Goal: Task Accomplishment & Management: Complete application form

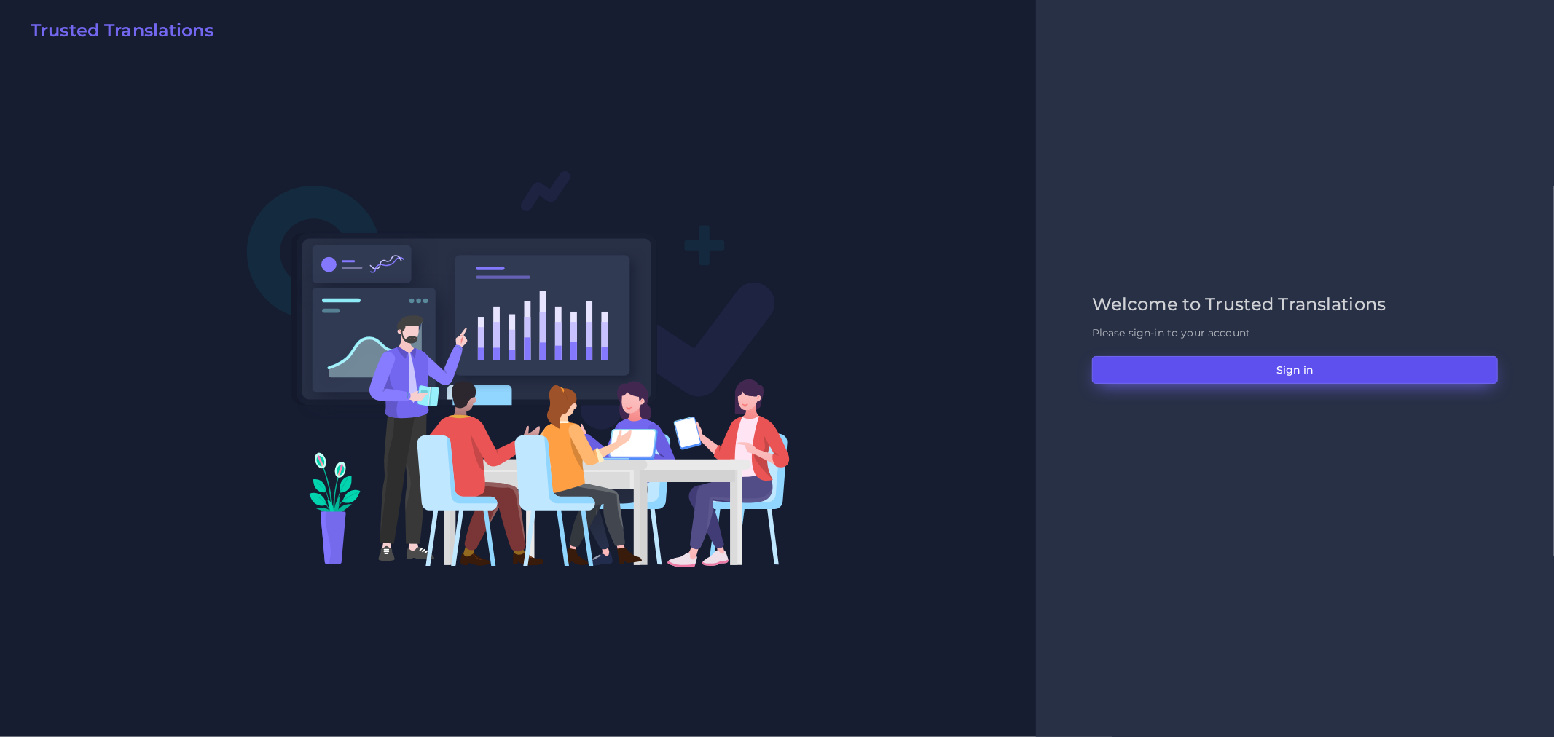
click at [1370, 366] on button "Sign in" at bounding box center [1295, 370] width 406 height 28
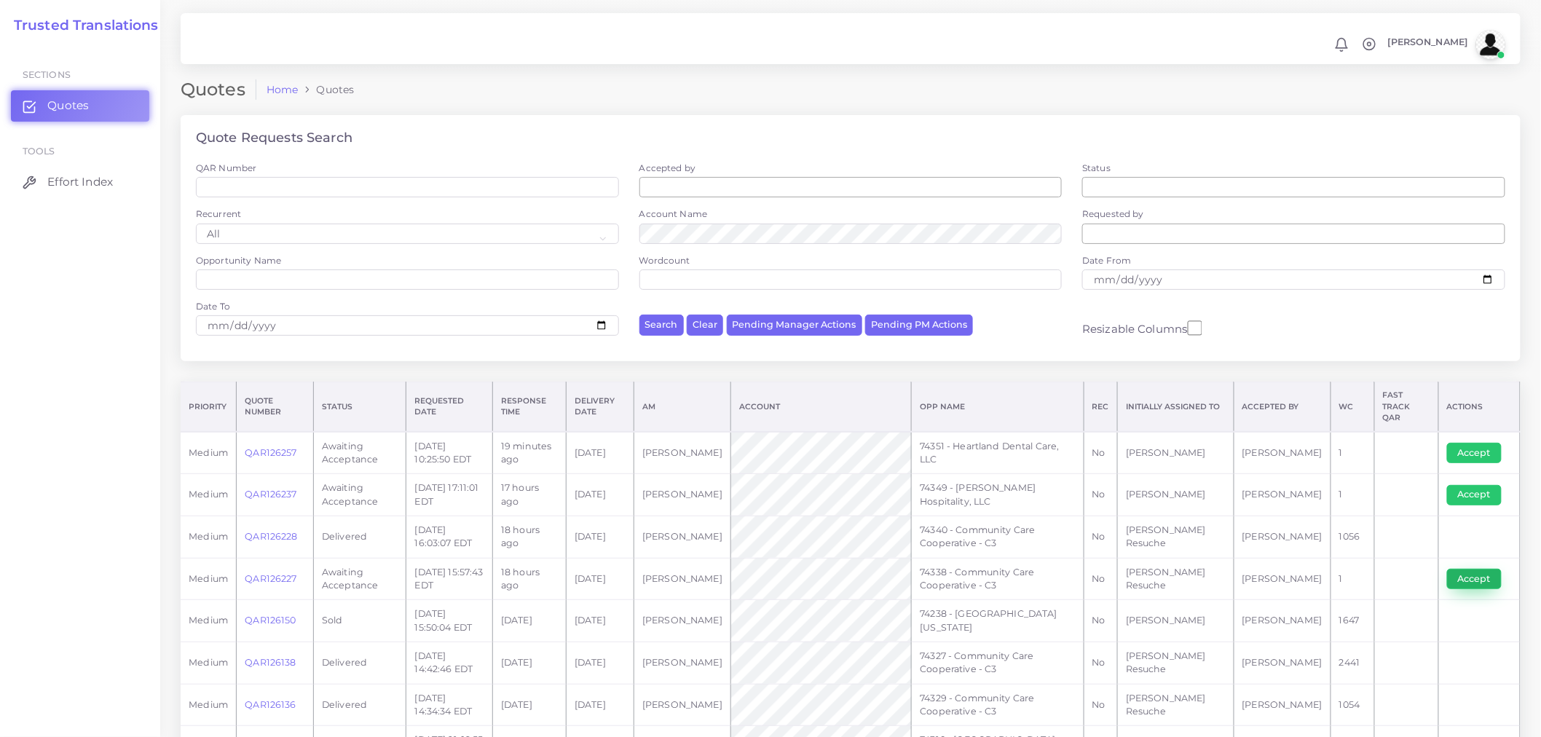
click at [1464, 569] on button "Accept" at bounding box center [1475, 579] width 55 height 20
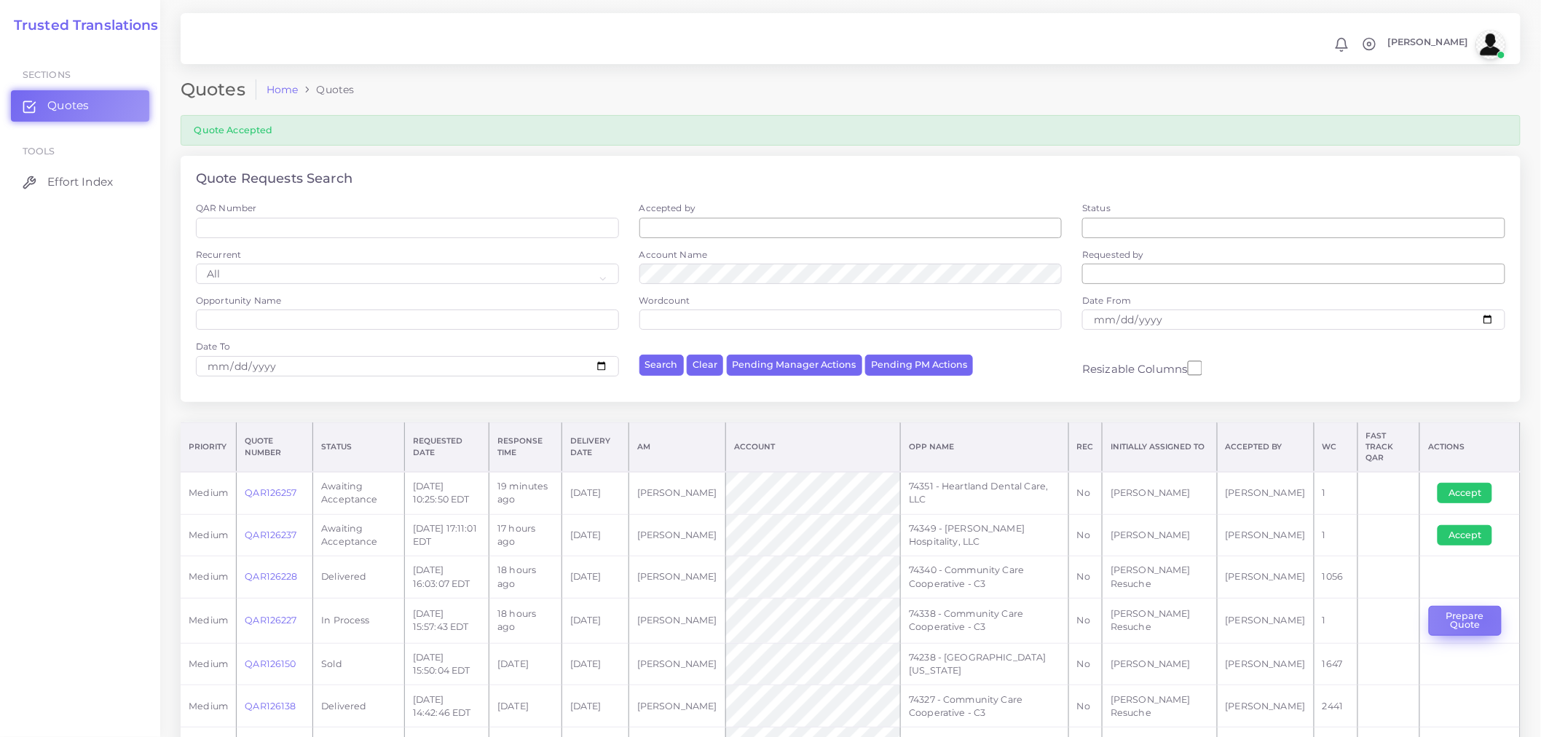
click at [1479, 610] on button "Prepare Quote" at bounding box center [1465, 621] width 73 height 30
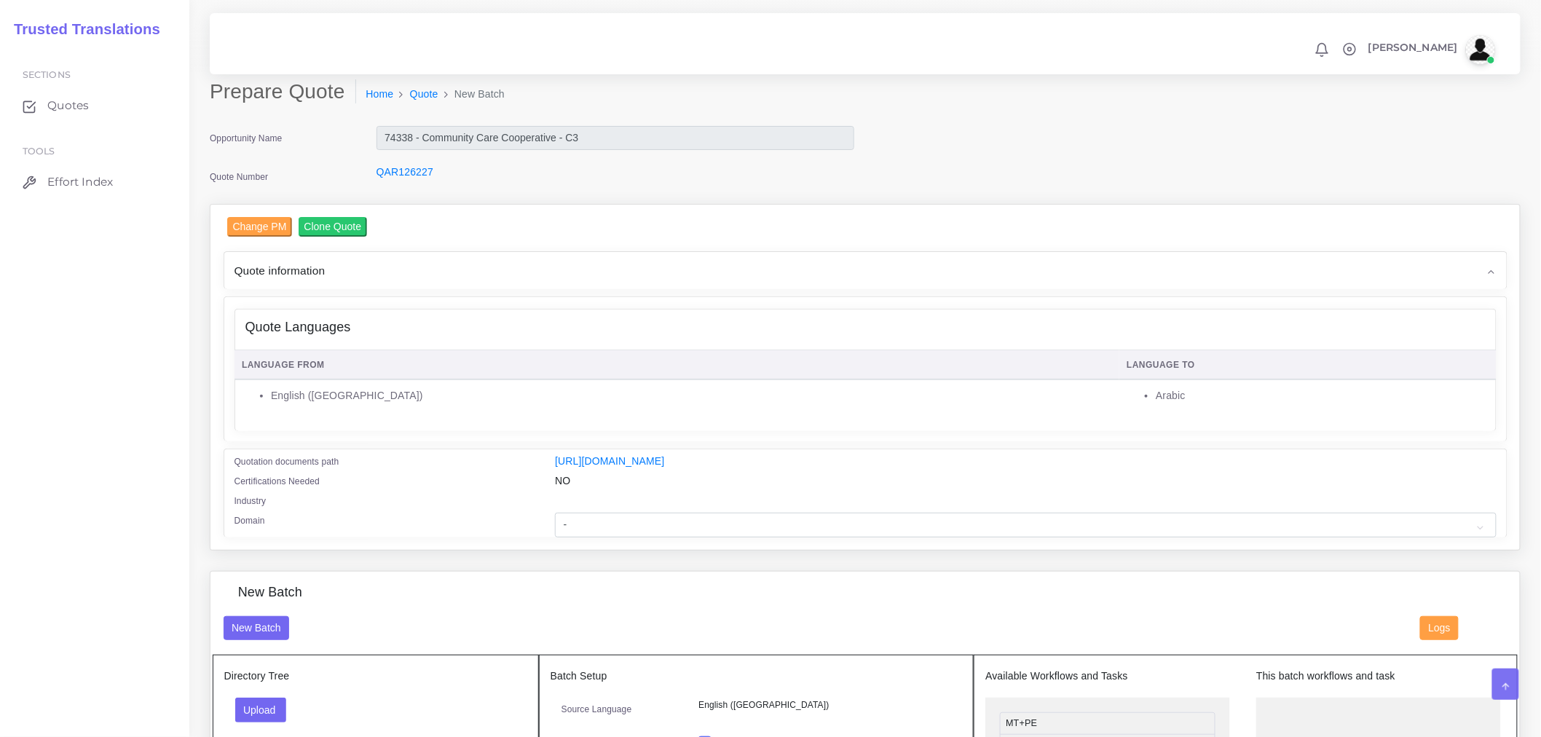
scroll to position [243, 0]
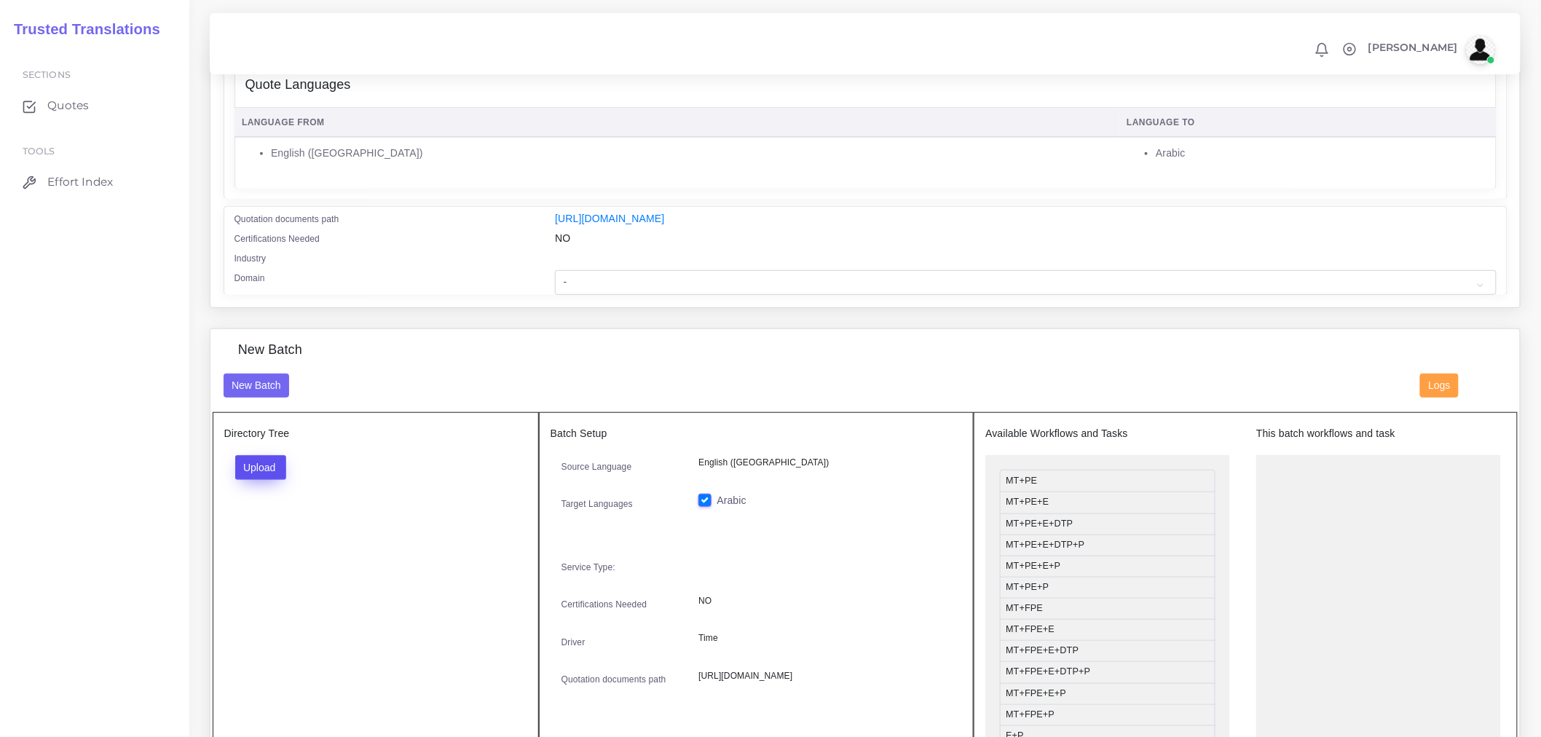
click at [284, 480] on button "Upload" at bounding box center [261, 467] width 52 height 25
click at [321, 532] on label "Files" at bounding box center [286, 523] width 101 height 18
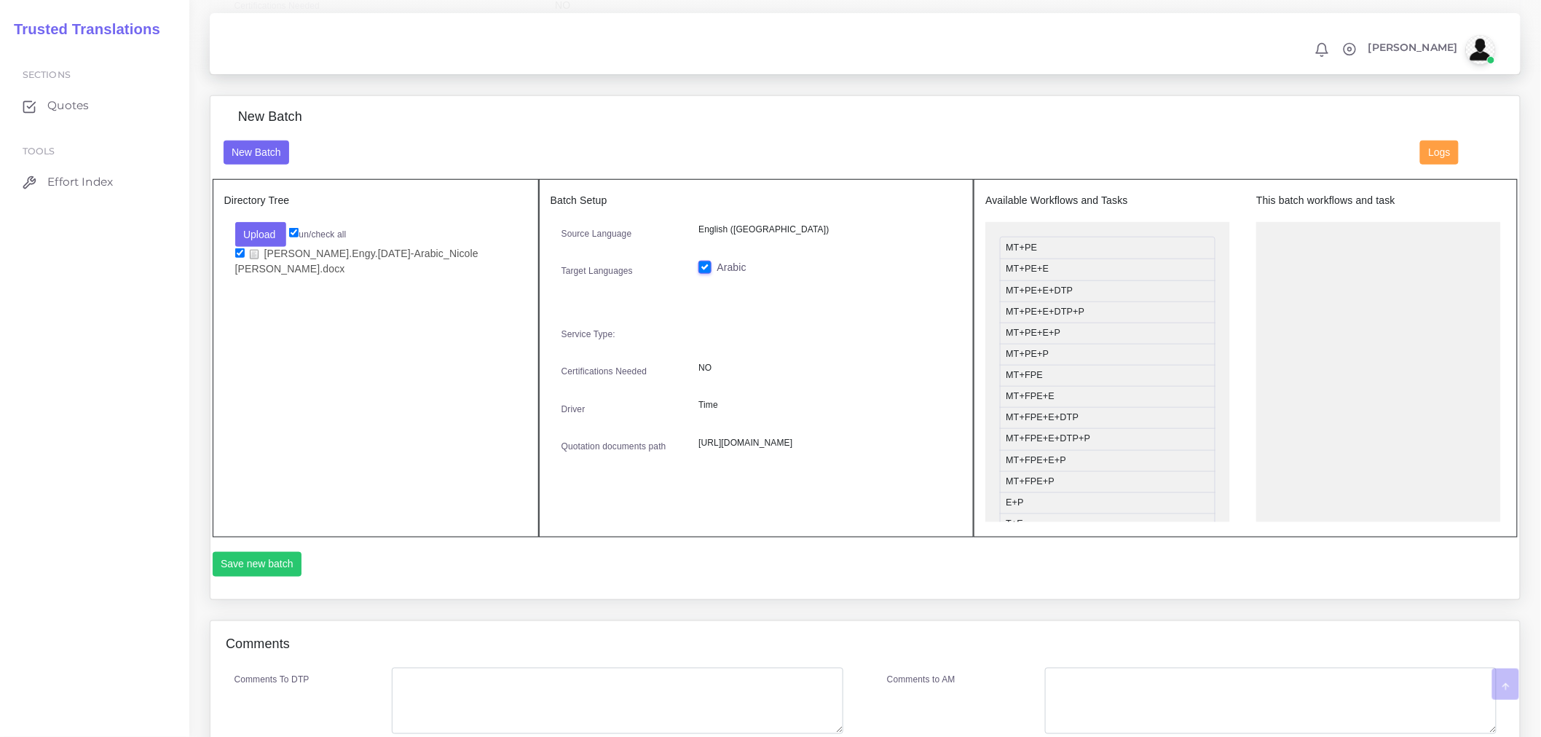
scroll to position [485, 0]
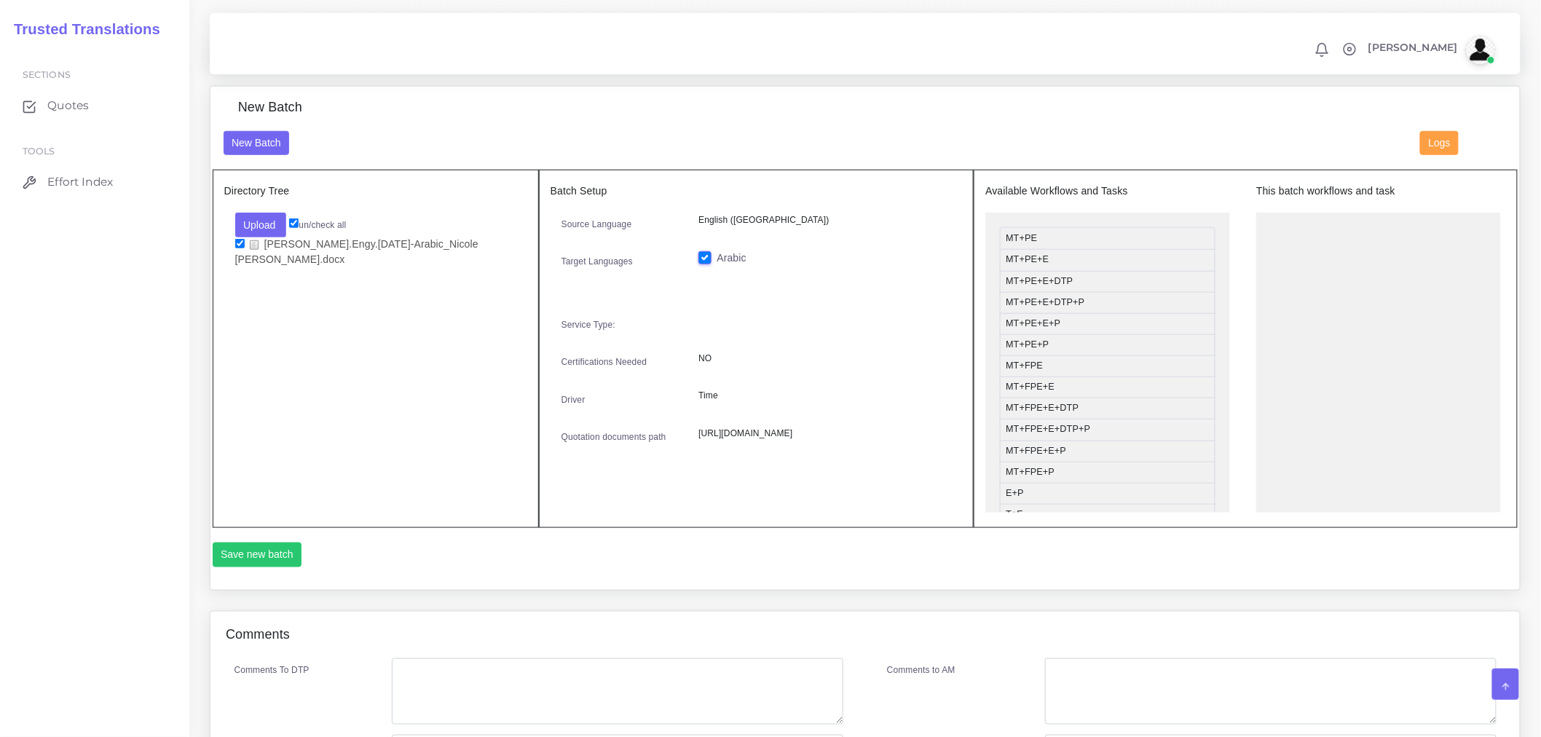
click at [1375, 644] on div "Comments" at bounding box center [866, 635] width 1310 height 47
drag, startPoint x: 1050, startPoint y: 470, endPoint x: 1380, endPoint y: 257, distance: 392.6
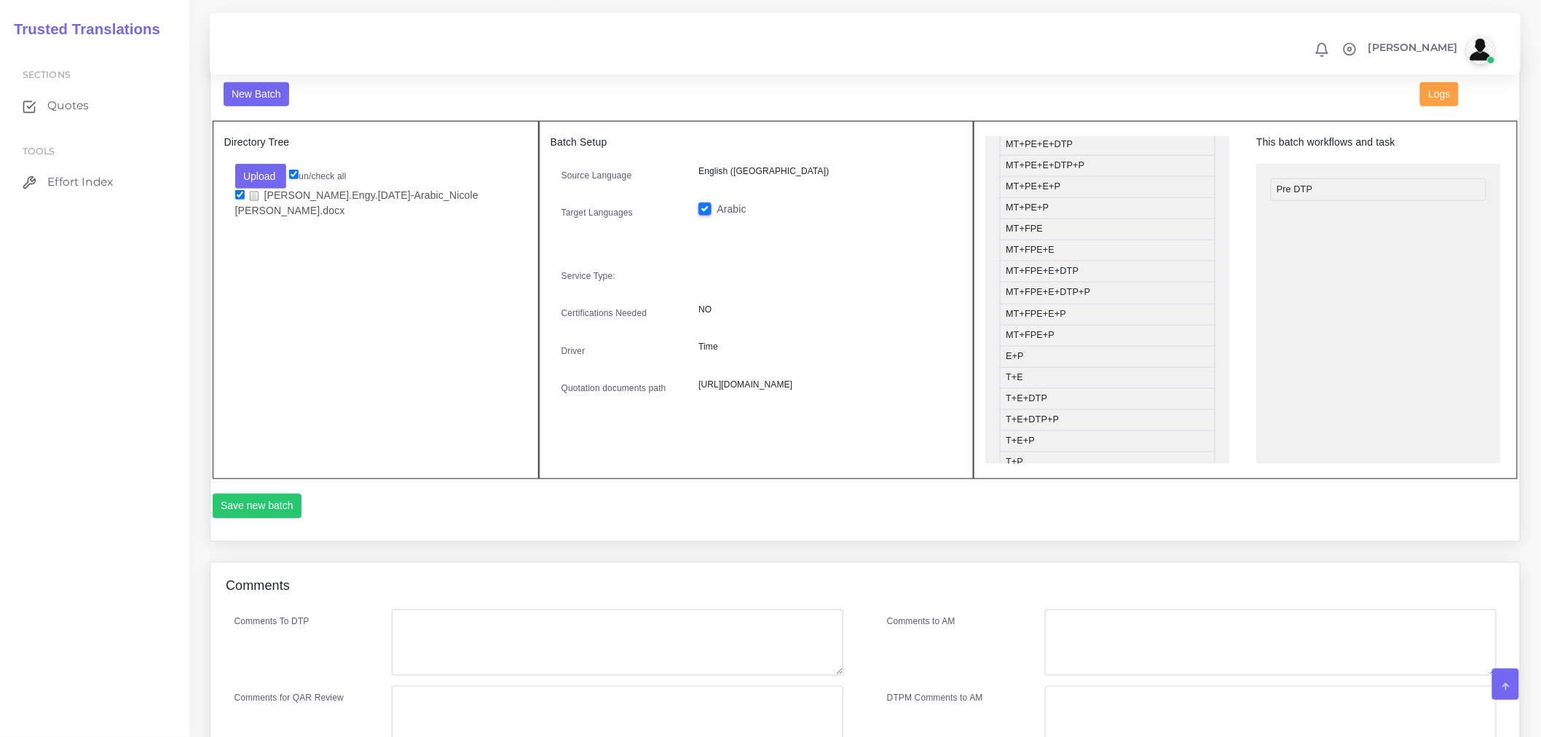
scroll to position [0, 0]
drag, startPoint x: 1076, startPoint y: 264, endPoint x: 1367, endPoint y: 241, distance: 292.3
click at [284, 510] on button "Save new batch" at bounding box center [258, 506] width 90 height 25
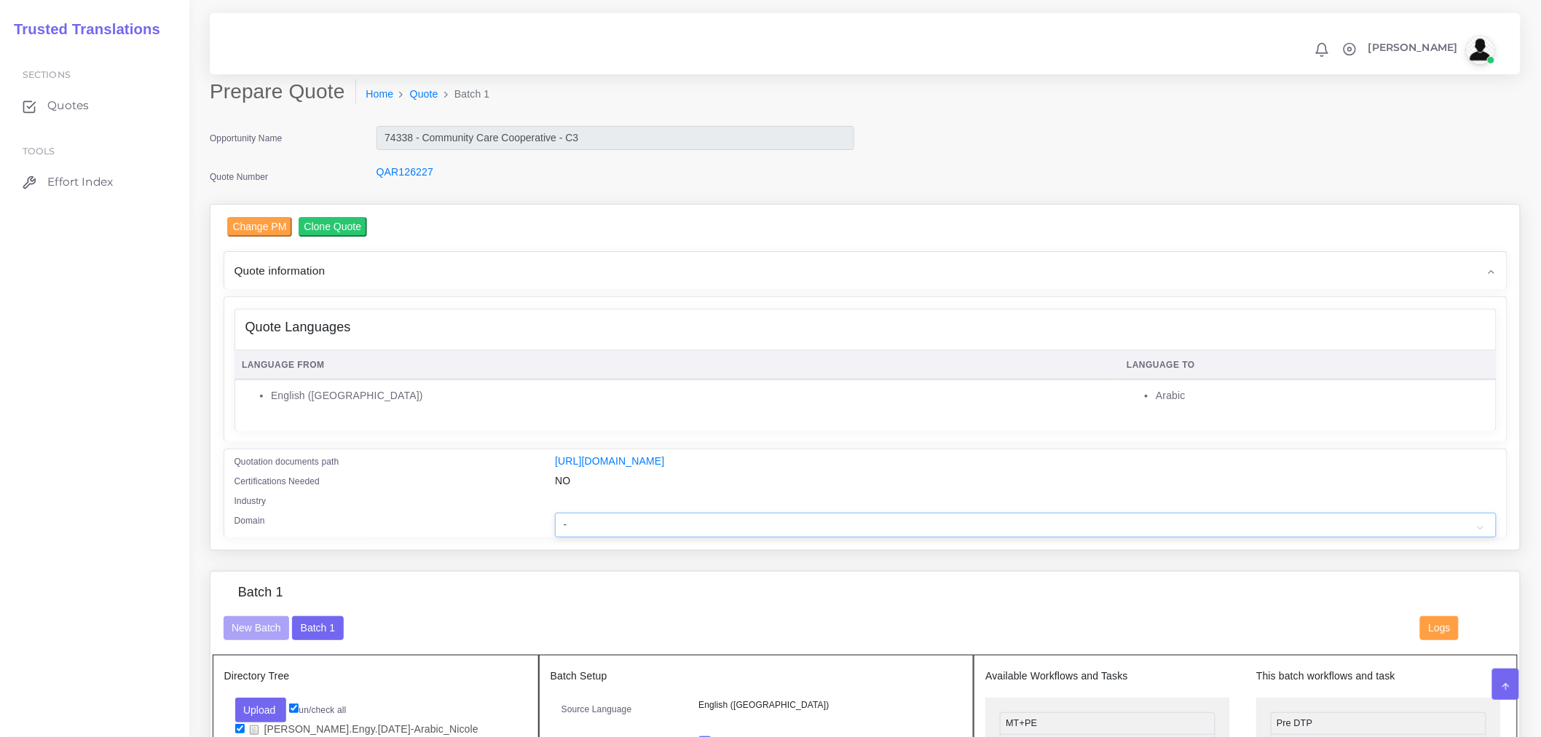
click at [689, 535] on select "- Advertising and Media Agriculture, Forestry and Fishing Architecture, Buildin…" at bounding box center [1025, 525] width 941 height 25
select select "Healthcare and Health Sciences"
click at [555, 522] on select "- Advertising and Media Agriculture, Forestry and Fishing Architecture, Buildin…" at bounding box center [1025, 525] width 941 height 25
click at [528, 527] on div "Domain" at bounding box center [384, 525] width 321 height 25
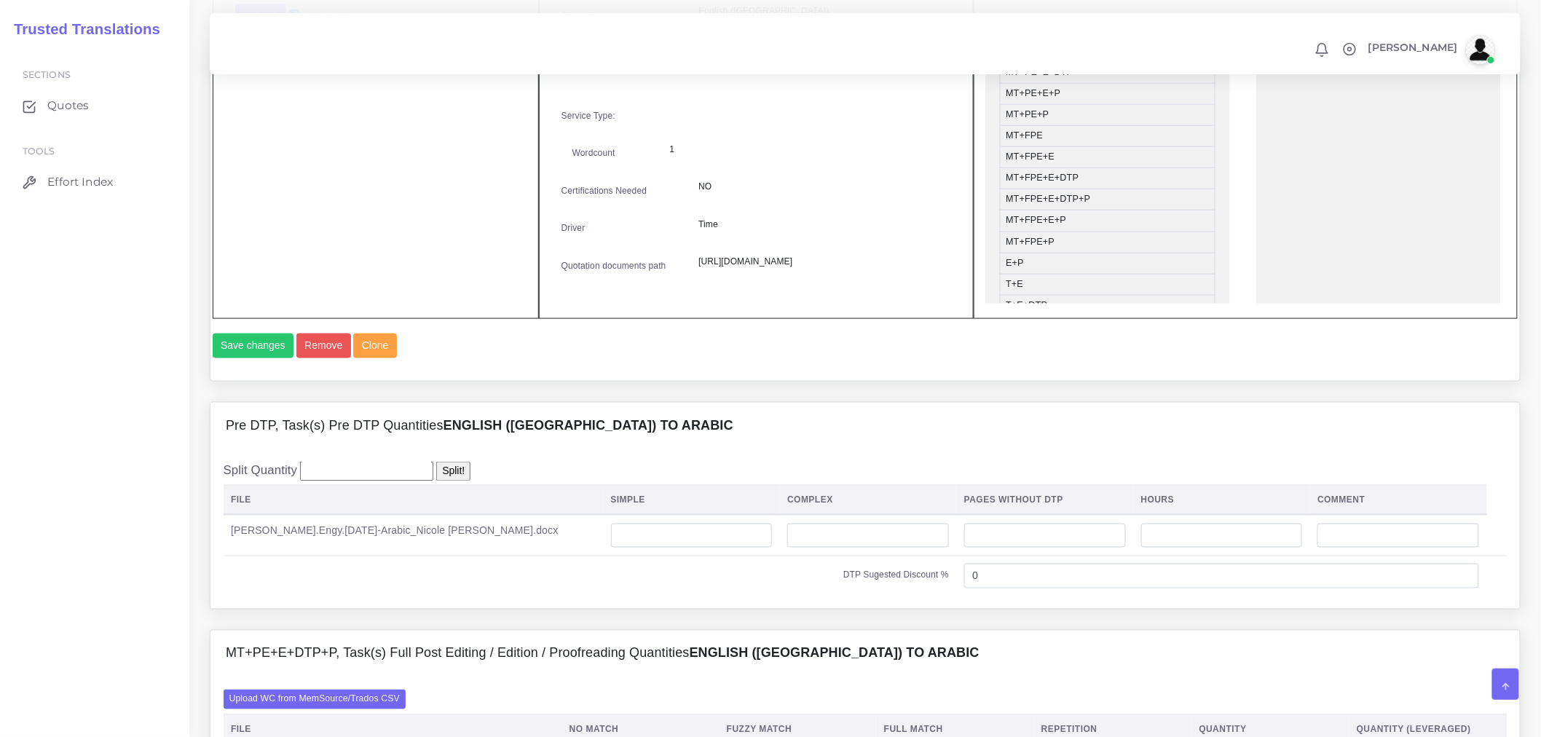
scroll to position [809, 0]
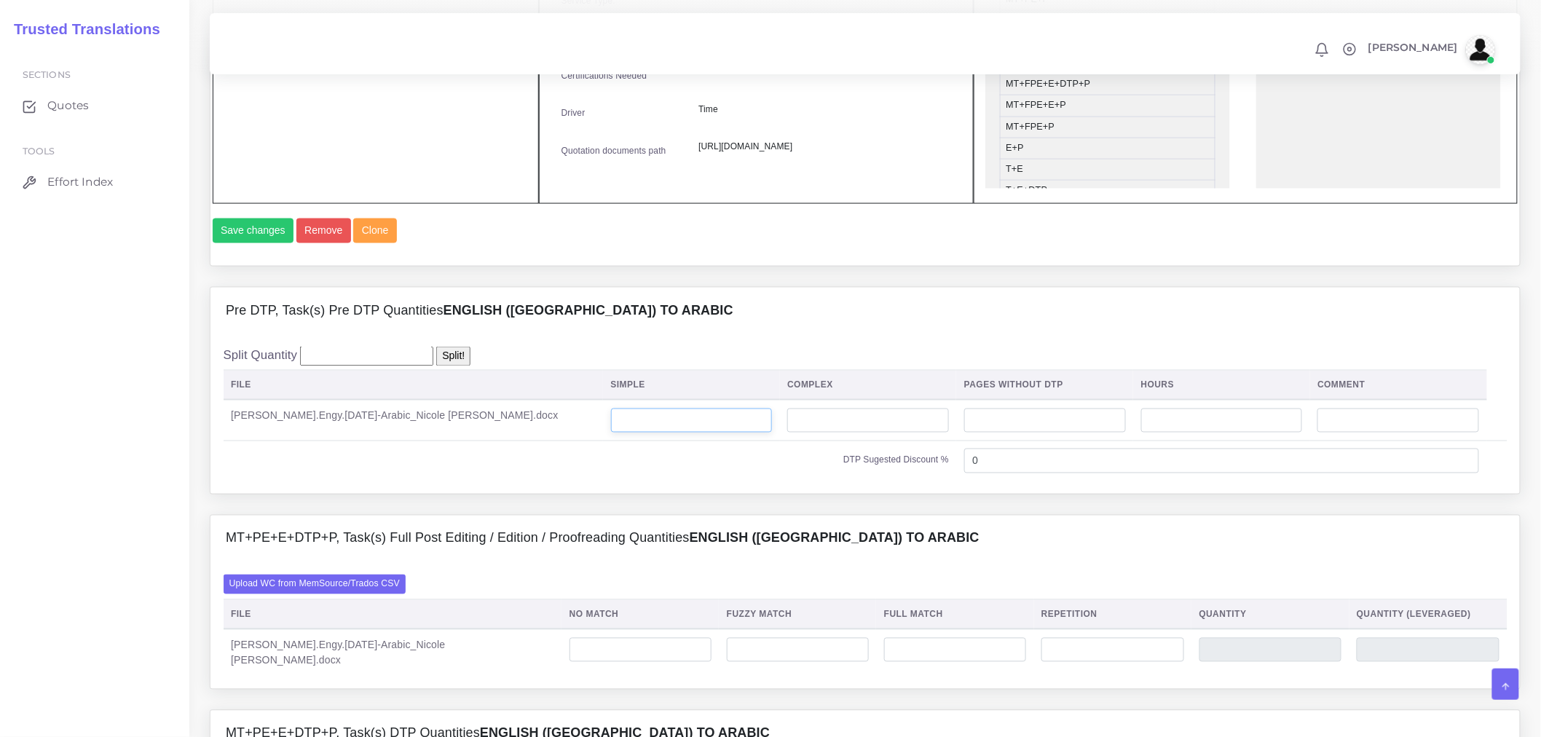
click at [611, 433] on input "number" at bounding box center [692, 421] width 162 height 25
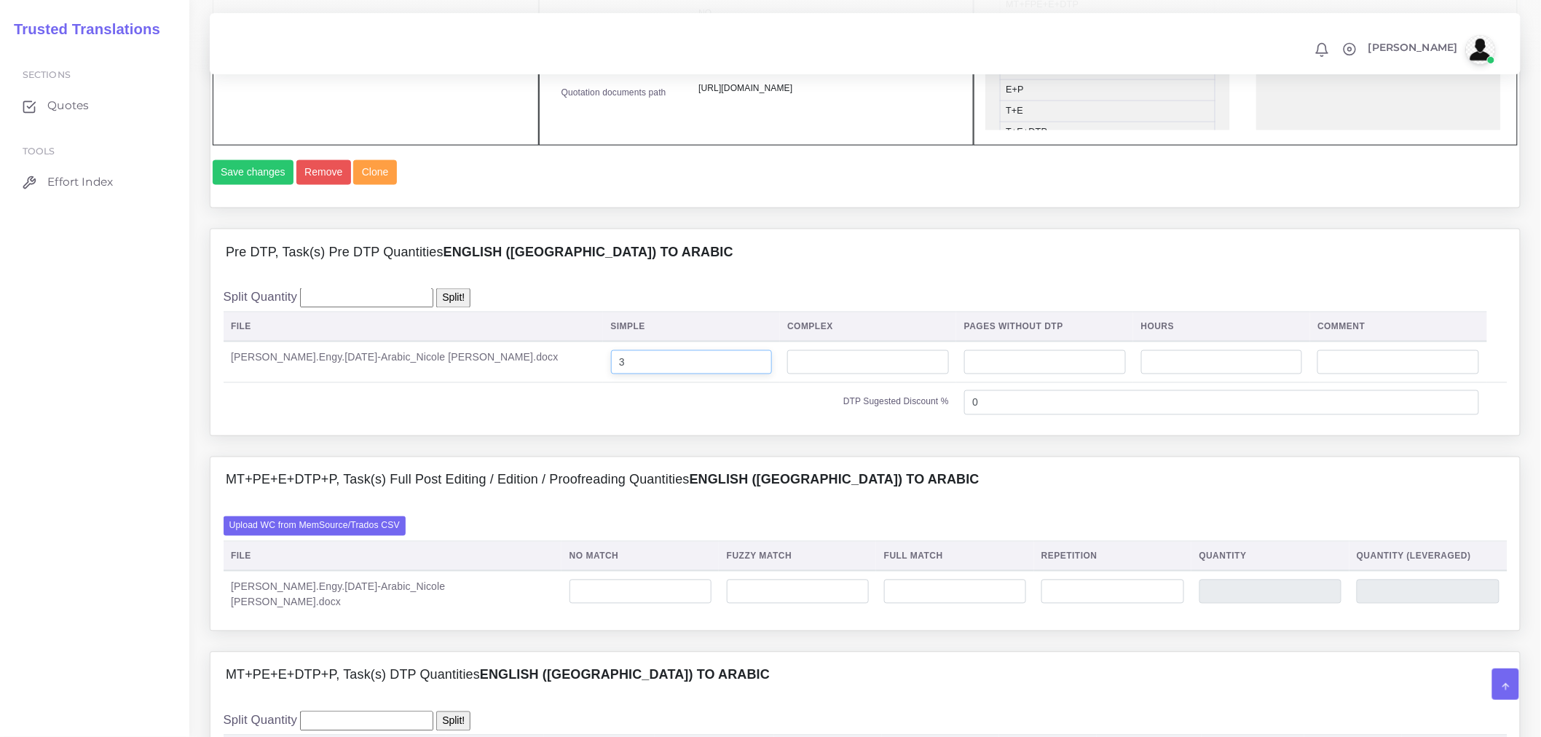
scroll to position [1052, 0]
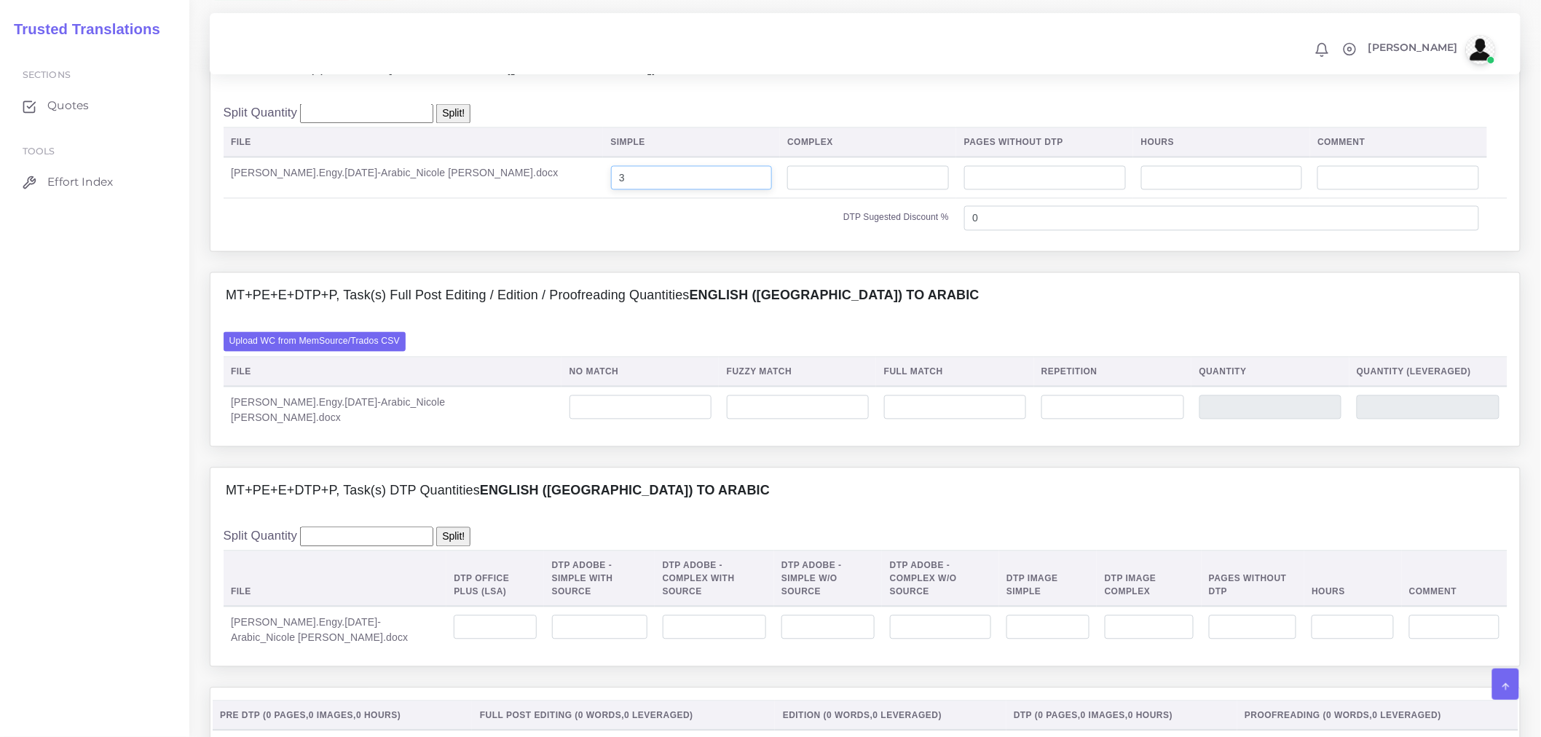
type input "3"
click at [370, 352] on label "Upload WC from MemSource/Trados CSV" at bounding box center [315, 342] width 183 height 20
click at [0, 0] on input "Upload WC from MemSource/Trados CSV" at bounding box center [0, 0] width 0 height 0
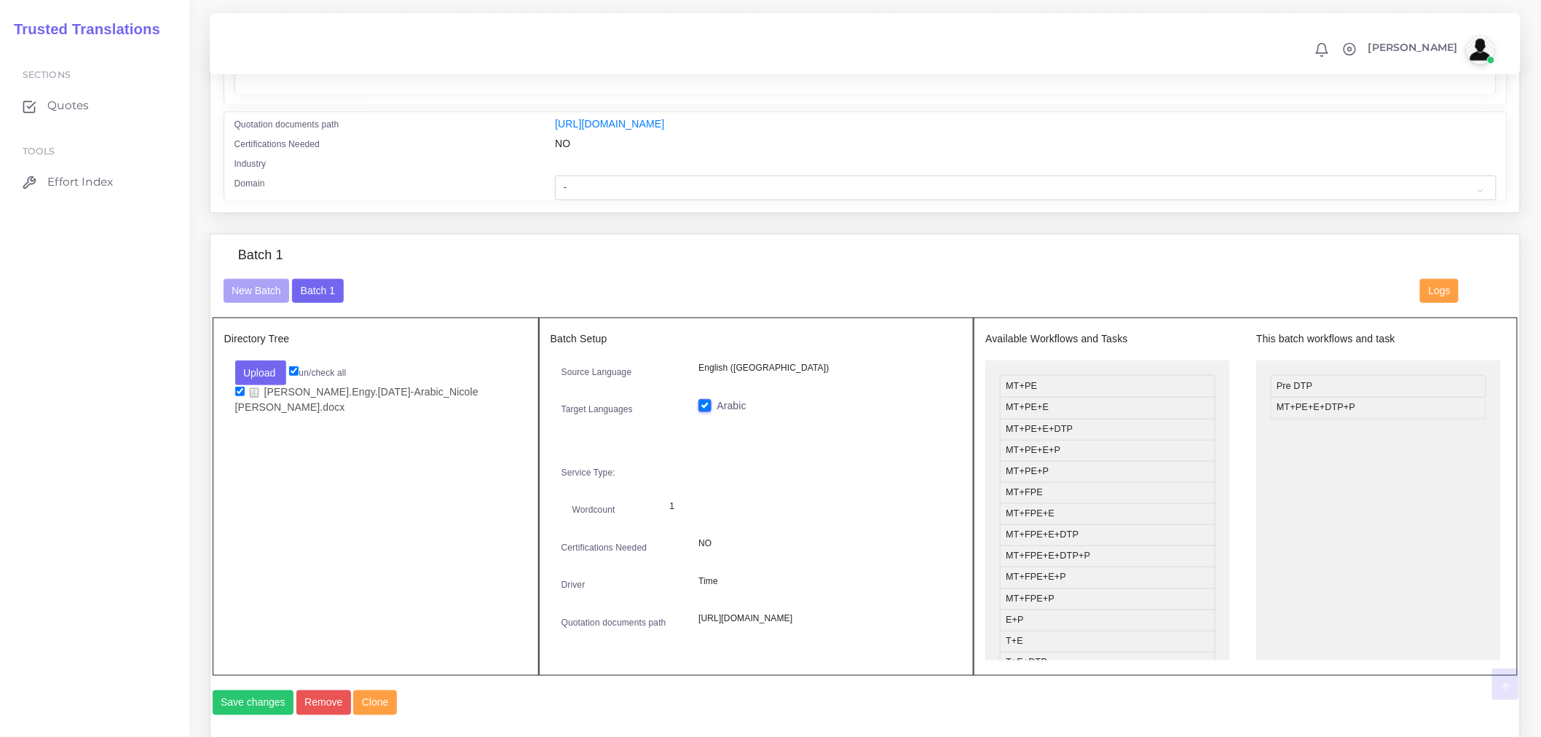
scroll to position [485, 0]
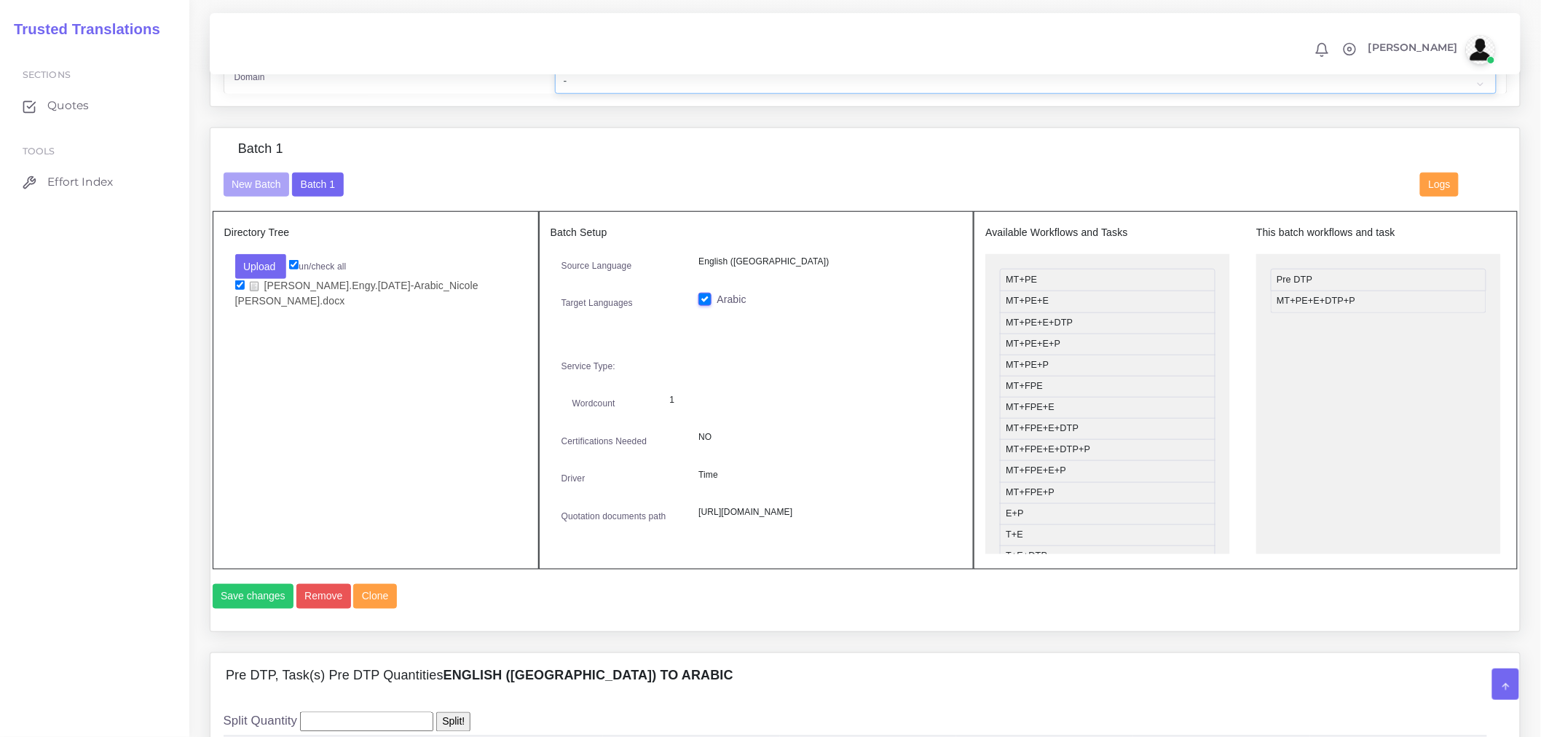
click at [744, 82] on select "- Advertising and Media Agriculture, Forestry and Fishing Architecture, Buildin…" at bounding box center [1025, 81] width 941 height 25
select select "Healthcare and Health Sciences"
click at [555, 79] on select "- Advertising and Media Agriculture, Forestry and Fishing Architecture, Buildin…" at bounding box center [1025, 81] width 941 height 25
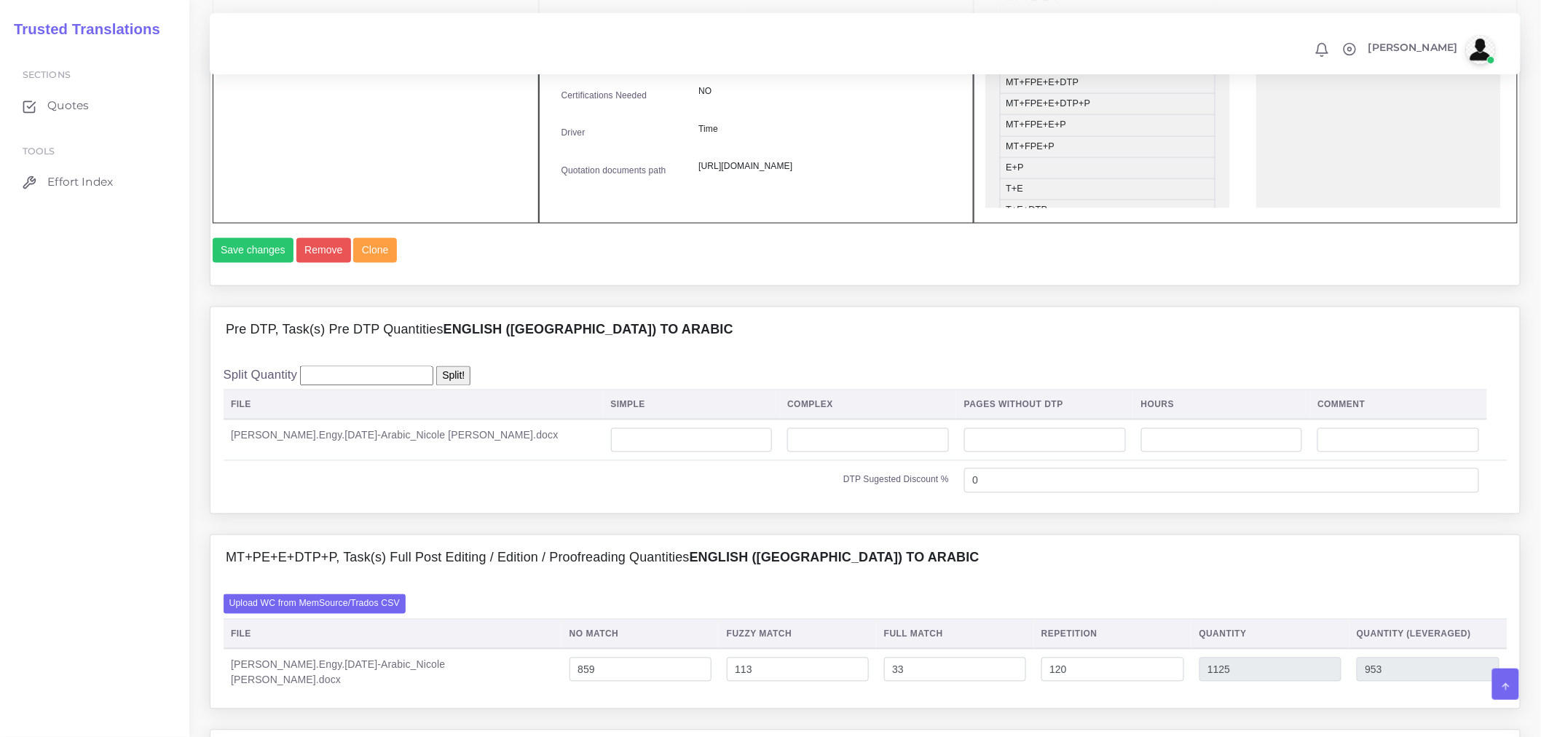
scroll to position [890, 0]
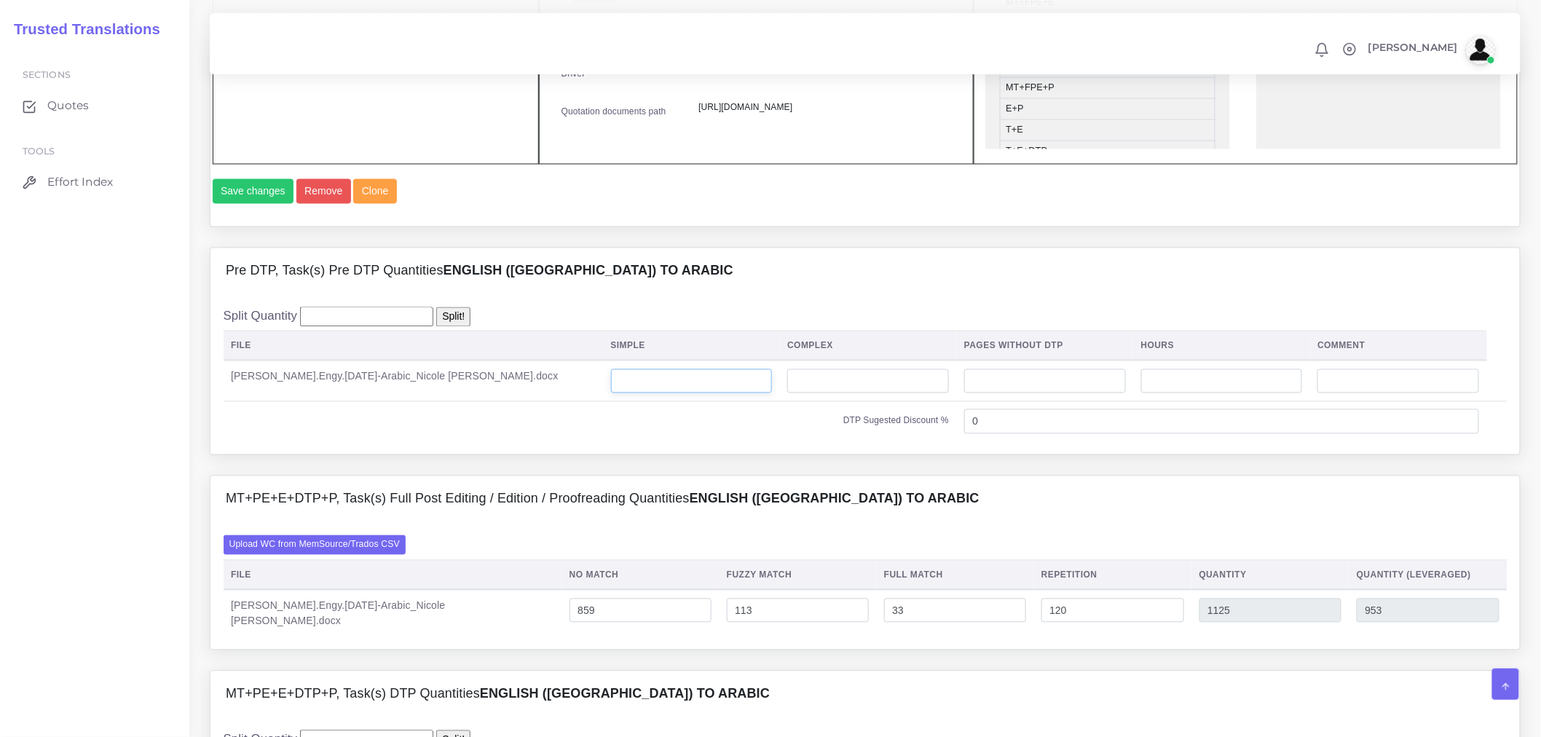
click at [611, 394] on input "number" at bounding box center [692, 381] width 162 height 25
type input "3"
click at [698, 441] on td "DTP Sugested Discount %" at bounding box center [591, 421] width 734 height 40
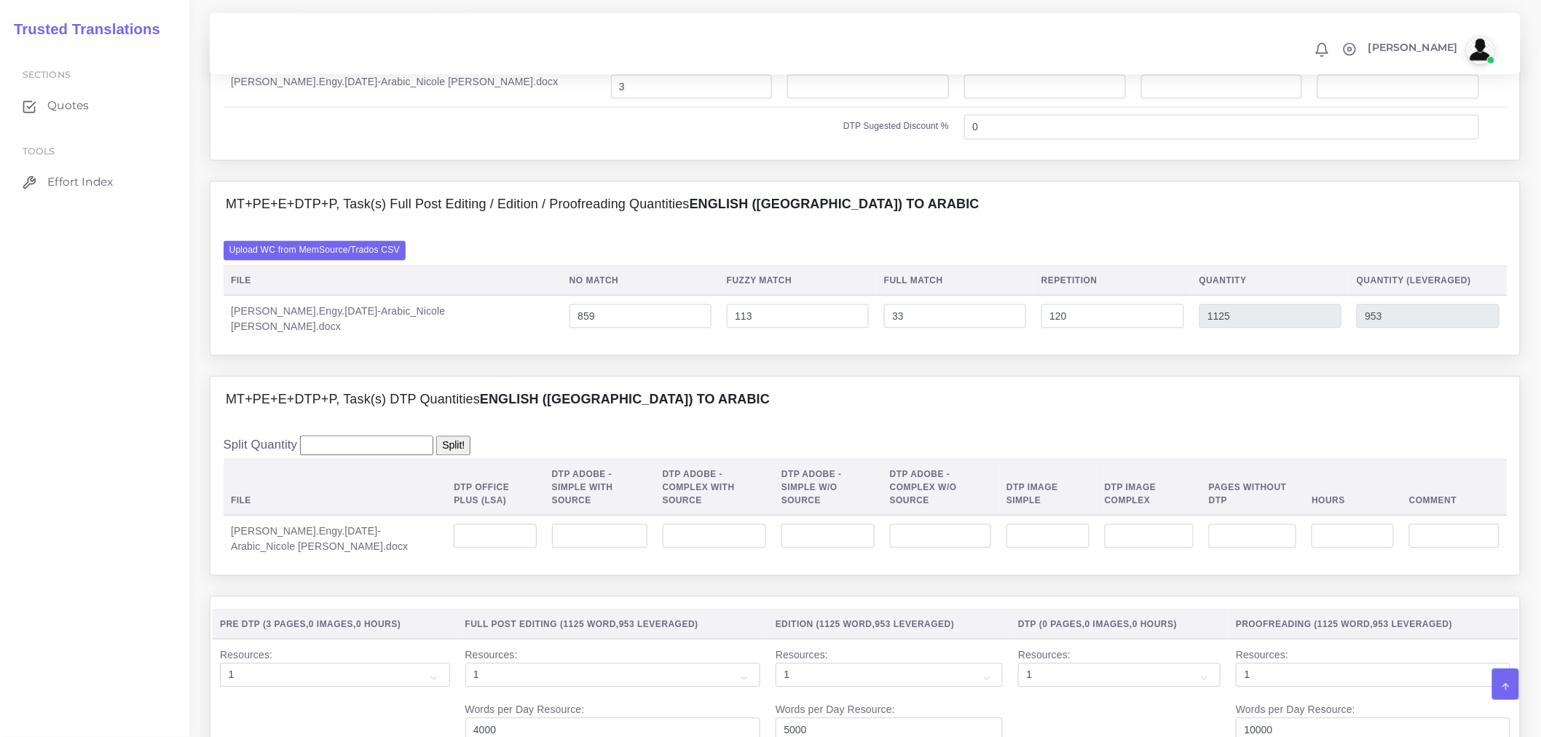
scroll to position [1214, 0]
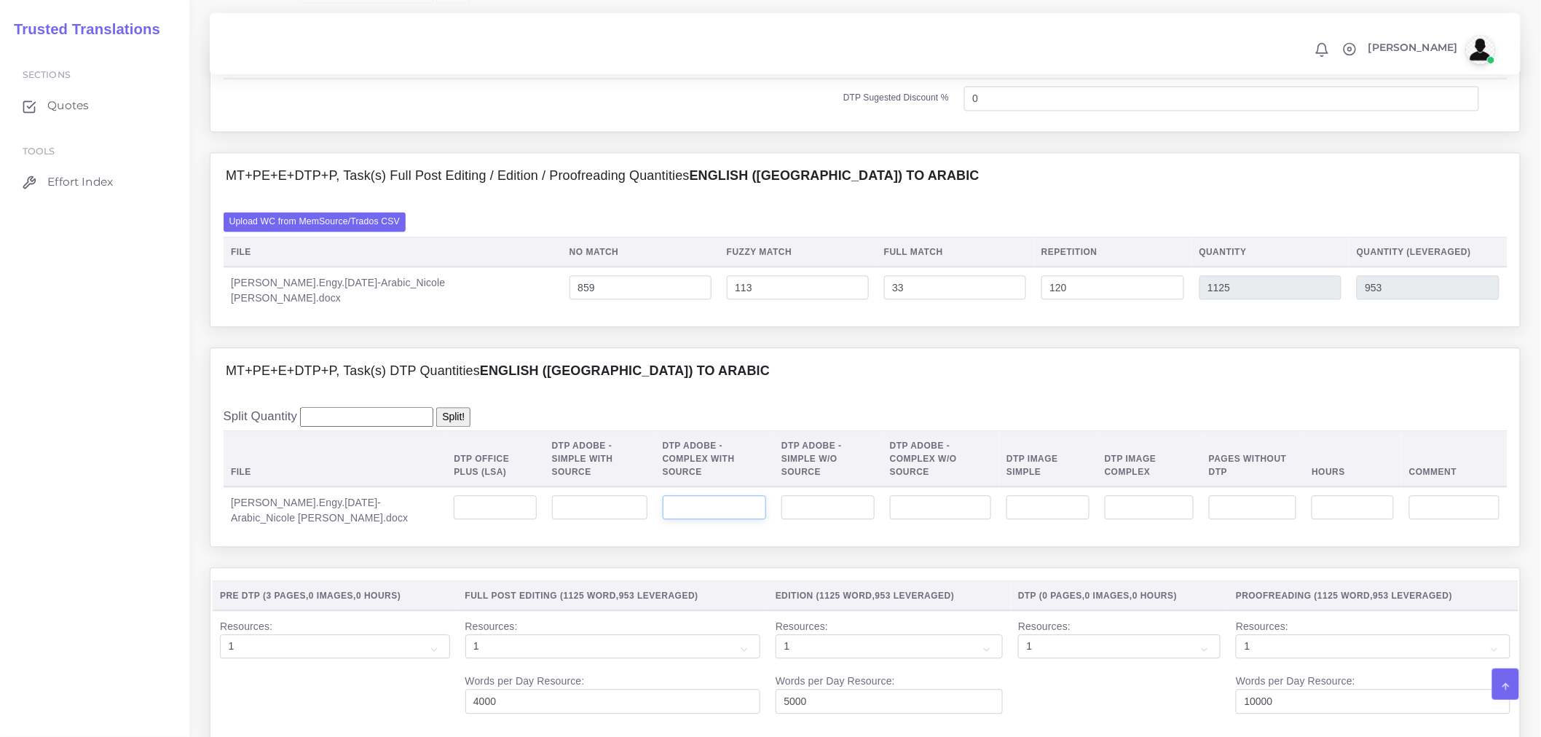
click at [680, 520] on input "number" at bounding box center [714, 507] width 103 height 25
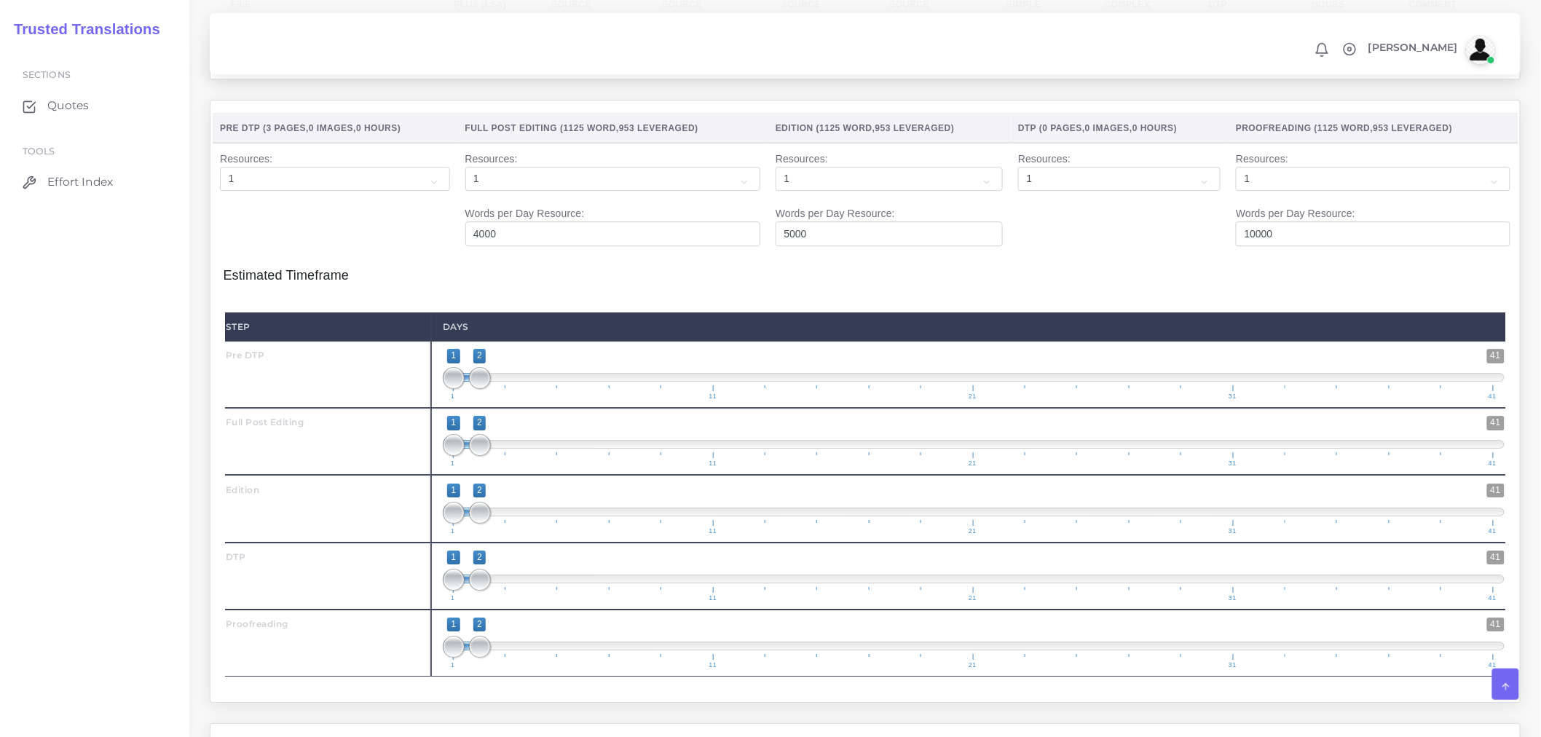
scroll to position [1700, 0]
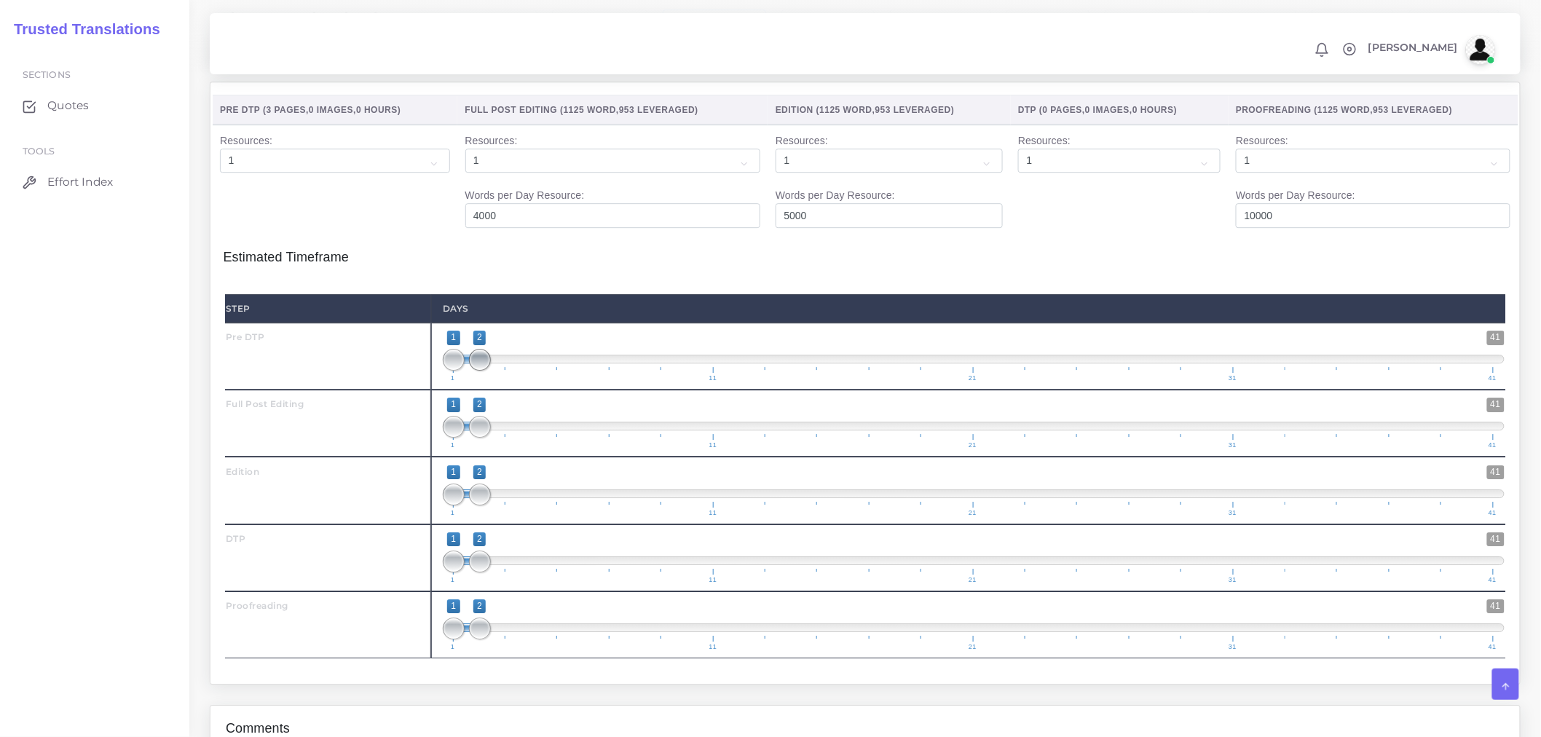
type input "3"
type input "1;1"
drag, startPoint x: 479, startPoint y: 380, endPoint x: 459, endPoint y: 380, distance: 20.4
click at [469, 371] on span at bounding box center [480, 360] width 22 height 22
type input "1;3"
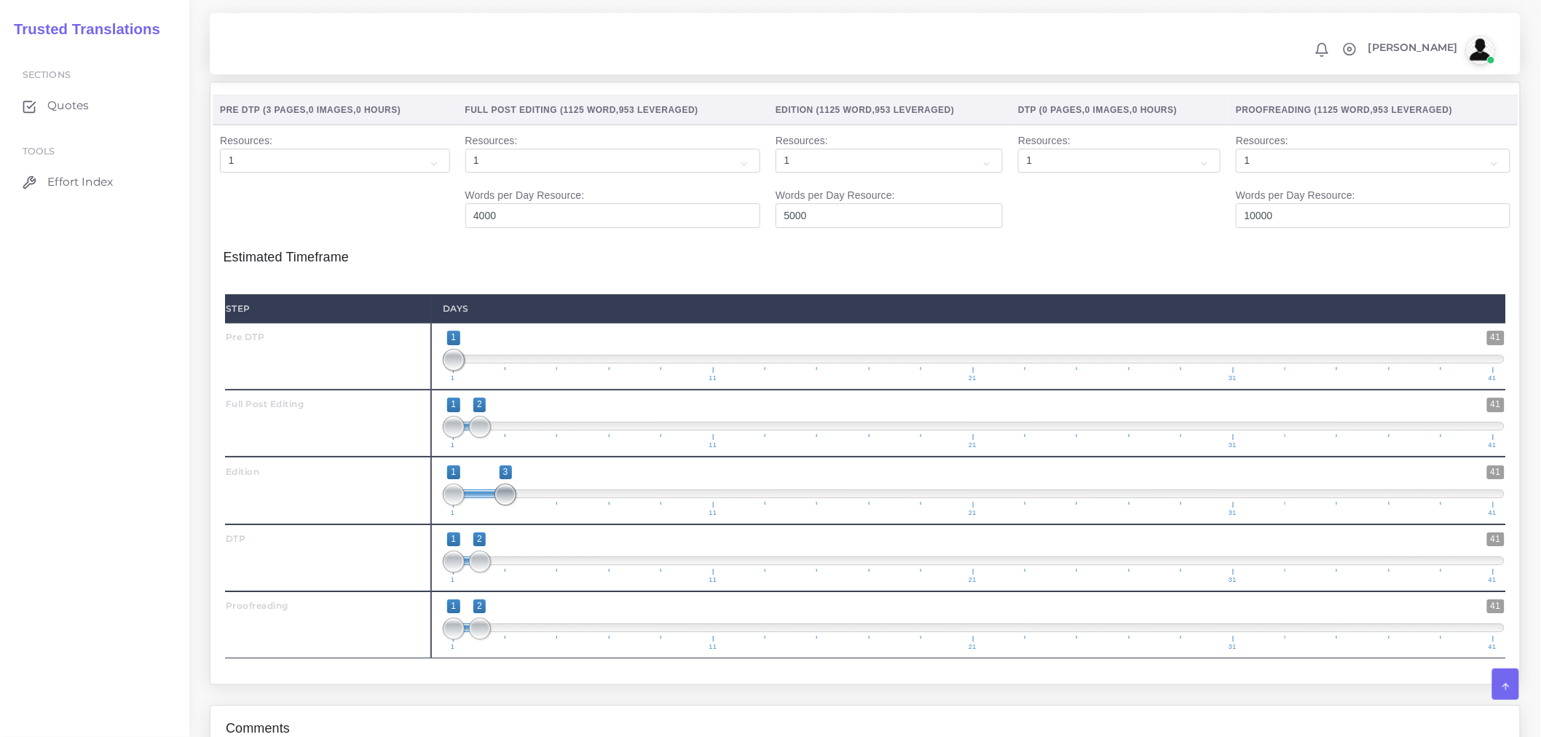
drag, startPoint x: 488, startPoint y: 514, endPoint x: 500, endPoint y: 514, distance: 11.7
click at [500, 506] on span at bounding box center [506, 495] width 22 height 22
click at [465, 498] on span at bounding box center [480, 494] width 52 height 9
type input "1;2"
drag, startPoint x: 460, startPoint y: 386, endPoint x: 477, endPoint y: 382, distance: 17.9
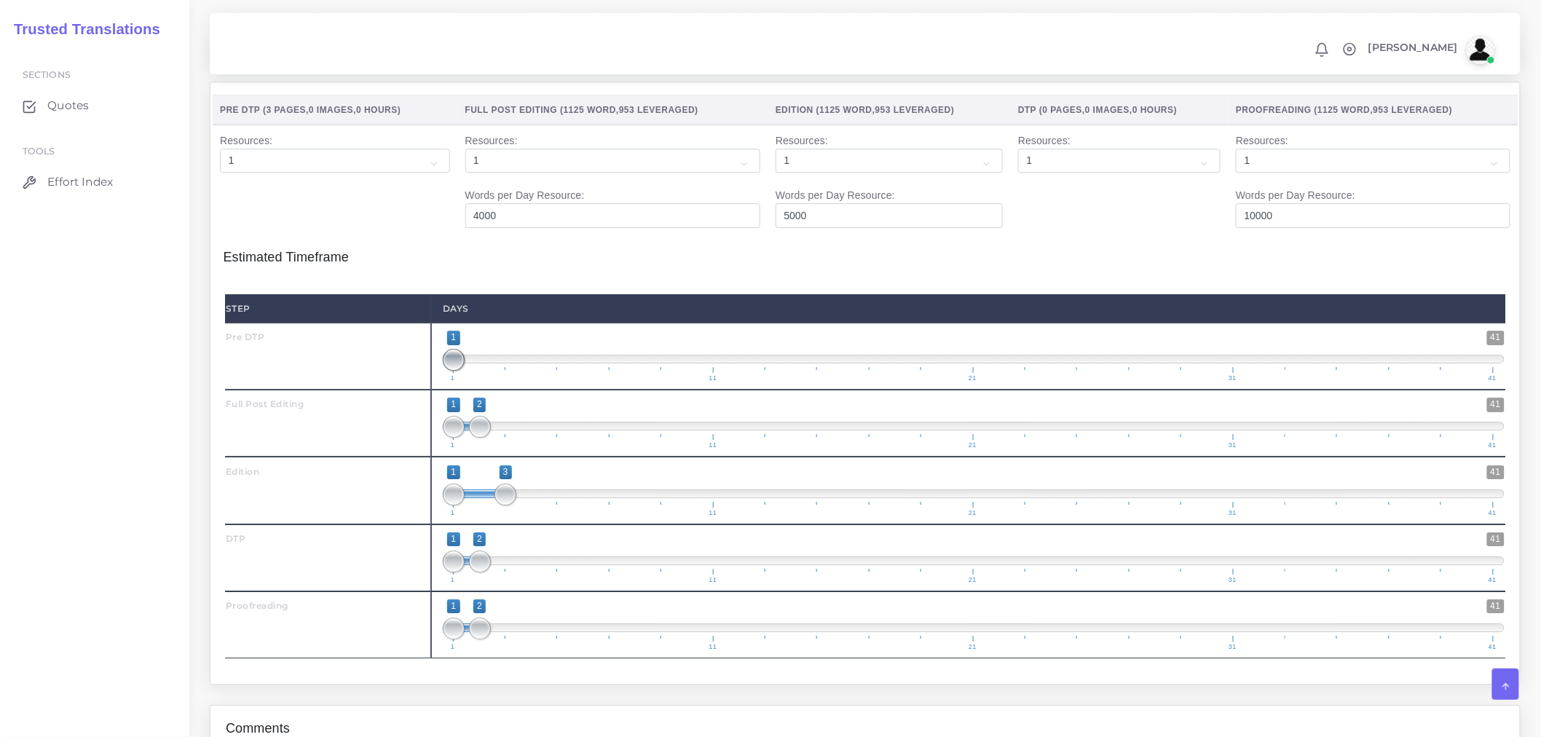
click at [465, 371] on span at bounding box center [454, 360] width 22 height 22
click at [500, 438] on span at bounding box center [506, 427] width 22 height 22
type input "2;3"
drag, startPoint x: 460, startPoint y: 449, endPoint x: 484, endPoint y: 449, distance: 24.8
click at [484, 438] on span at bounding box center [480, 427] width 22 height 22
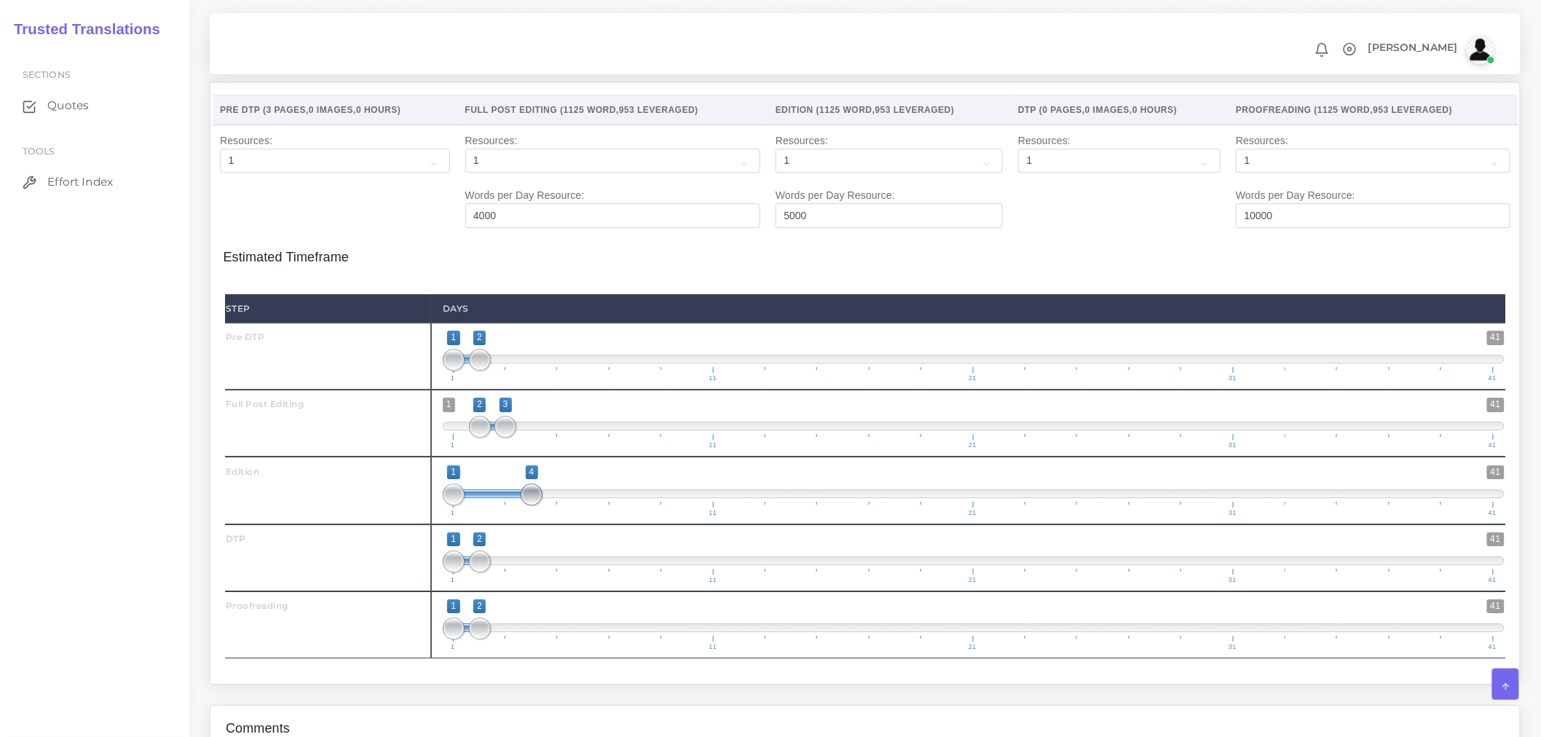
drag, startPoint x: 504, startPoint y: 517, endPoint x: 522, endPoint y: 517, distance: 18.2
click at [522, 506] on span at bounding box center [532, 495] width 22 height 22
drag, startPoint x: 465, startPoint y: 514, endPoint x: 489, endPoint y: 515, distance: 24.1
click at [489, 515] on span "1 41 1 5 1 — 5 1 11 21 31 41" at bounding box center [974, 491] width 1062 height 51
drag, startPoint x: 474, startPoint y: 514, endPoint x: 499, endPoint y: 514, distance: 25.5
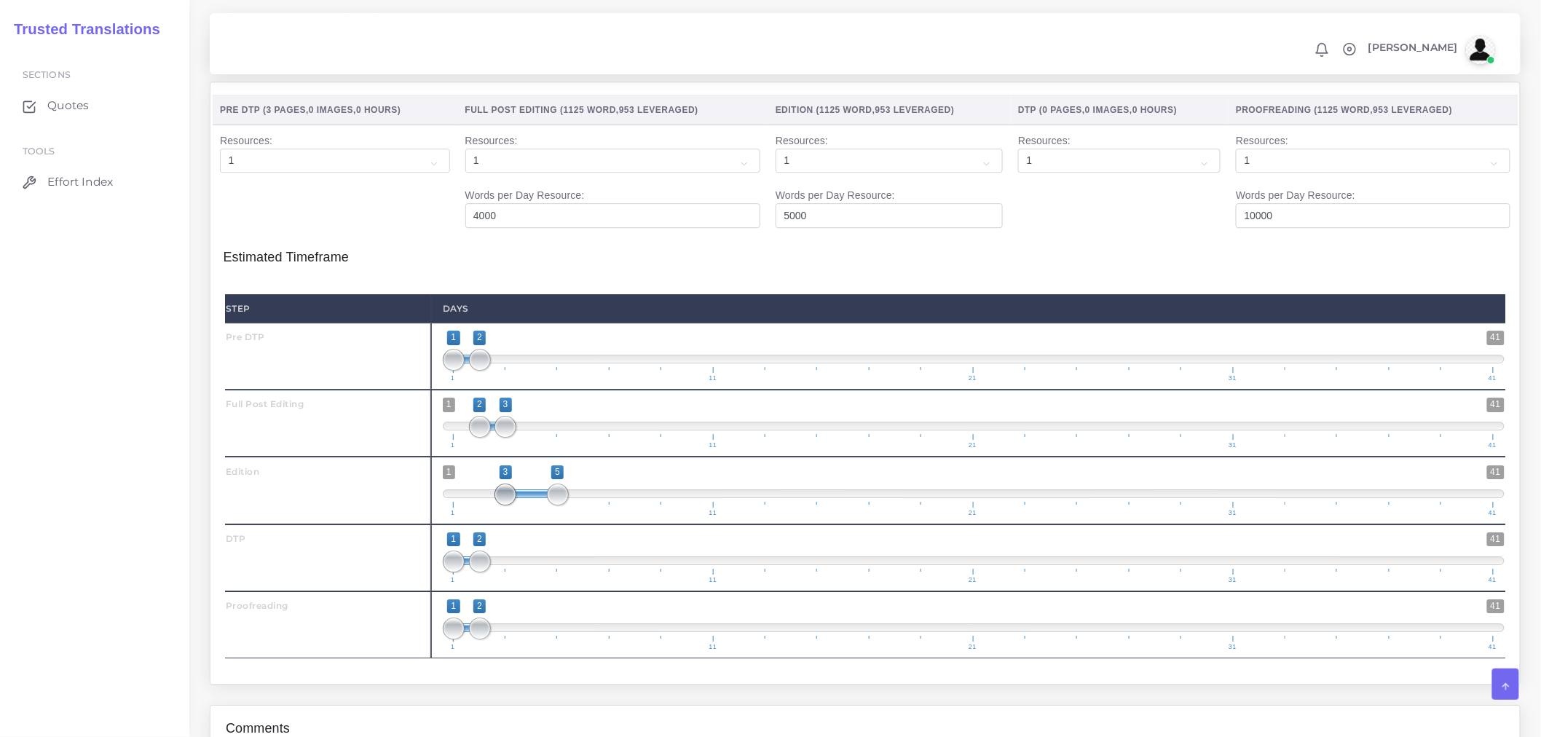
click at [499, 506] on span at bounding box center [506, 495] width 22 height 22
type input "3;4"
drag, startPoint x: 554, startPoint y: 516, endPoint x: 534, endPoint y: 518, distance: 20.5
click at [534, 506] on span at bounding box center [532, 495] width 22 height 22
click at [461, 573] on span at bounding box center [454, 562] width 22 height 22
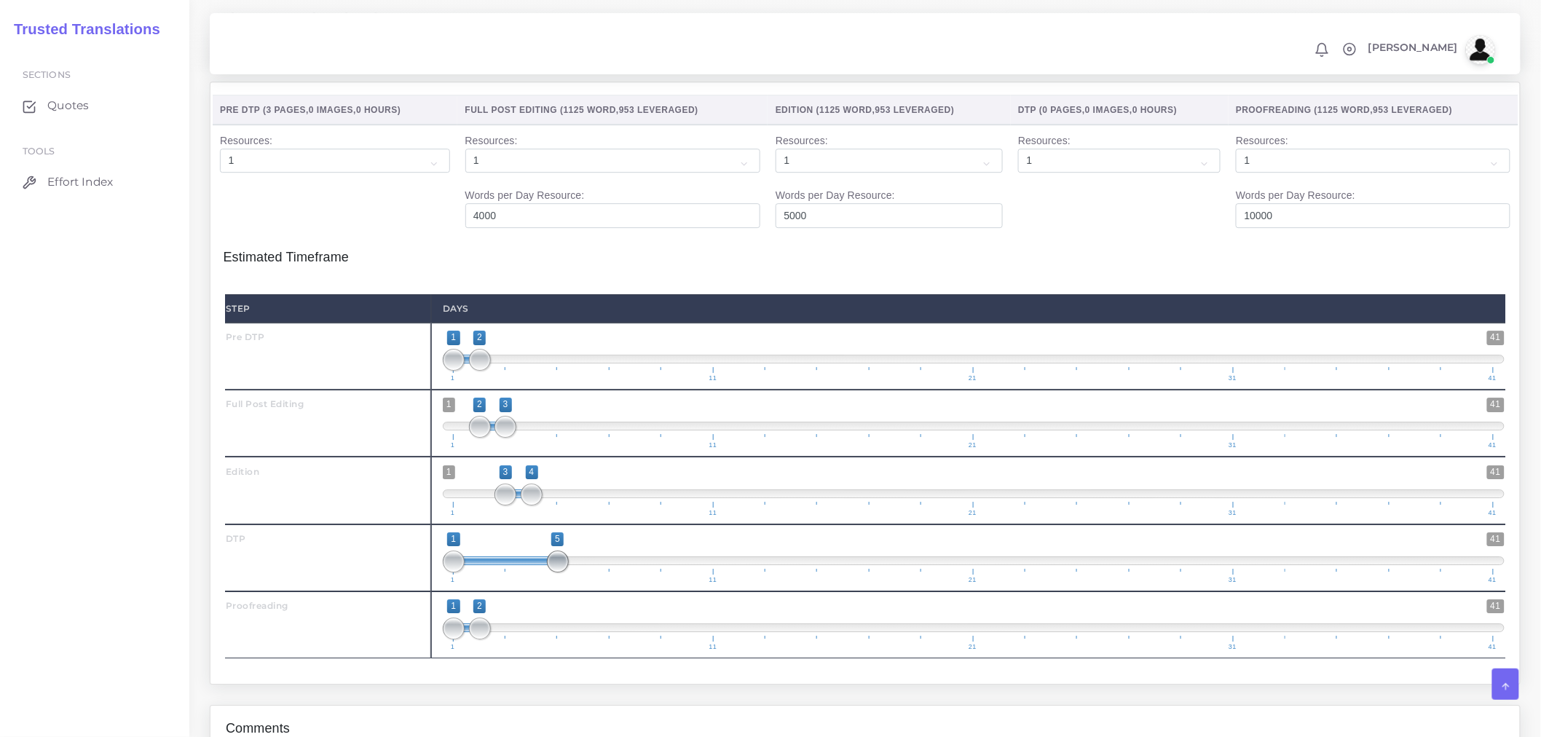
drag, startPoint x: 476, startPoint y: 586, endPoint x: 557, endPoint y: 581, distance: 81.7
click at [557, 573] on span at bounding box center [558, 562] width 22 height 22
type input "4;5"
drag, startPoint x: 455, startPoint y: 581, endPoint x: 527, endPoint y: 583, distance: 72.2
click at [527, 573] on span at bounding box center [532, 562] width 22 height 22
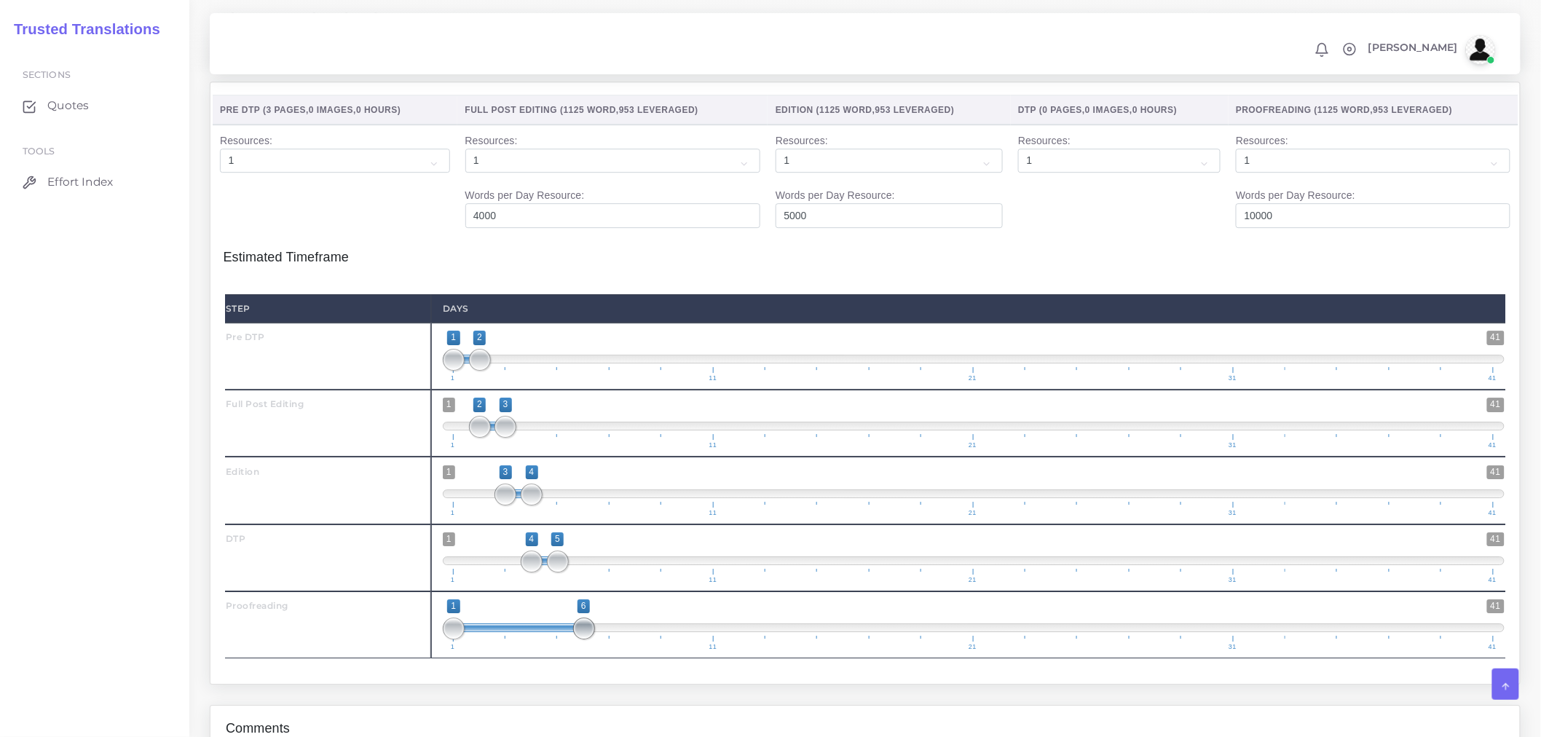
drag, startPoint x: 484, startPoint y: 651, endPoint x: 592, endPoint y: 649, distance: 107.8
click at [592, 640] on span at bounding box center [584, 629] width 22 height 22
drag, startPoint x: 476, startPoint y: 653, endPoint x: 554, endPoint y: 653, distance: 78.7
click at [554, 640] on span at bounding box center [558, 629] width 22 height 22
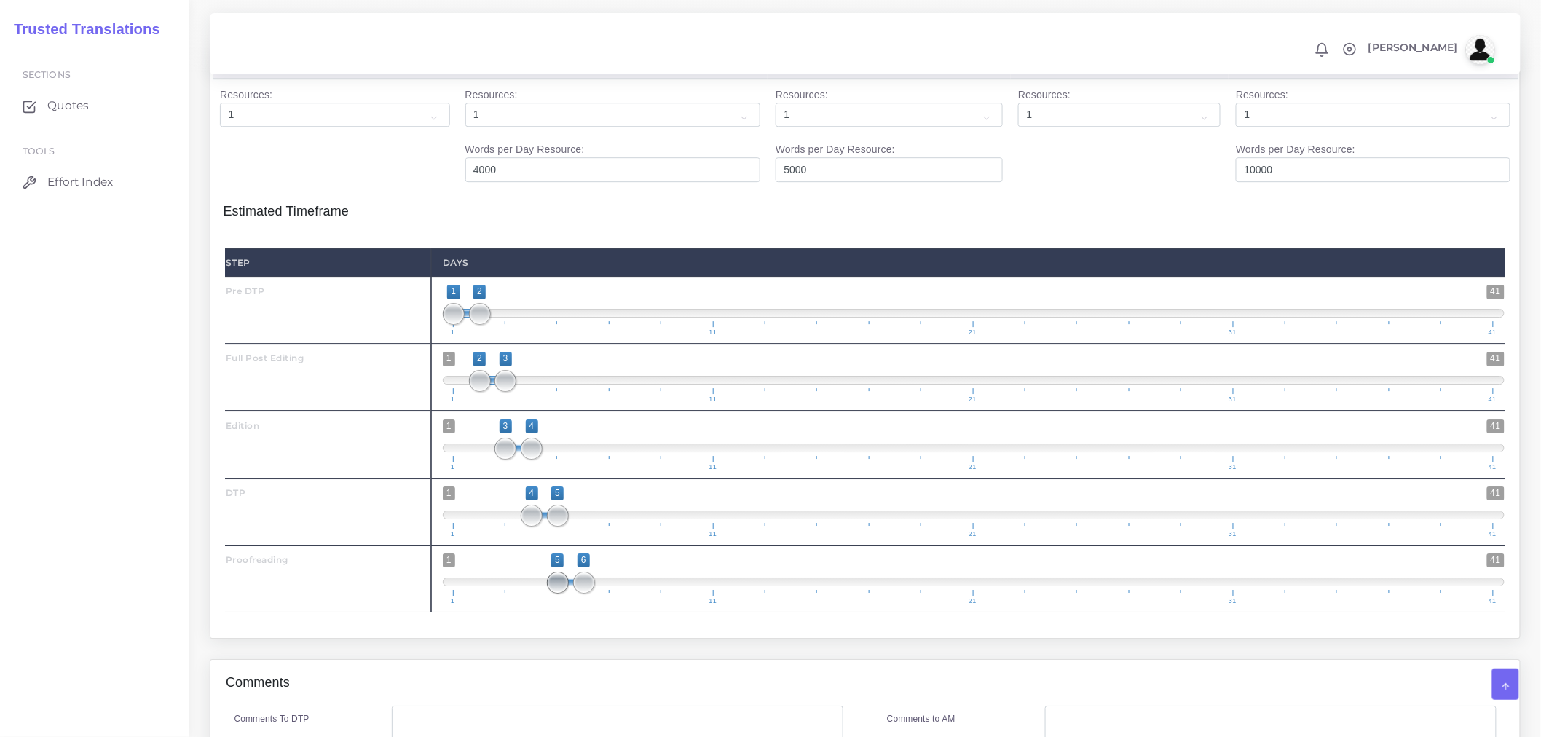
scroll to position [1780, 0]
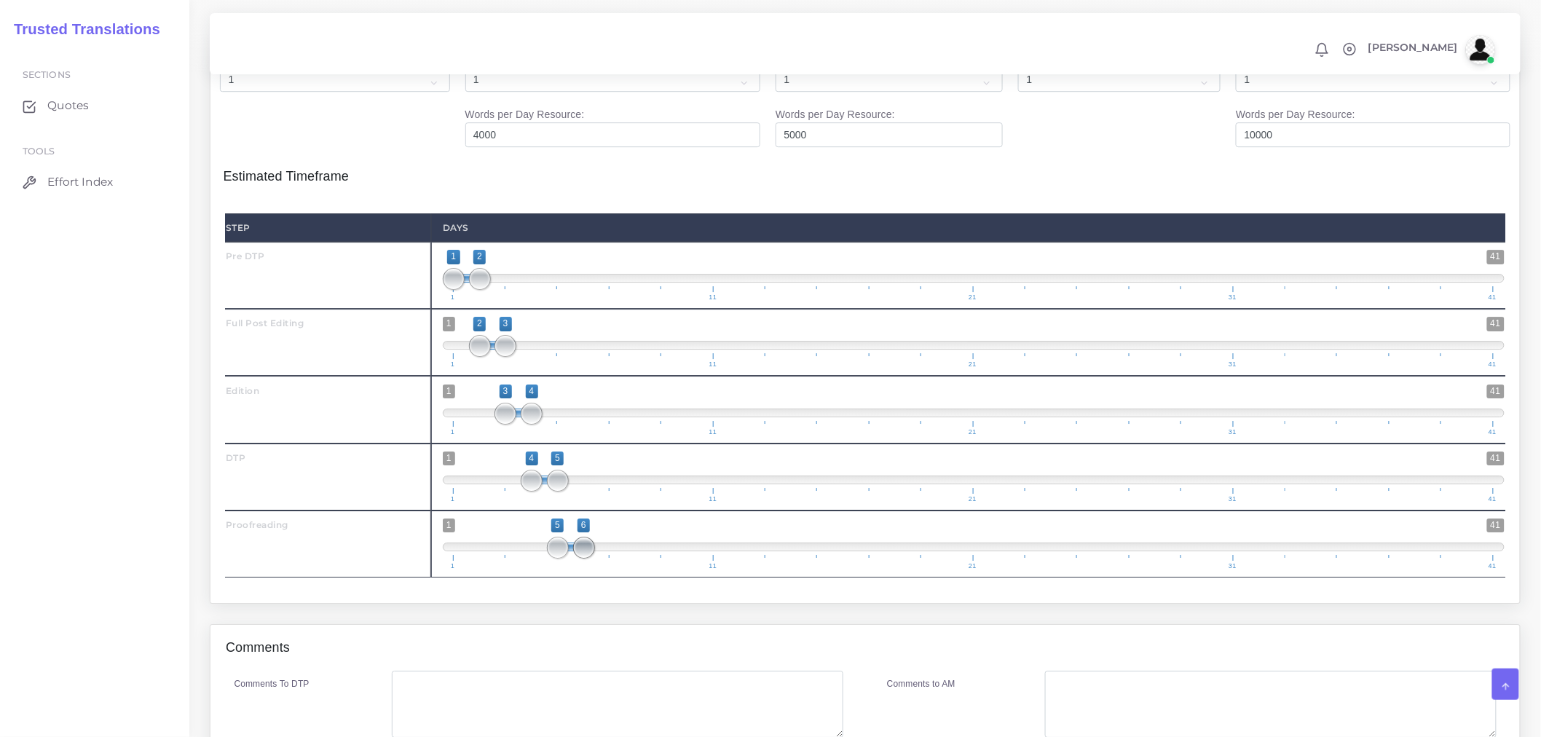
type input "5;7"
drag, startPoint x: 590, startPoint y: 577, endPoint x: 606, endPoint y: 573, distance: 16.4
click at [606, 559] on span at bounding box center [610, 548] width 22 height 22
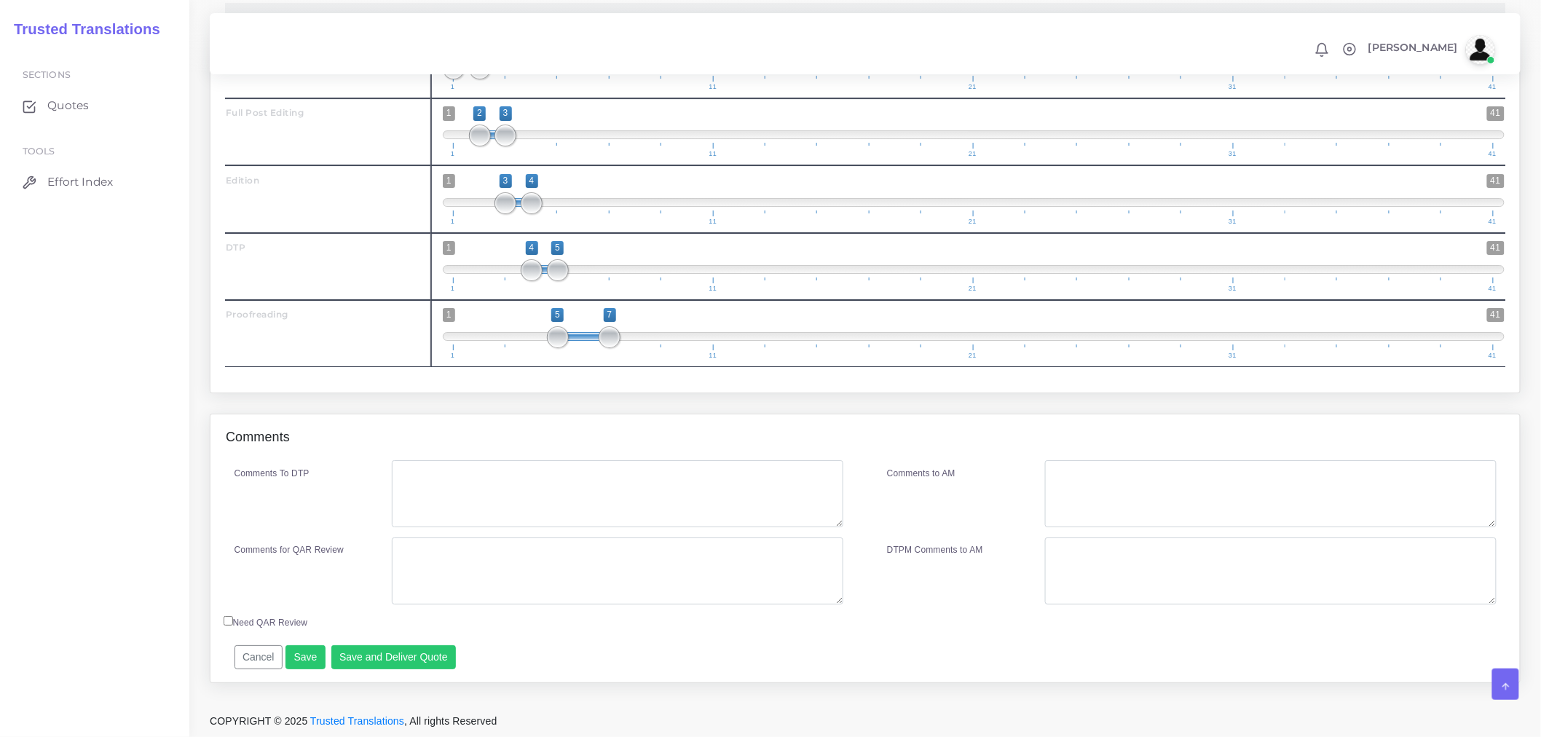
scroll to position [2014, 0]
click at [527, 499] on textarea "Comments To DTP" at bounding box center [618, 493] width 452 height 67
type textarea "Pre DTP DTP in Word"
click at [497, 543] on textarea "Comments for QAR Review" at bounding box center [618, 571] width 452 height 67
type textarea "Pre DTP + PEE+DTP+PRF"
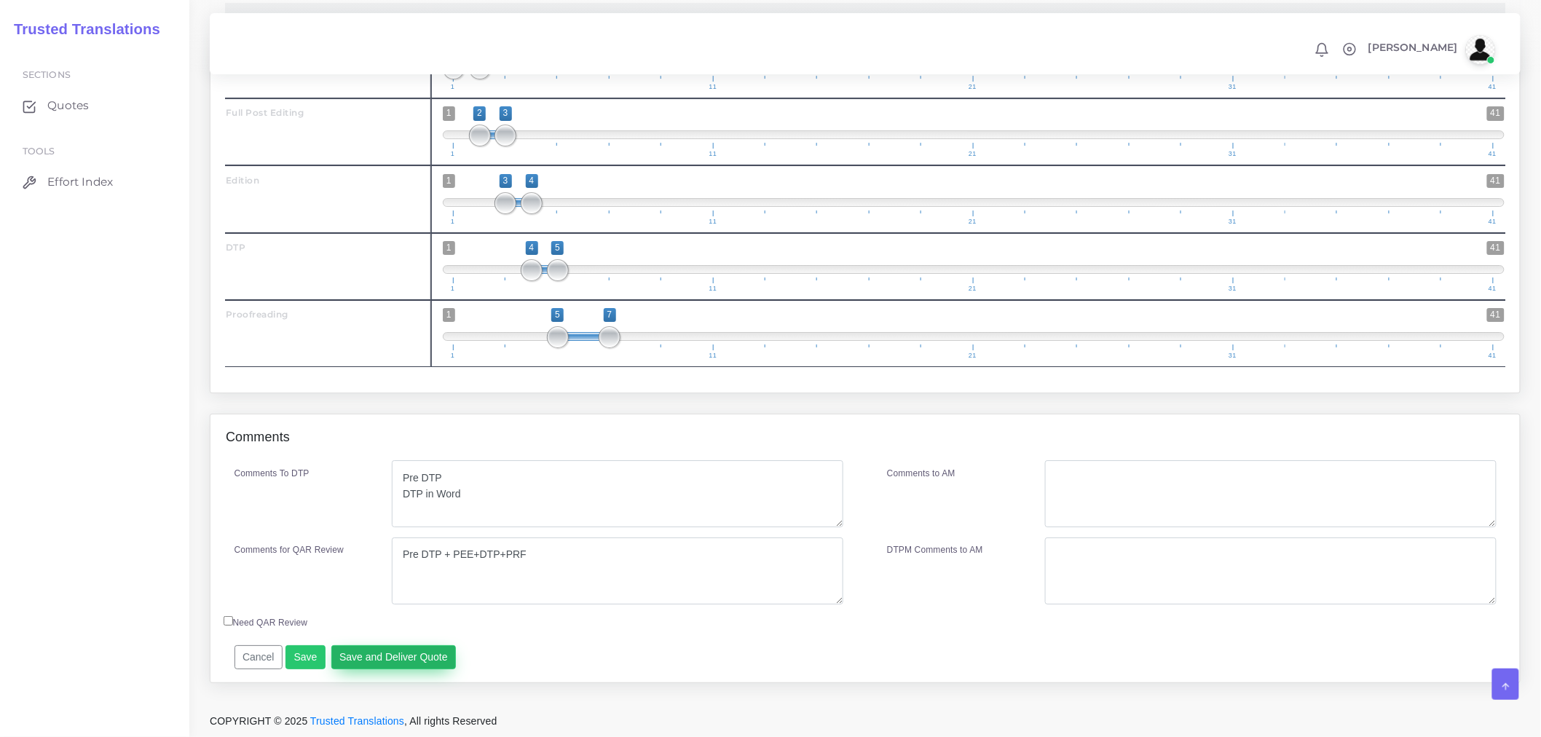
click at [418, 660] on button "Save and Deliver Quote" at bounding box center [393, 657] width 125 height 25
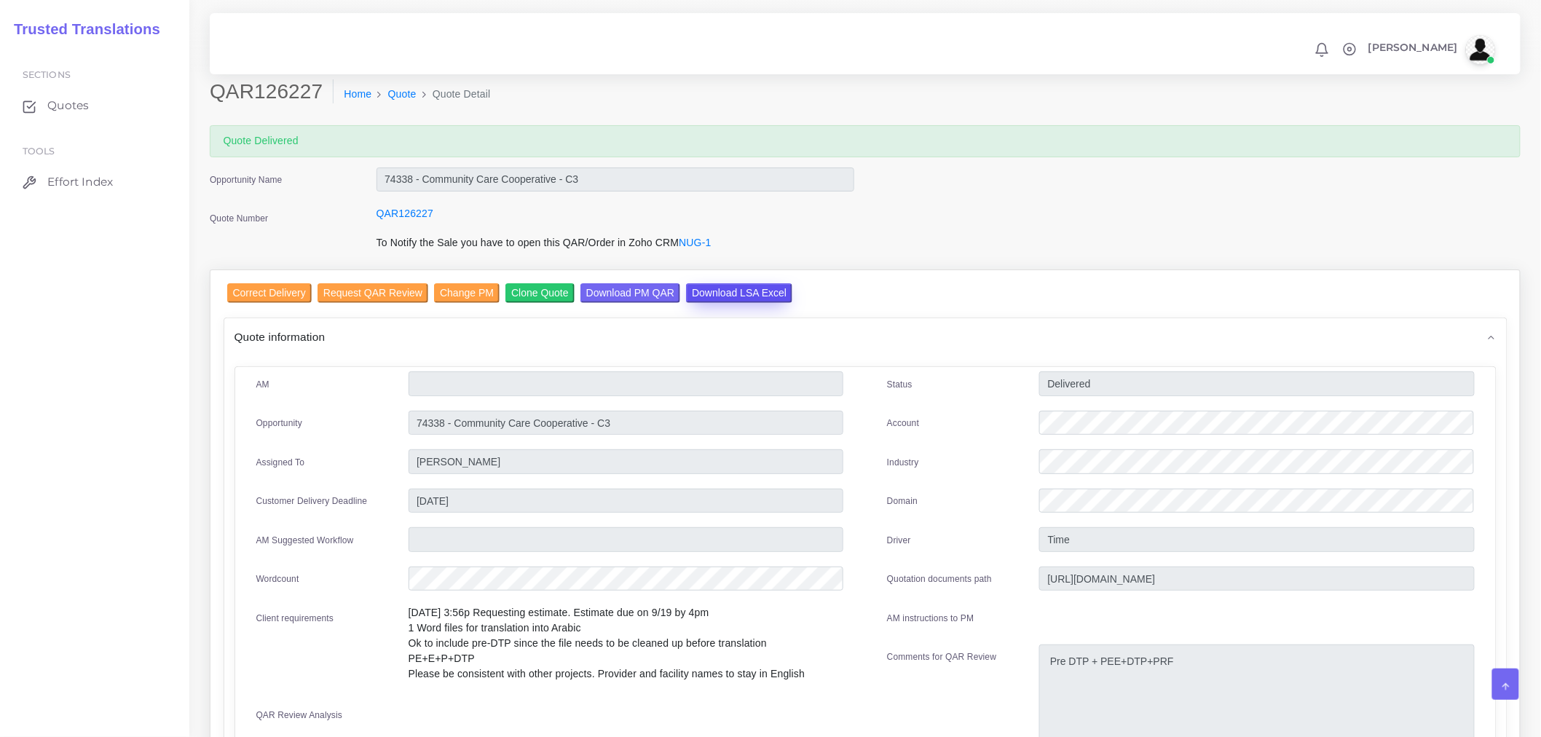
click at [743, 294] on input "Download LSA Excel" at bounding box center [739, 293] width 106 height 20
click at [391, 87] on link "Quote" at bounding box center [402, 94] width 28 height 15
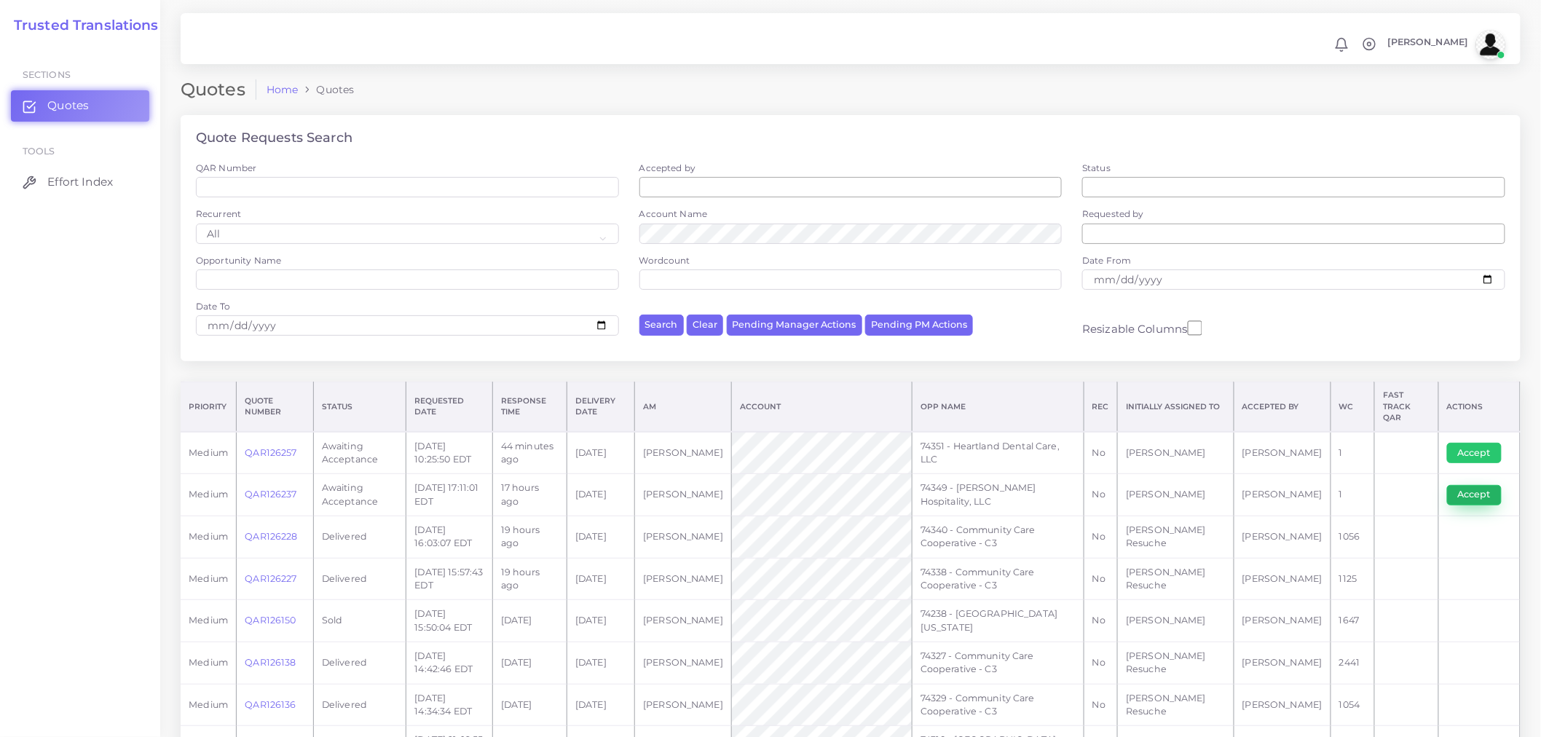
click at [1466, 485] on button "Accept" at bounding box center [1475, 495] width 55 height 20
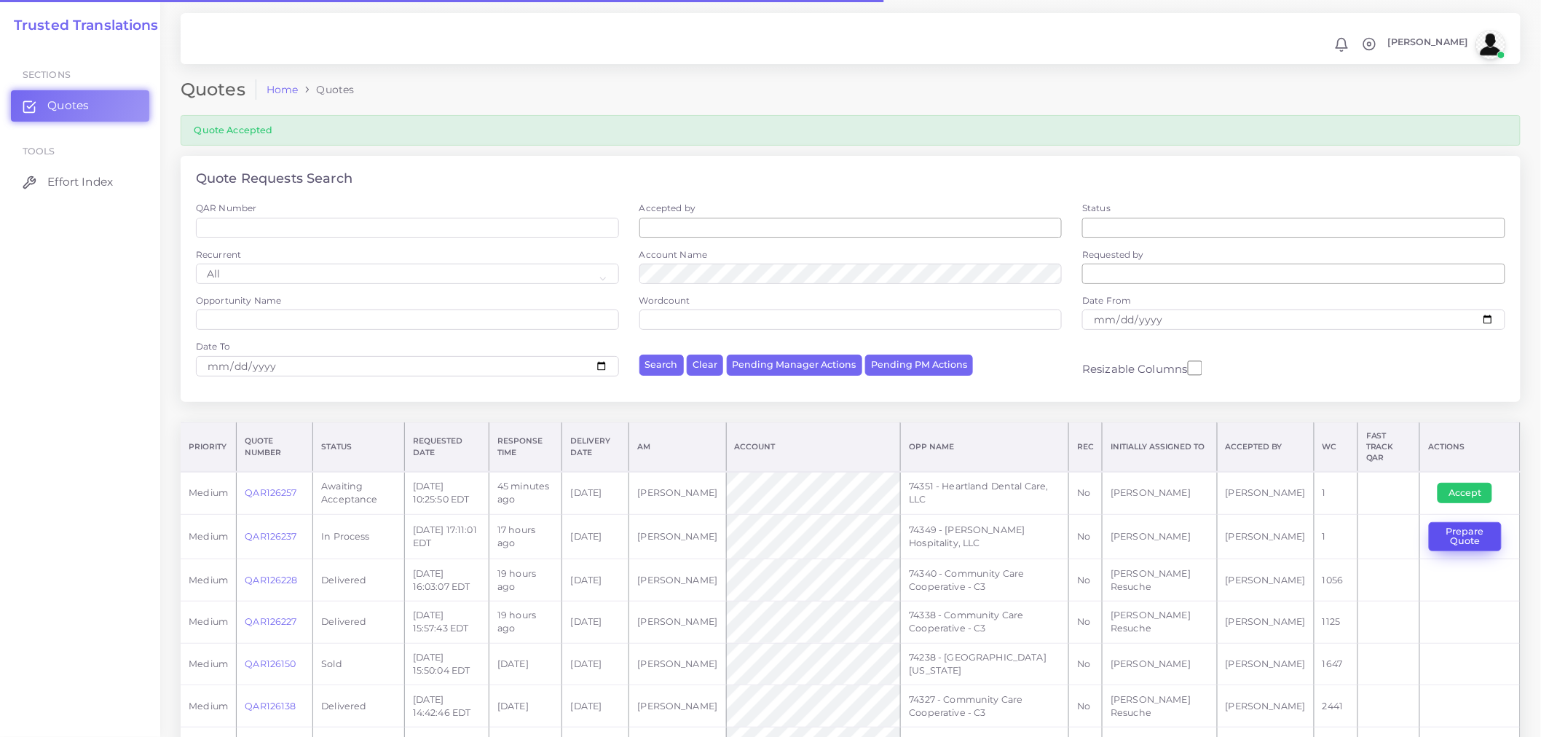
click at [1480, 530] on button "Prepare Quote" at bounding box center [1465, 537] width 73 height 30
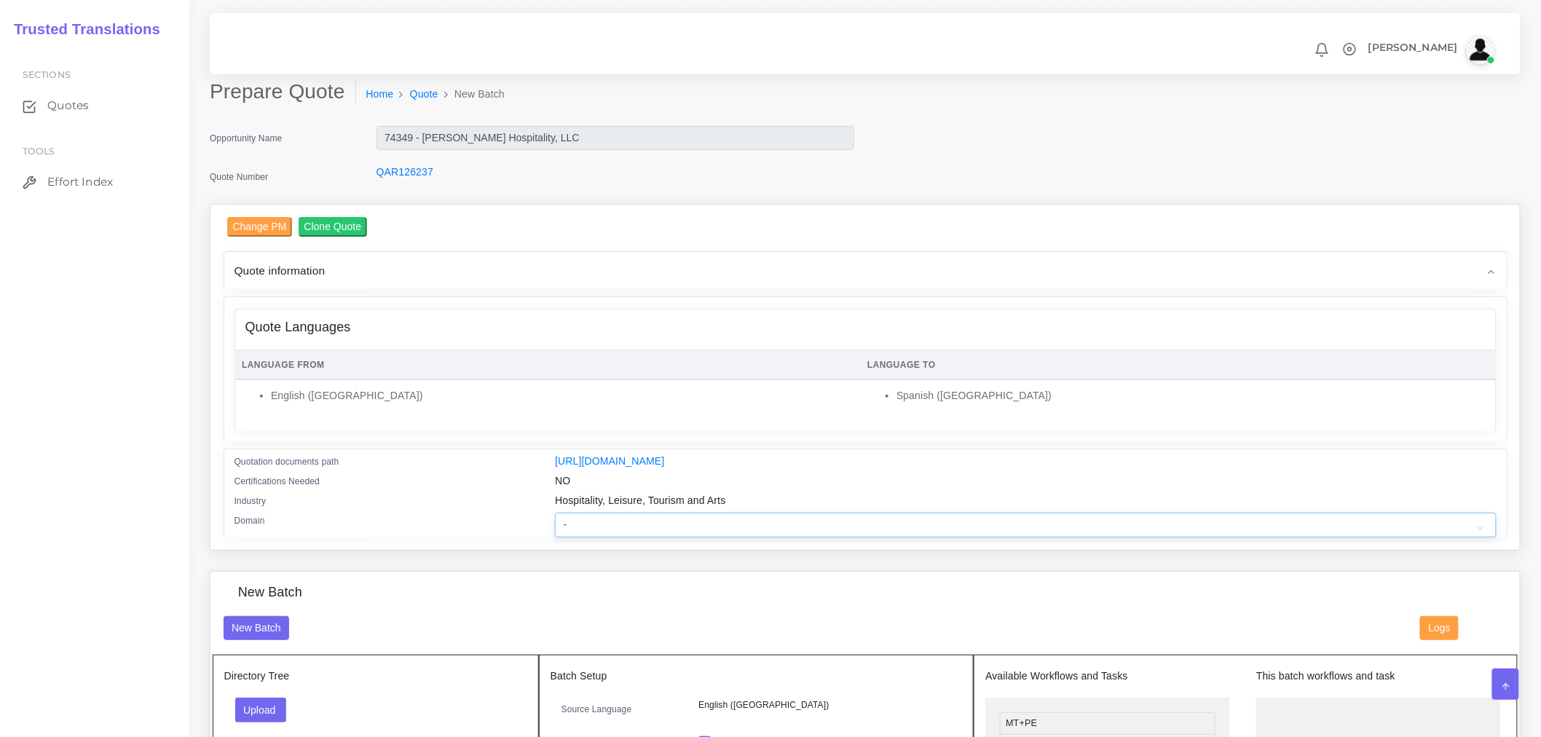
click at [651, 538] on select "- Advertising and Media Agriculture, Forestry and Fishing Architecture, Buildin…" at bounding box center [1025, 525] width 941 height 25
drag, startPoint x: 523, startPoint y: 136, endPoint x: 370, endPoint y: 136, distance: 153.0
click at [370, 136] on div "74349 - [PERSON_NAME] Hospitality, LLC" at bounding box center [616, 140] width 500 height 29
click at [500, 216] on div "Change PM Clone Quote Quote information AM time" at bounding box center [866, 378] width 1310 height 346
click at [411, 76] on div "Prepare Quote Home Quote New Batch Opportunity Name 74349 - Merritt Hospitality…" at bounding box center [865, 694] width 1352 height 1389
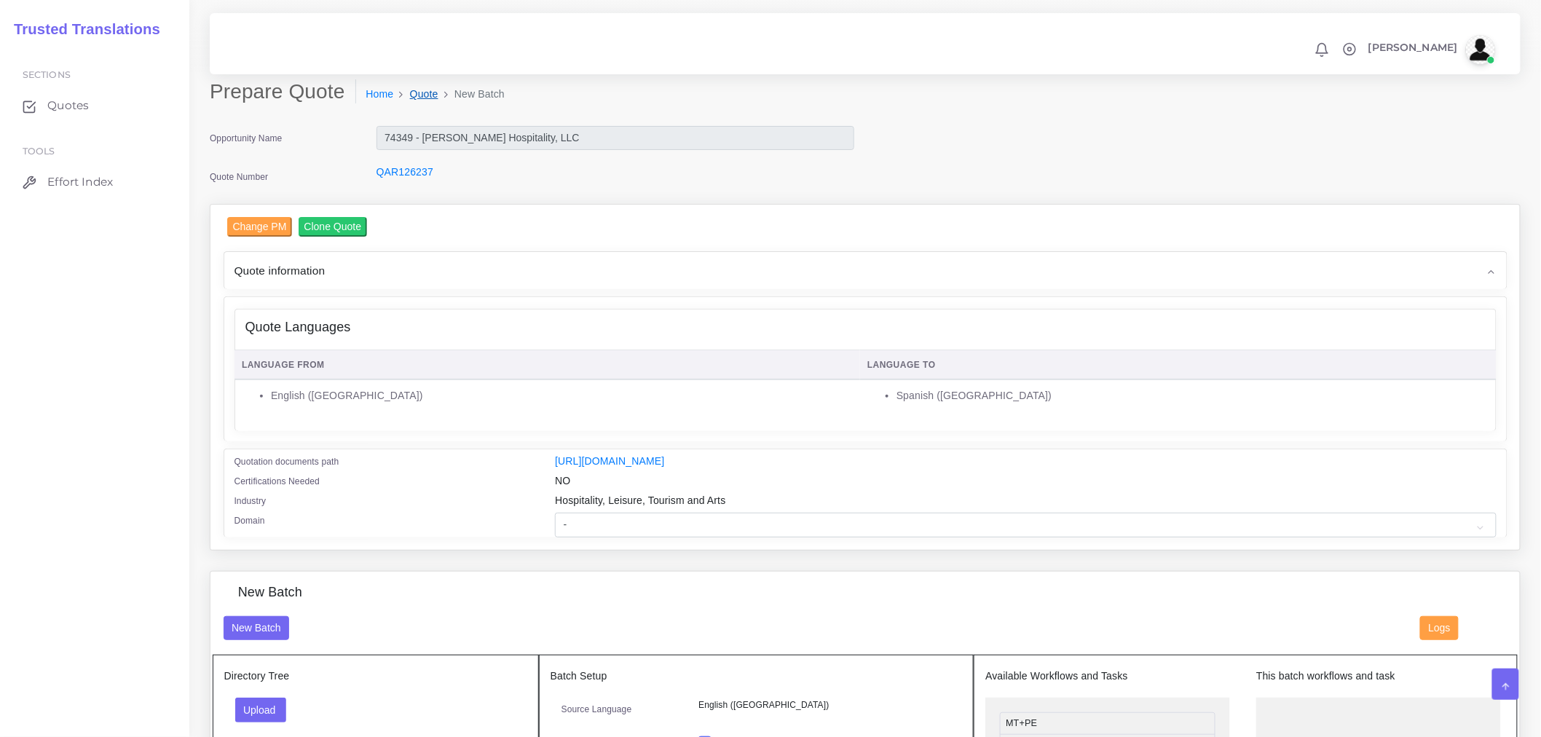
click at [423, 91] on link "Quote" at bounding box center [424, 94] width 28 height 15
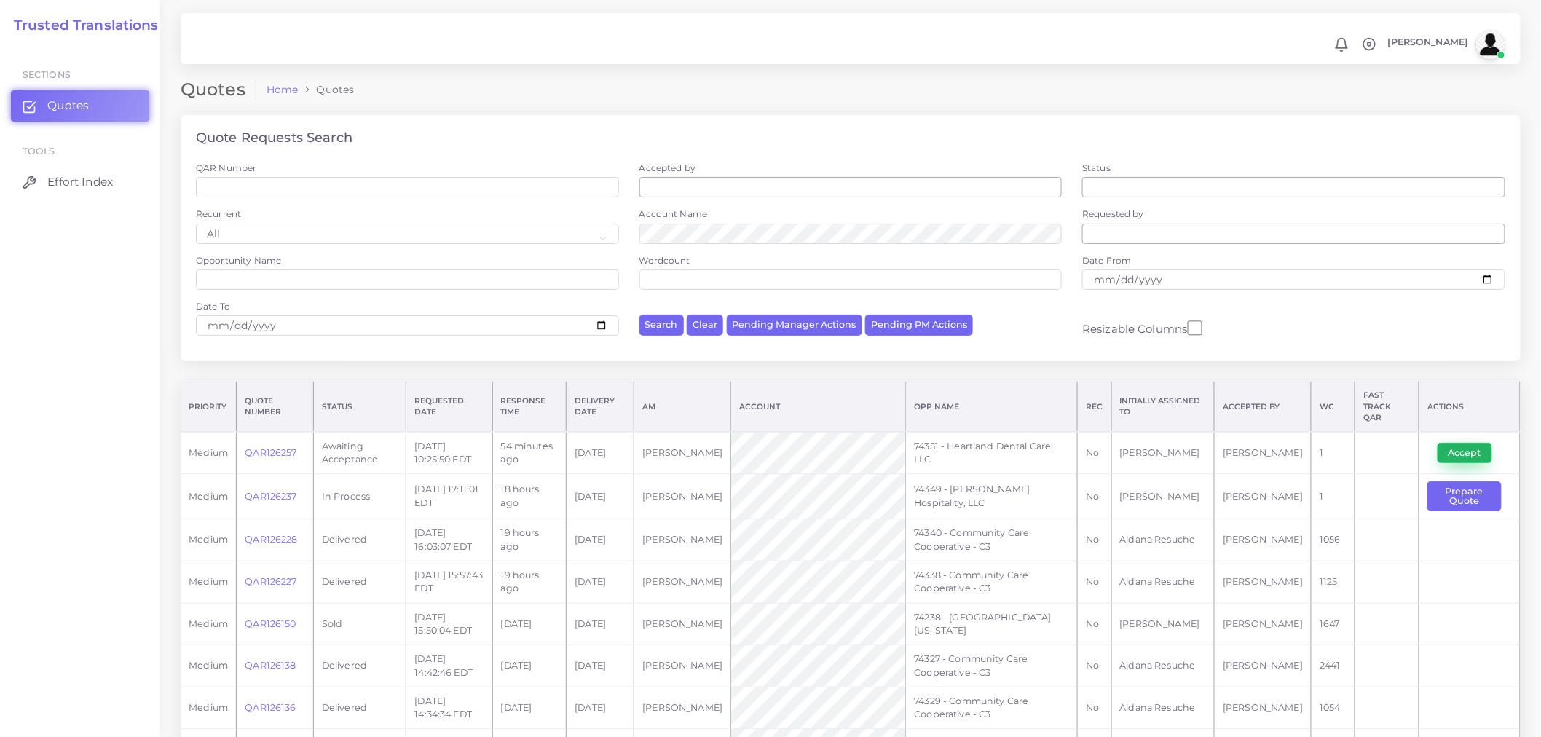
click at [1473, 443] on button "Accept" at bounding box center [1465, 453] width 55 height 20
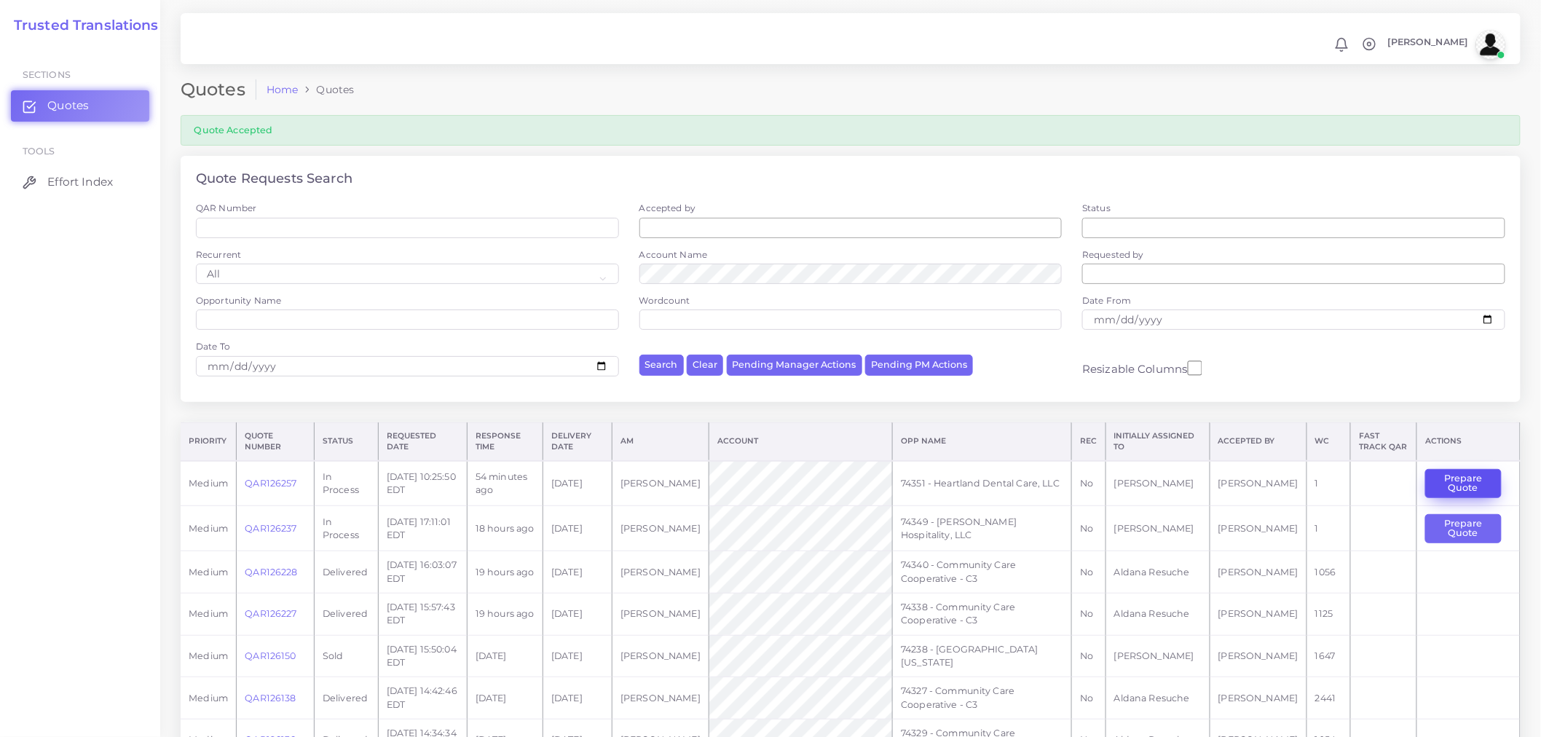
click at [1443, 492] on button "Prepare Quote" at bounding box center [1464, 484] width 76 height 30
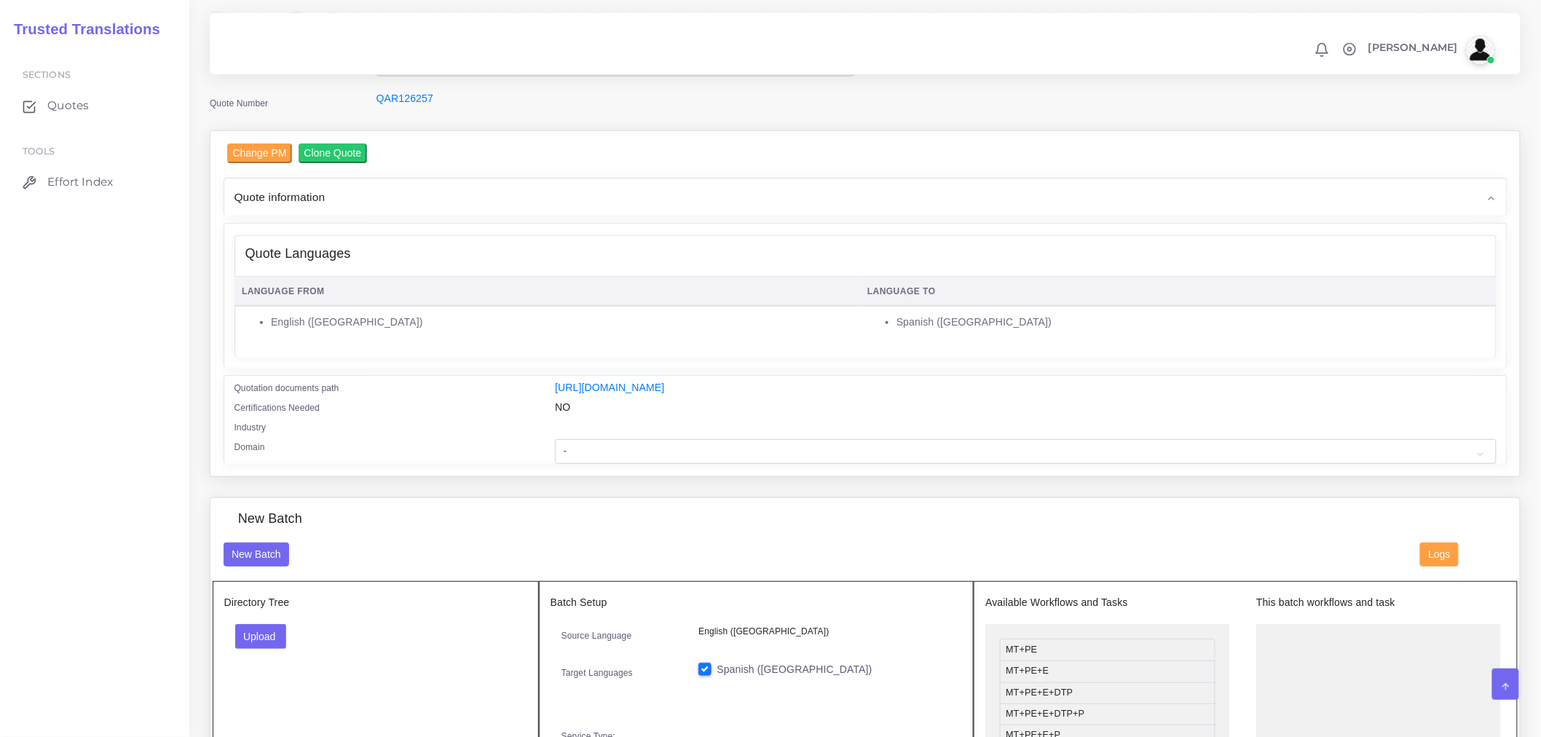
scroll to position [162, 0]
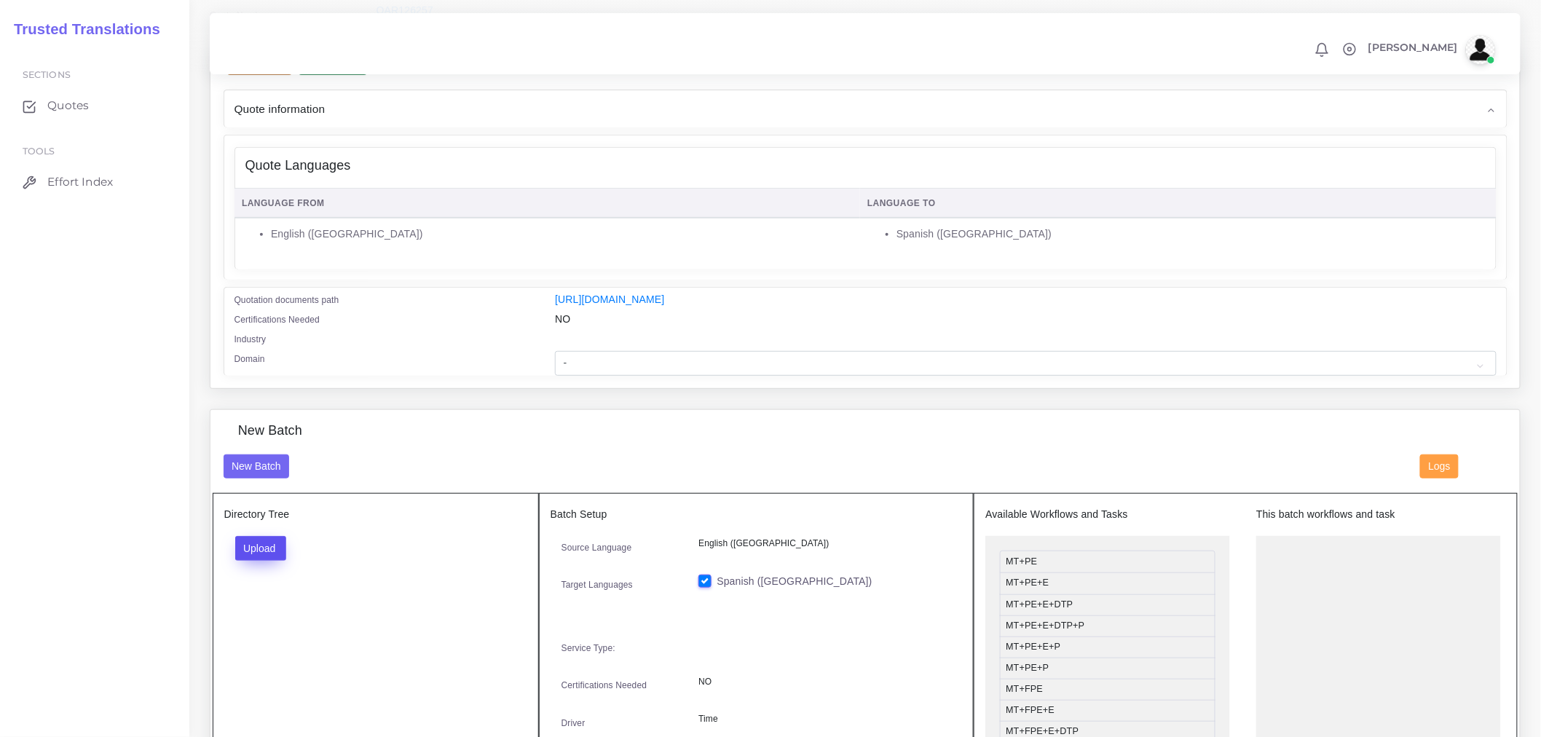
click at [244, 561] on button "Upload" at bounding box center [261, 548] width 52 height 25
click at [267, 613] on label "Files" at bounding box center [286, 603] width 101 height 18
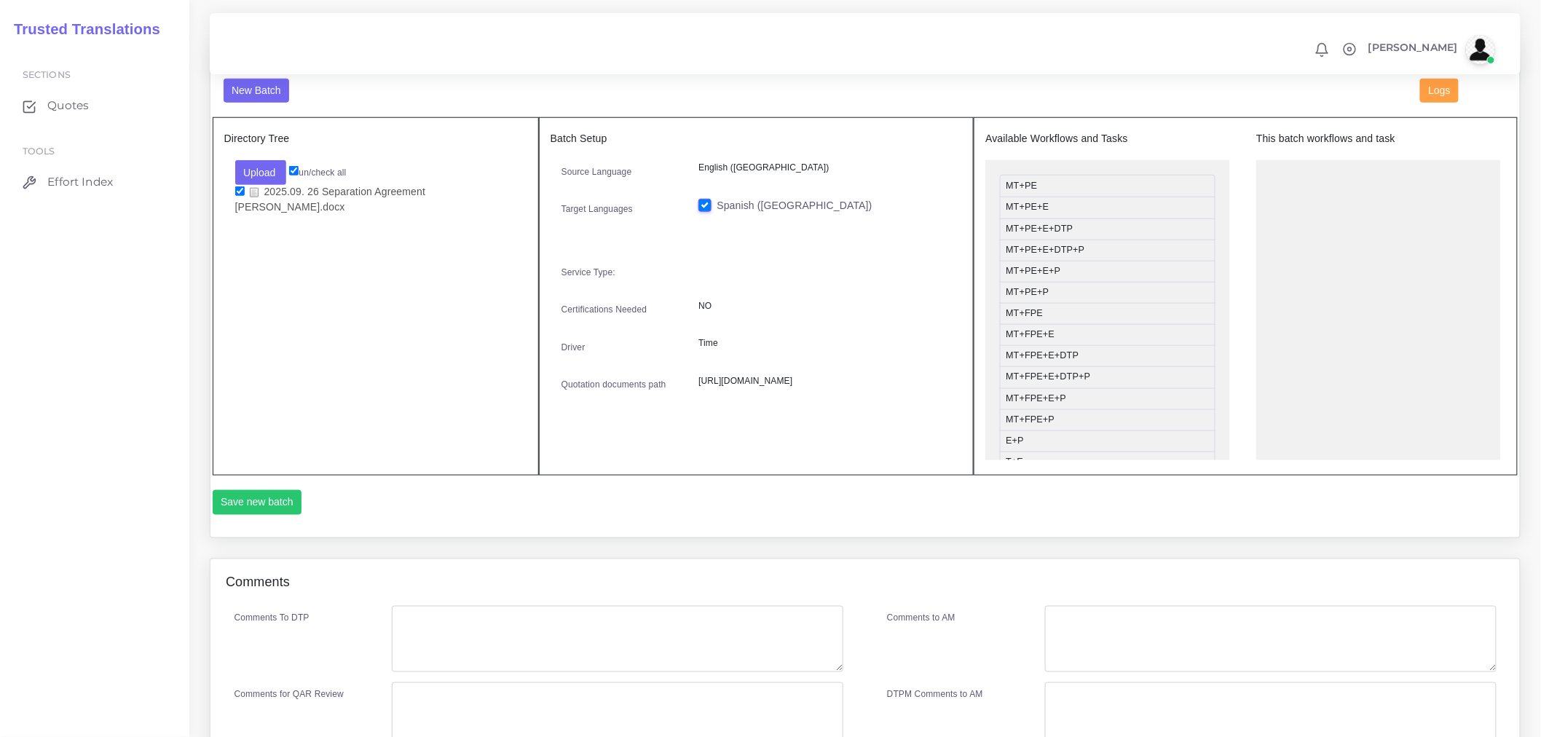
scroll to position [566, 0]
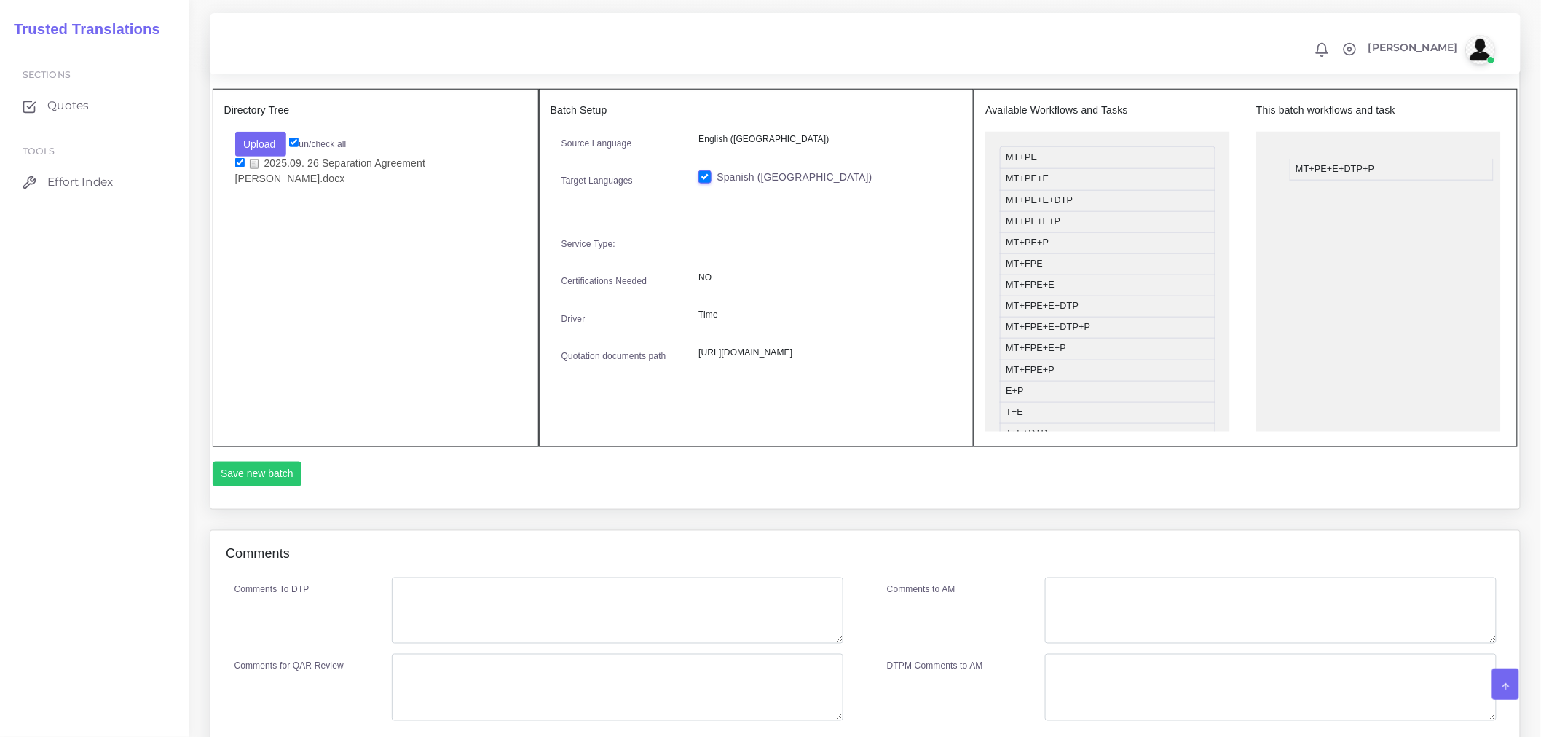
drag, startPoint x: 1061, startPoint y: 229, endPoint x: 1351, endPoint y: 177, distance: 294.6
click at [257, 487] on button "Save new batch" at bounding box center [258, 474] width 90 height 25
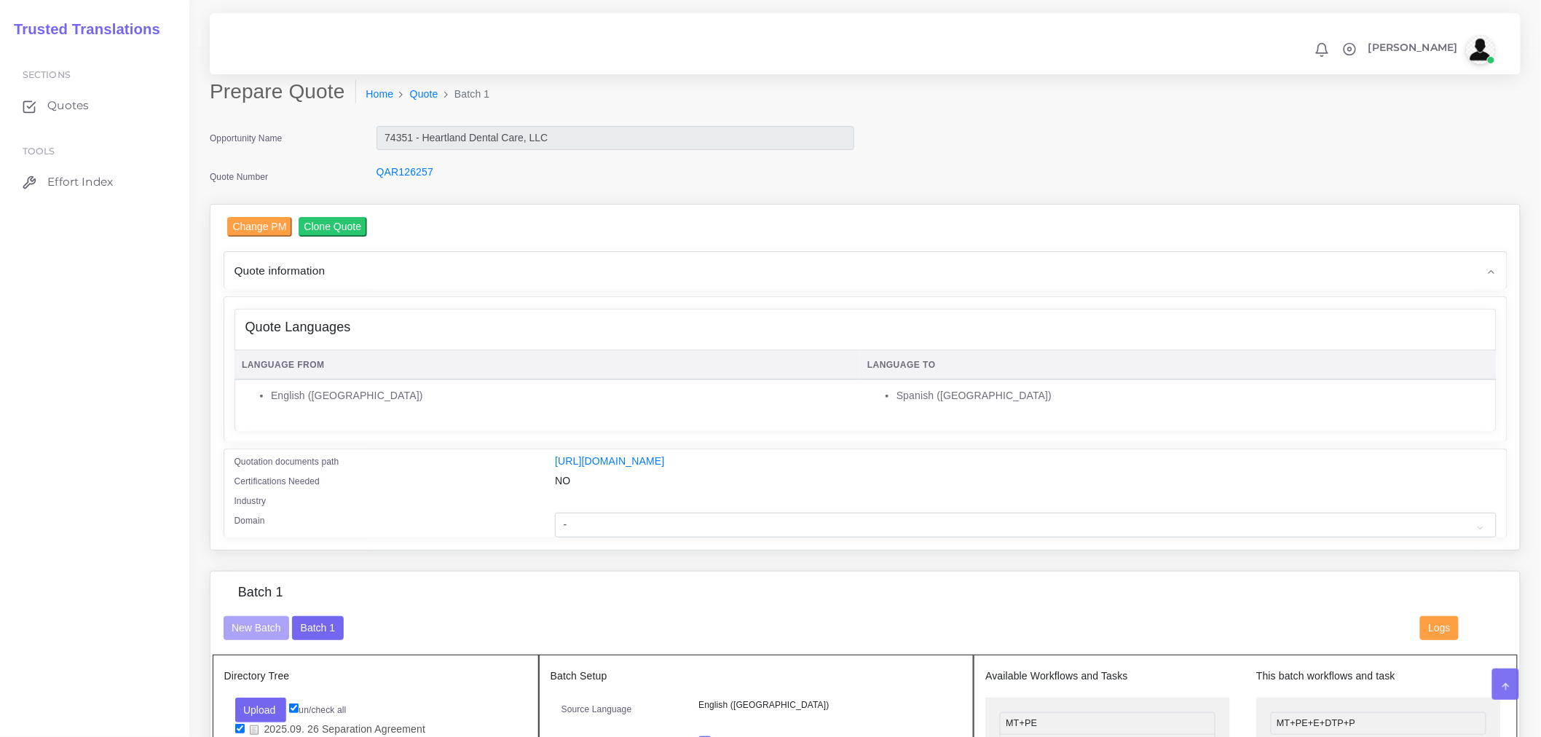
scroll to position [323, 0]
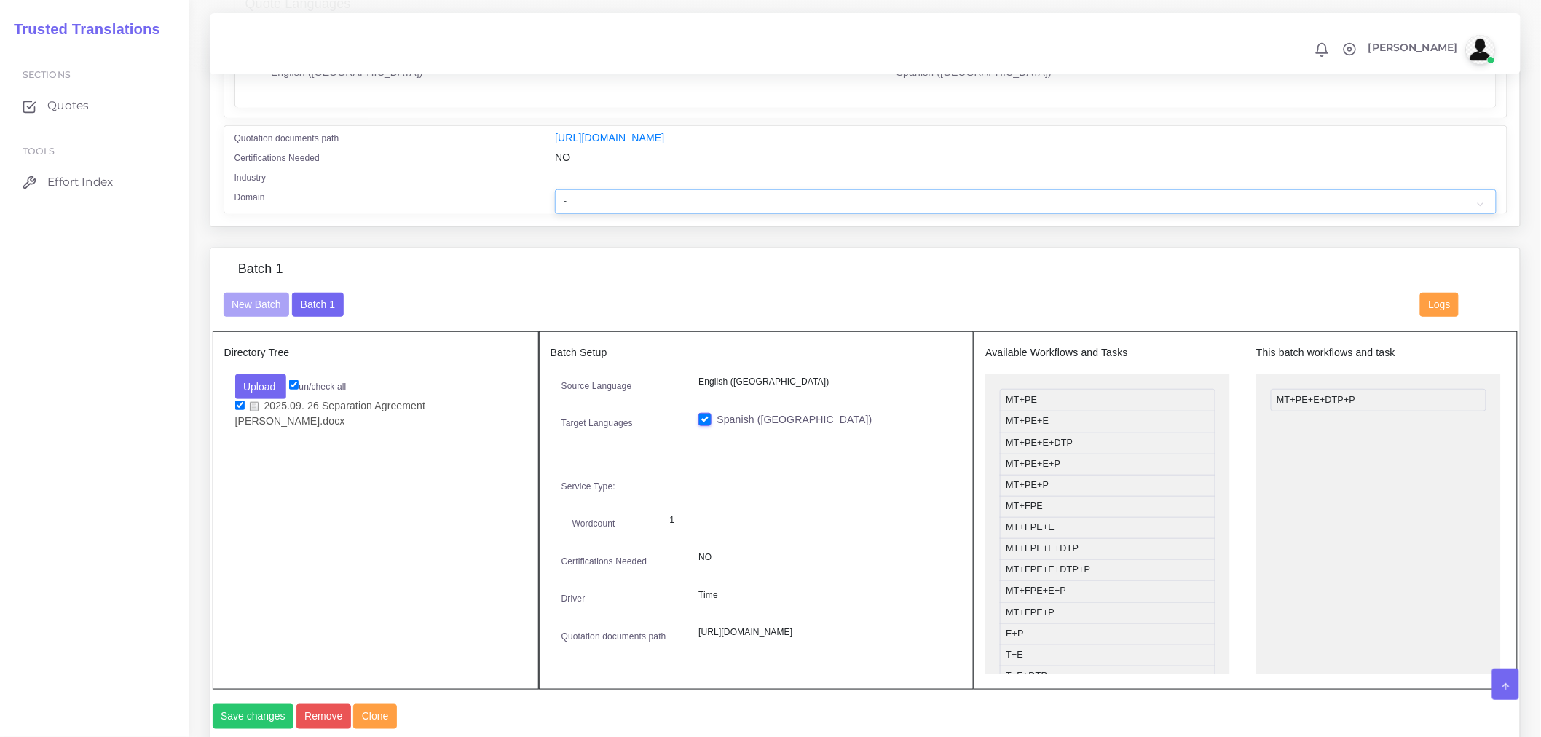
click at [586, 208] on select "- Advertising and Media Agriculture, Forestry and Fishing Architecture, Buildin…" at bounding box center [1025, 201] width 941 height 25
select select "Healthcare and Health Sciences"
click at [555, 199] on select "- Advertising and Media Agriculture, Forestry and Fishing Architecture, Buildin…" at bounding box center [1025, 201] width 941 height 25
click at [512, 283] on div "Batch 1" at bounding box center [866, 277] width 1306 height 31
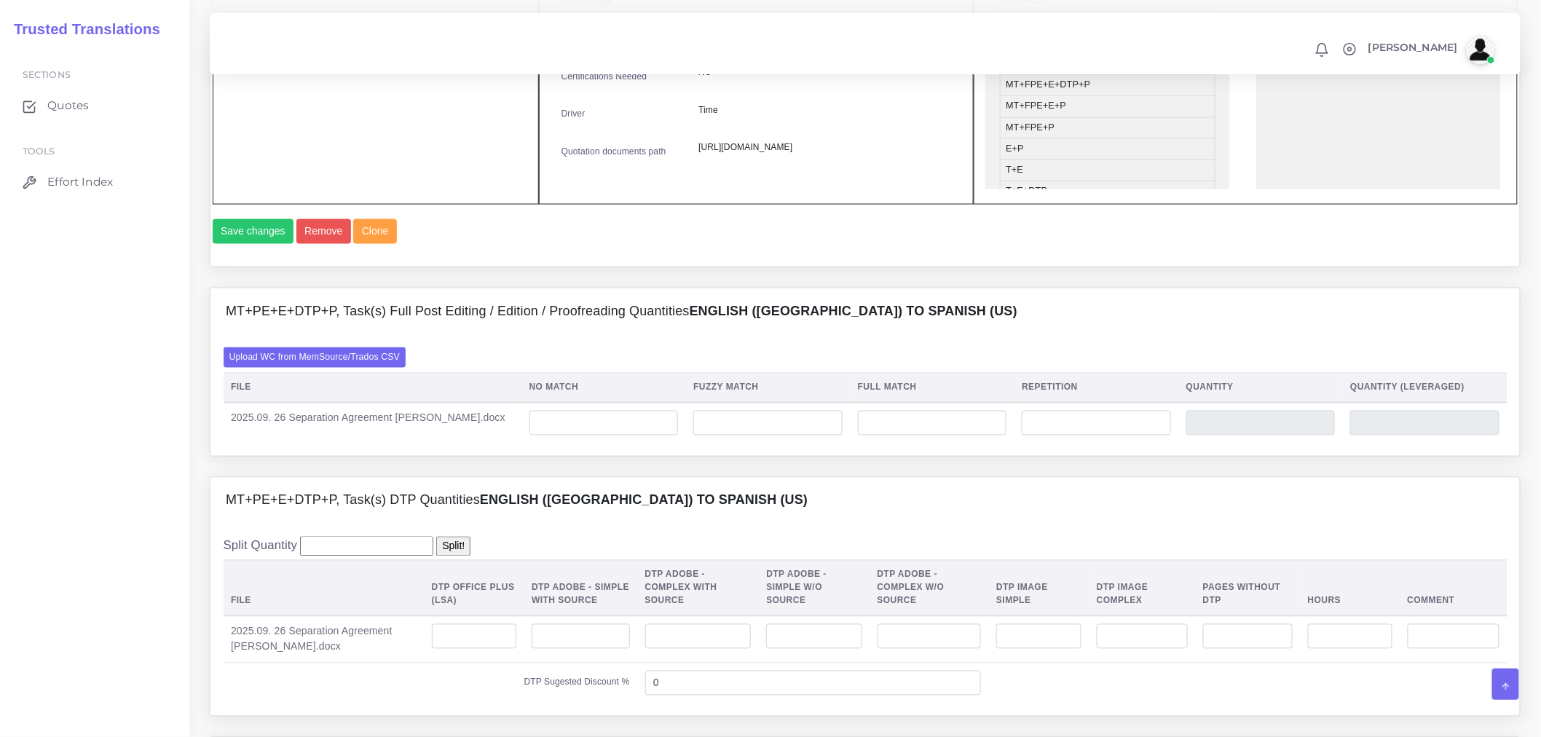
scroll to position [809, 0]
click at [398, 366] on label "Upload WC from MemSource/Trados CSV" at bounding box center [315, 357] width 183 height 20
click at [0, 0] on input "Upload WC from MemSource/Trados CSV" at bounding box center [0, 0] width 0 height 0
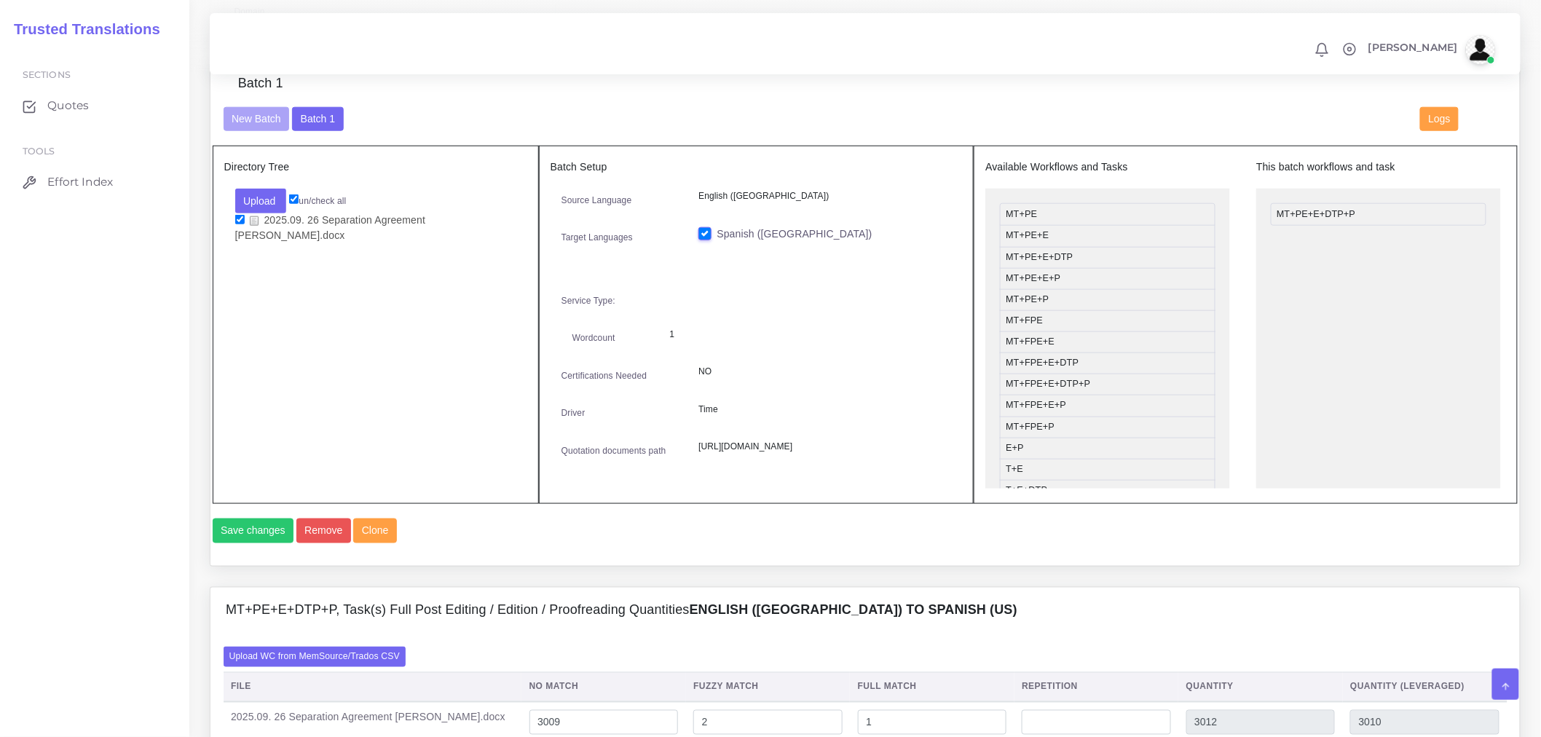
scroll to position [323, 0]
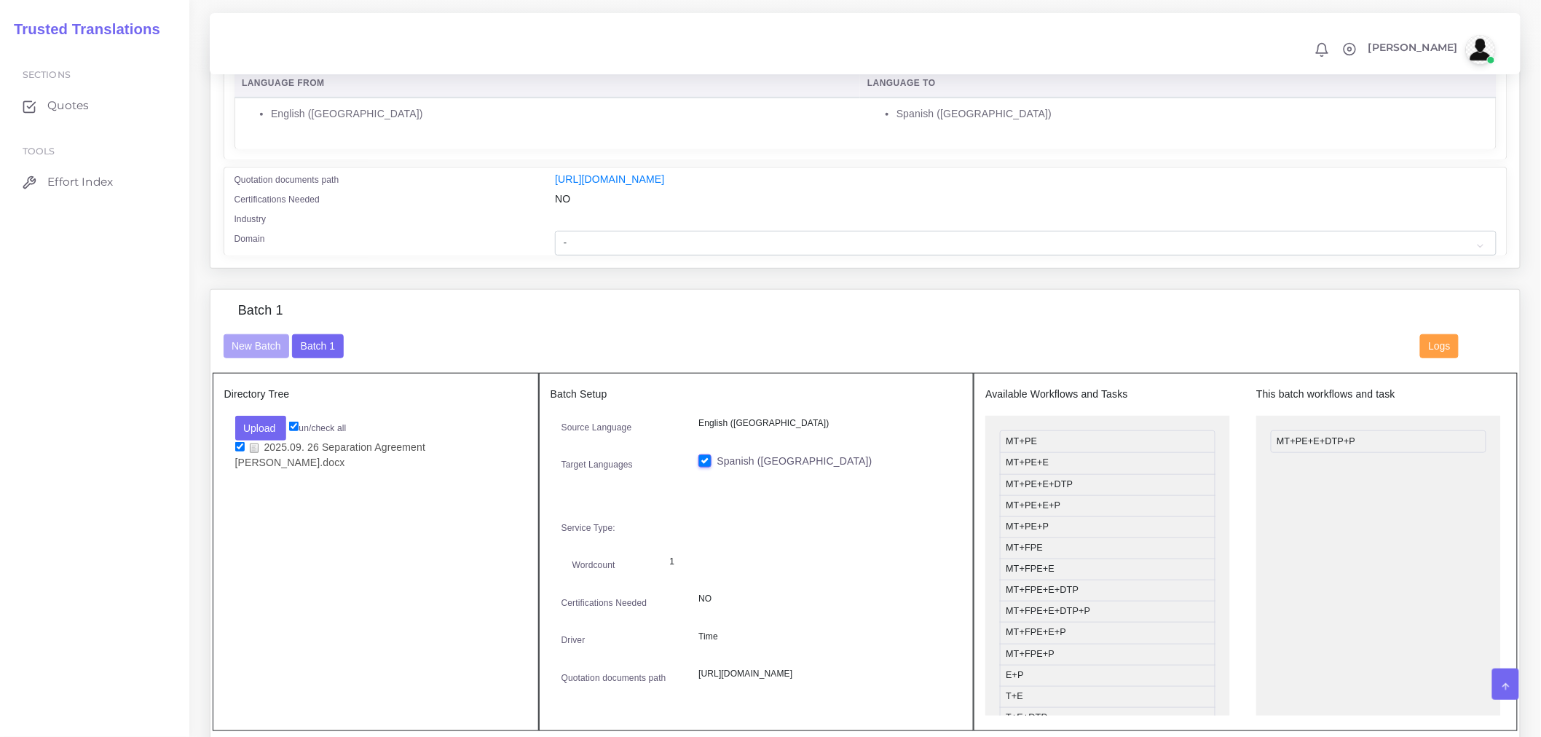
click at [700, 231] on div at bounding box center [1025, 221] width 963 height 20
click at [704, 246] on select "- Advertising and Media Agriculture, Forestry and Fishing Architecture, Buildin…" at bounding box center [1025, 243] width 941 height 25
select select "Healthcare and Health Sciences"
click at [555, 240] on select "- Advertising and Media Agriculture, Forestry and Fishing Architecture, Buildin…" at bounding box center [1025, 243] width 941 height 25
click at [601, 334] on div "Batch 1" at bounding box center [866, 318] width 1306 height 31
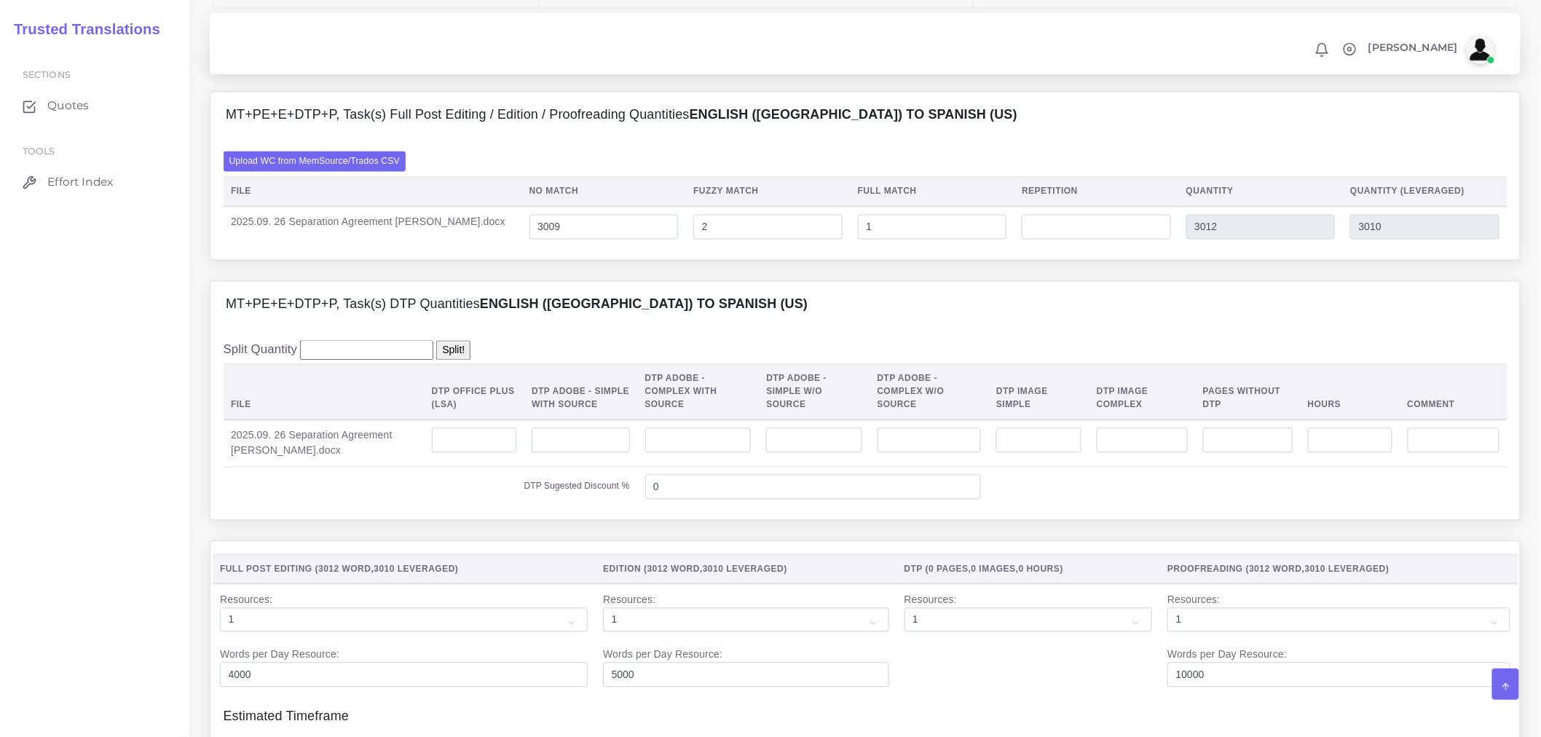
scroll to position [1052, 0]
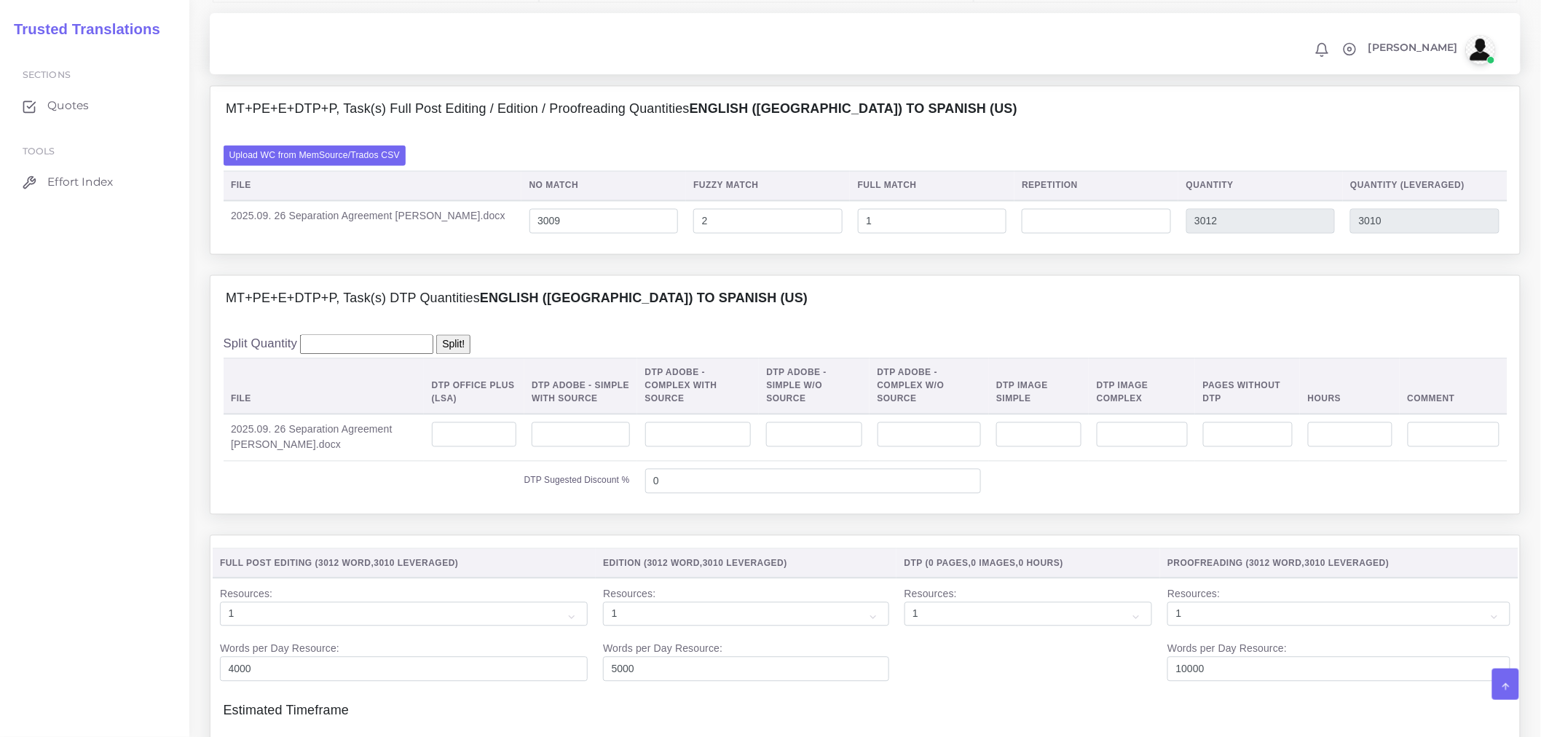
drag, startPoint x: 523, startPoint y: 526, endPoint x: 508, endPoint y: 515, distance: 18.2
click at [523, 501] on td "DTP Sugested Discount %" at bounding box center [431, 481] width 415 height 40
click at [439, 447] on input "number" at bounding box center [474, 435] width 85 height 25
type input "7"
click at [565, 389] on div "Split Quantity Split! File DTP Office Plus (LSA) DTP Adobe - Simple With Source…" at bounding box center [866, 418] width 1284 height 167
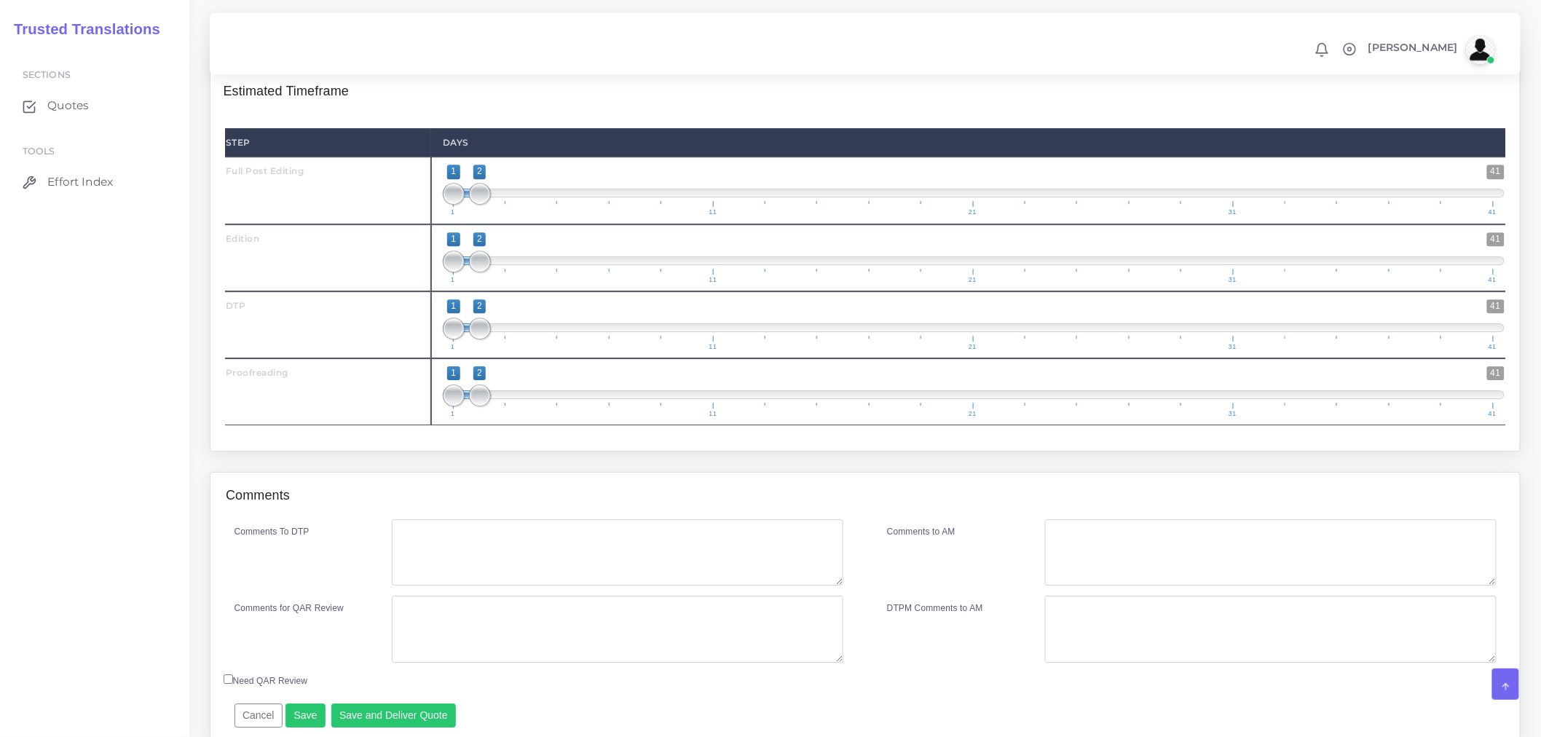
scroll to position [1700, 0]
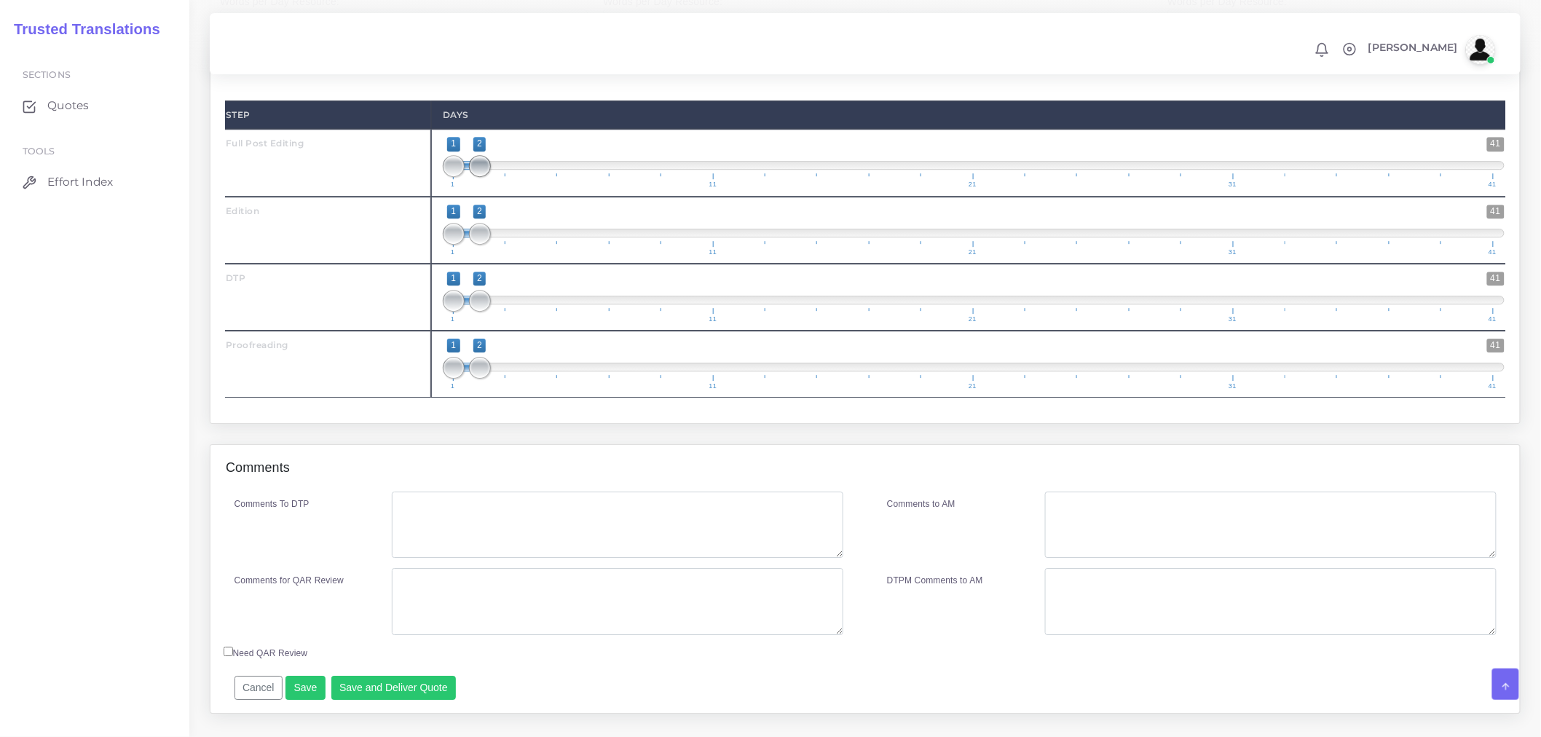
type input "1;3"
drag, startPoint x: 482, startPoint y: 199, endPoint x: 508, endPoint y: 201, distance: 26.3
click at [508, 177] on span at bounding box center [506, 166] width 22 height 22
drag, startPoint x: 486, startPoint y: 259, endPoint x: 512, endPoint y: 262, distance: 26.4
click at [528, 245] on span at bounding box center [532, 234] width 22 height 22
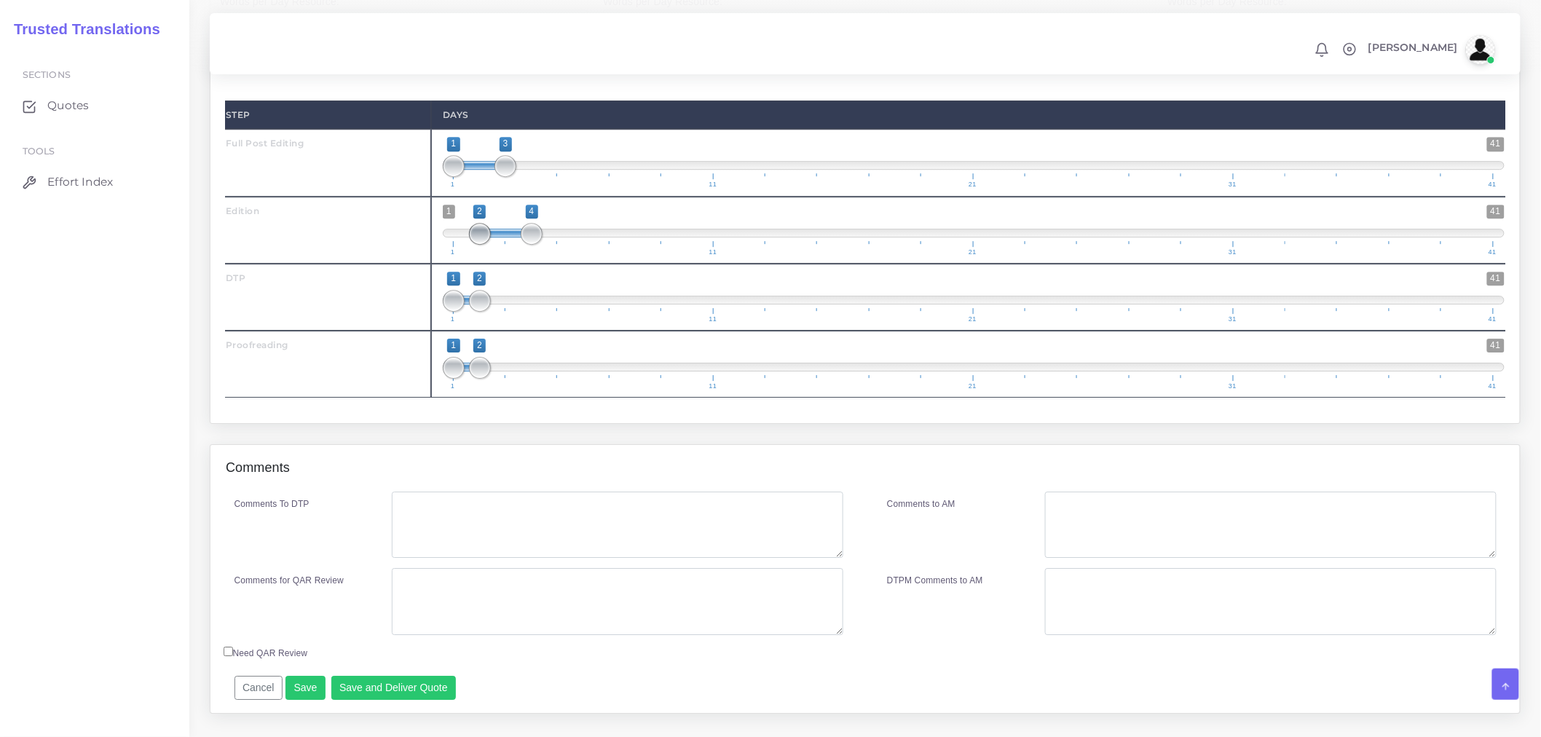
type input "3;4"
drag, startPoint x: 449, startPoint y: 268, endPoint x: 506, endPoint y: 264, distance: 56.9
click at [506, 245] on span at bounding box center [506, 234] width 22 height 22
drag, startPoint x: 489, startPoint y: 323, endPoint x: 565, endPoint y: 321, distance: 76.5
click at [565, 312] on span at bounding box center [558, 301] width 22 height 22
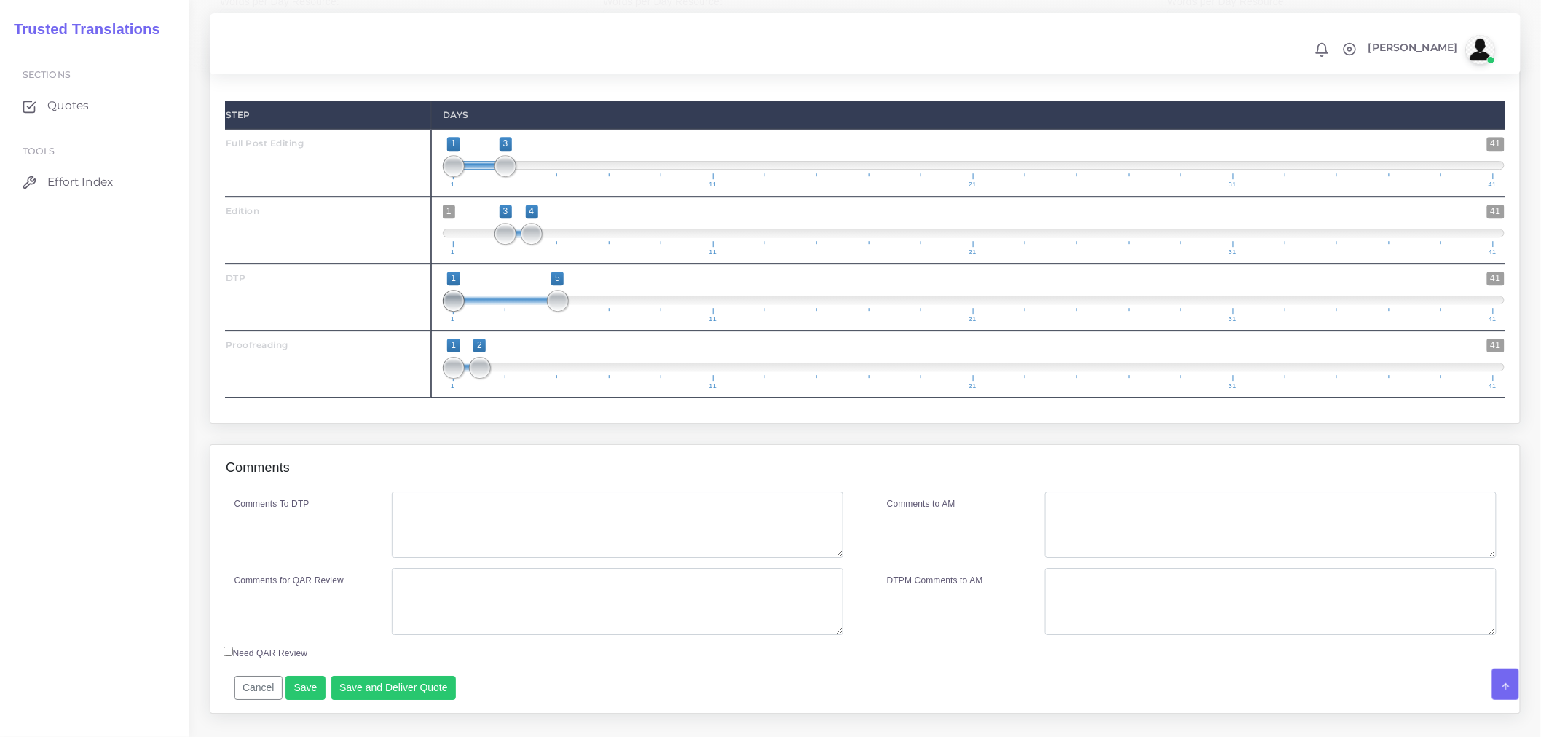
click at [449, 312] on span at bounding box center [454, 301] width 22 height 22
type input "4;5"
drag, startPoint x: 449, startPoint y: 334, endPoint x: 527, endPoint y: 334, distance: 77.9
click at [527, 312] on span at bounding box center [532, 301] width 22 height 22
drag, startPoint x: 485, startPoint y: 395, endPoint x: 592, endPoint y: 382, distance: 107.9
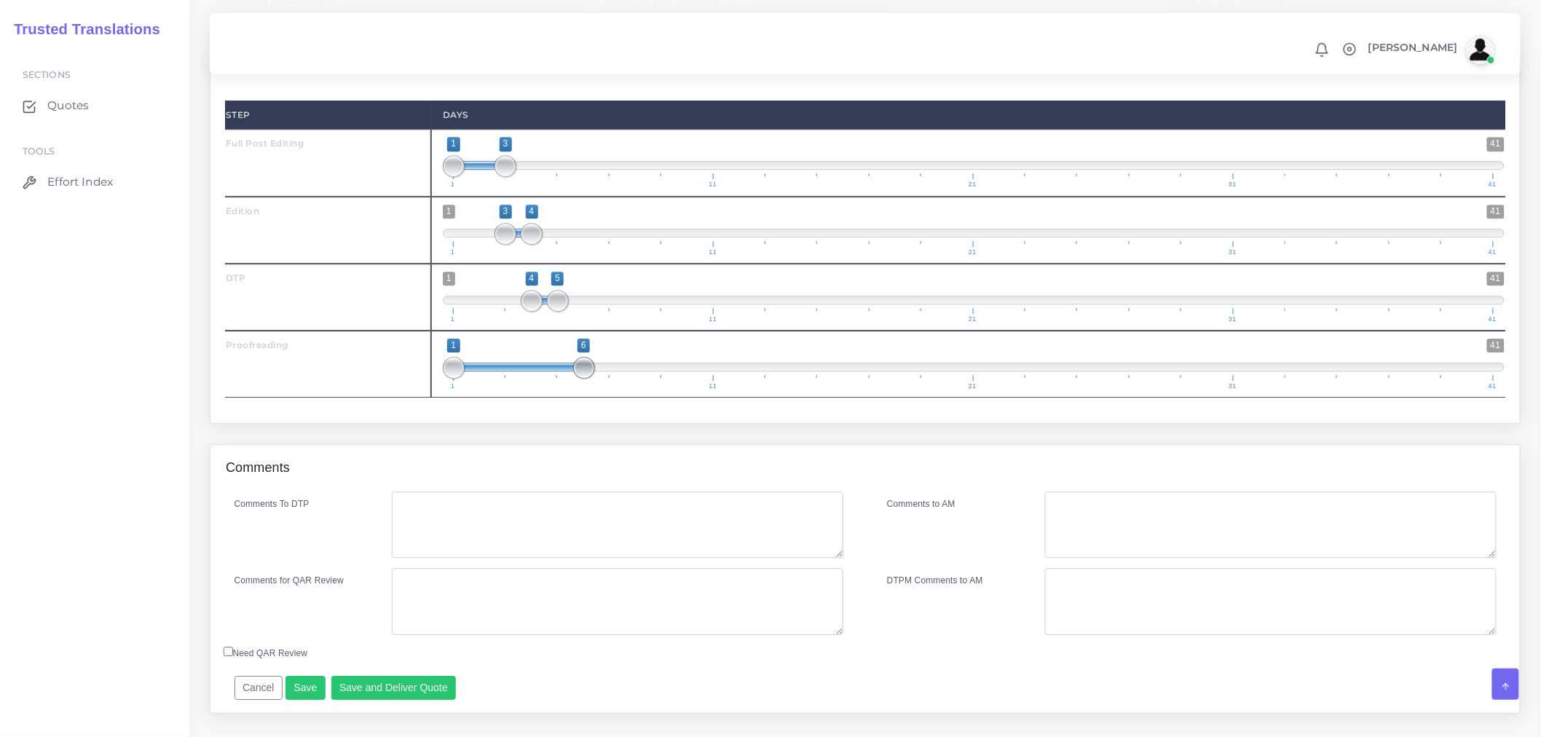
click at [593, 382] on span "1 41 1 6 1 — 6 1 11 21 31 41" at bounding box center [974, 364] width 1062 height 51
type input "5;6"
drag, startPoint x: 452, startPoint y: 401, endPoint x: 554, endPoint y: 398, distance: 101.3
click at [554, 379] on span at bounding box center [558, 368] width 22 height 22
click at [533, 537] on textarea "Comments To DTP" at bounding box center [618, 525] width 452 height 67
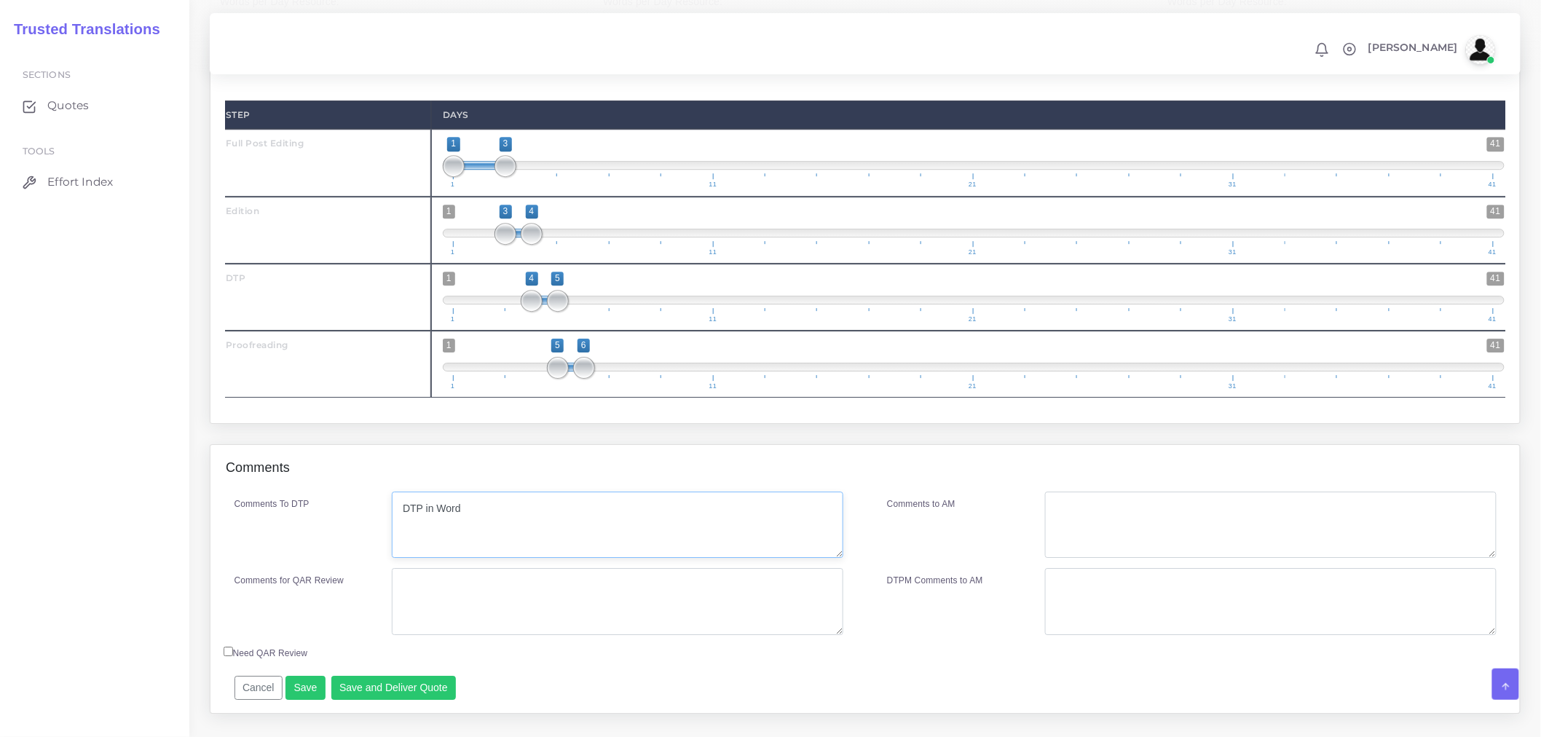
type textarea "DTP in Word"
click at [559, 614] on textarea "Comments for QAR Review" at bounding box center [618, 601] width 452 height 67
type textarea "PEE+DTP+PRF"
click at [535, 423] on div "Full Post Editing ( 3012 Word , 3010 Leveraged ) Edition ( 3012 Word , 3010 Lev…" at bounding box center [866, 156] width 1310 height 535
type input "1;3"
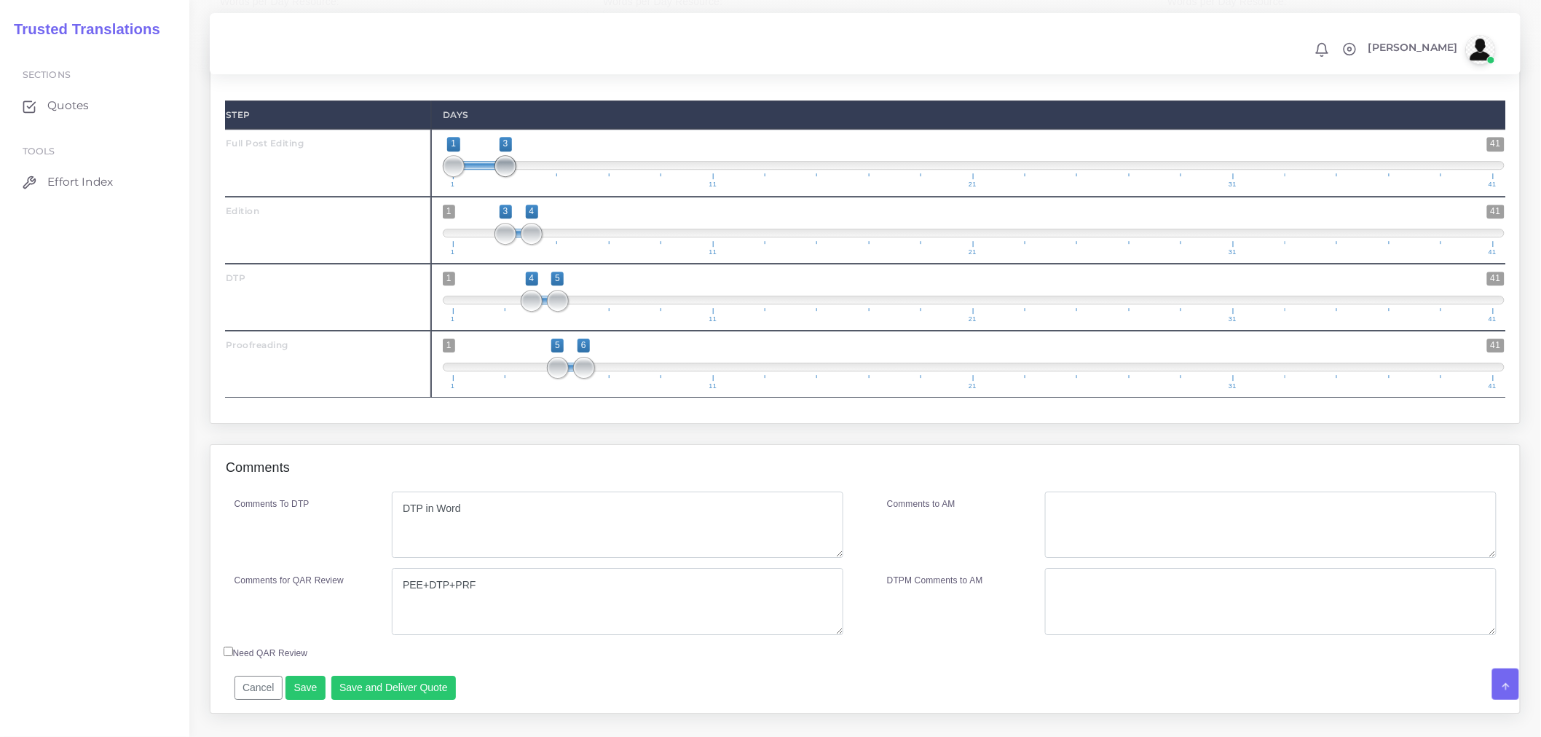
drag, startPoint x: 507, startPoint y: 200, endPoint x: 499, endPoint y: 200, distance: 8.0
click at [499, 177] on span at bounding box center [506, 166] width 22 height 22
click at [500, 177] on span at bounding box center [506, 166] width 22 height 22
type input "4;4"
drag, startPoint x: 561, startPoint y: 332, endPoint x: 536, endPoint y: 334, distance: 24.8
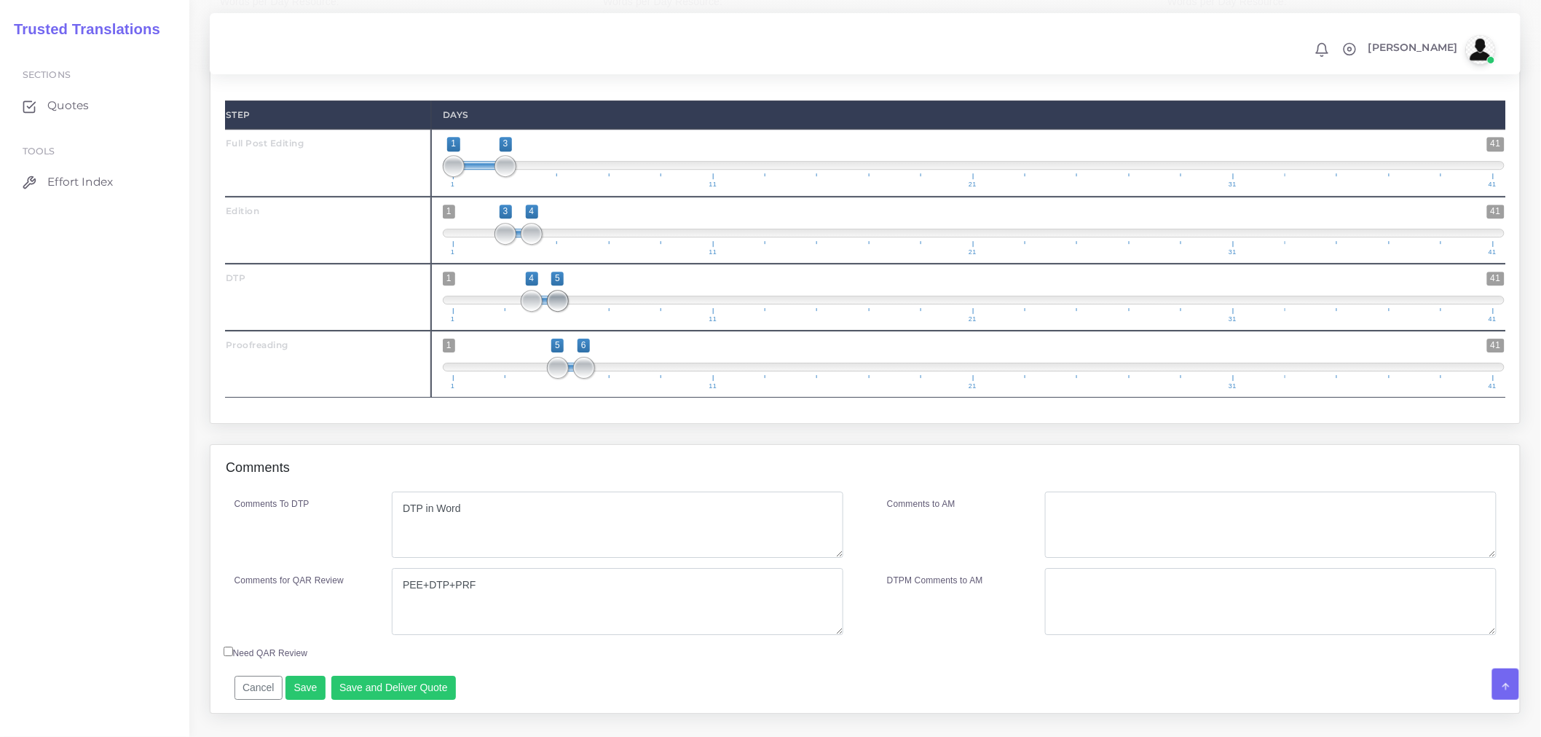
click at [547, 312] on span at bounding box center [558, 301] width 22 height 22
drag, startPoint x: 558, startPoint y: 394, endPoint x: 541, endPoint y: 393, distance: 16.8
click at [541, 379] on span at bounding box center [532, 368] width 22 height 22
type input "4;5"
drag, startPoint x: 586, startPoint y: 395, endPoint x: 569, endPoint y: 396, distance: 16.8
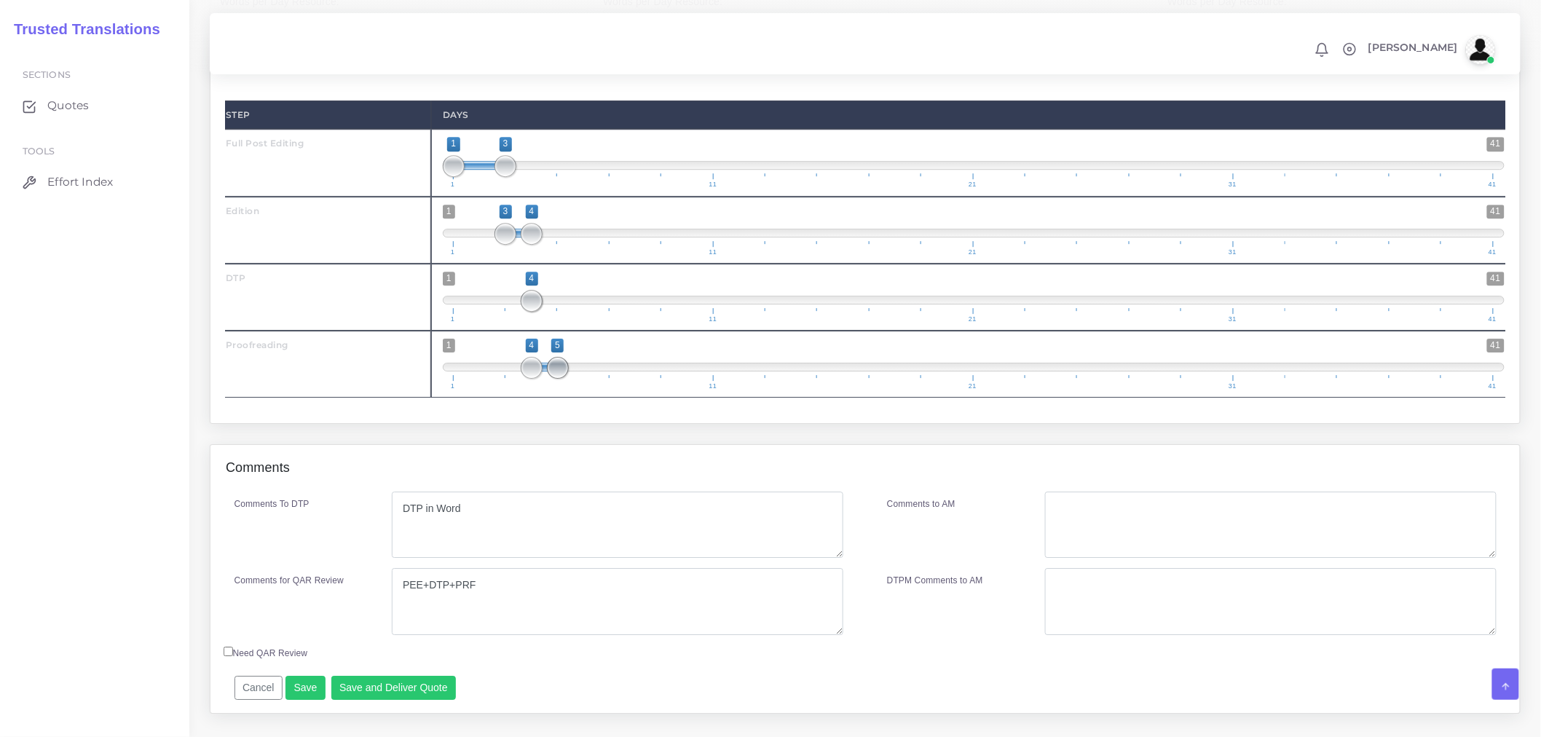
click at [569, 390] on span "1 41 4 5 4 — 5 1 11 21 31 41" at bounding box center [974, 364] width 1062 height 51
click at [603, 444] on div "Resources Full Post Editing ( 3012 Word , 3010 Leveraged ) )" at bounding box center [865, 166] width 1333 height 557
click at [441, 701] on button "Save and Deliver Quote" at bounding box center [393, 688] width 125 height 25
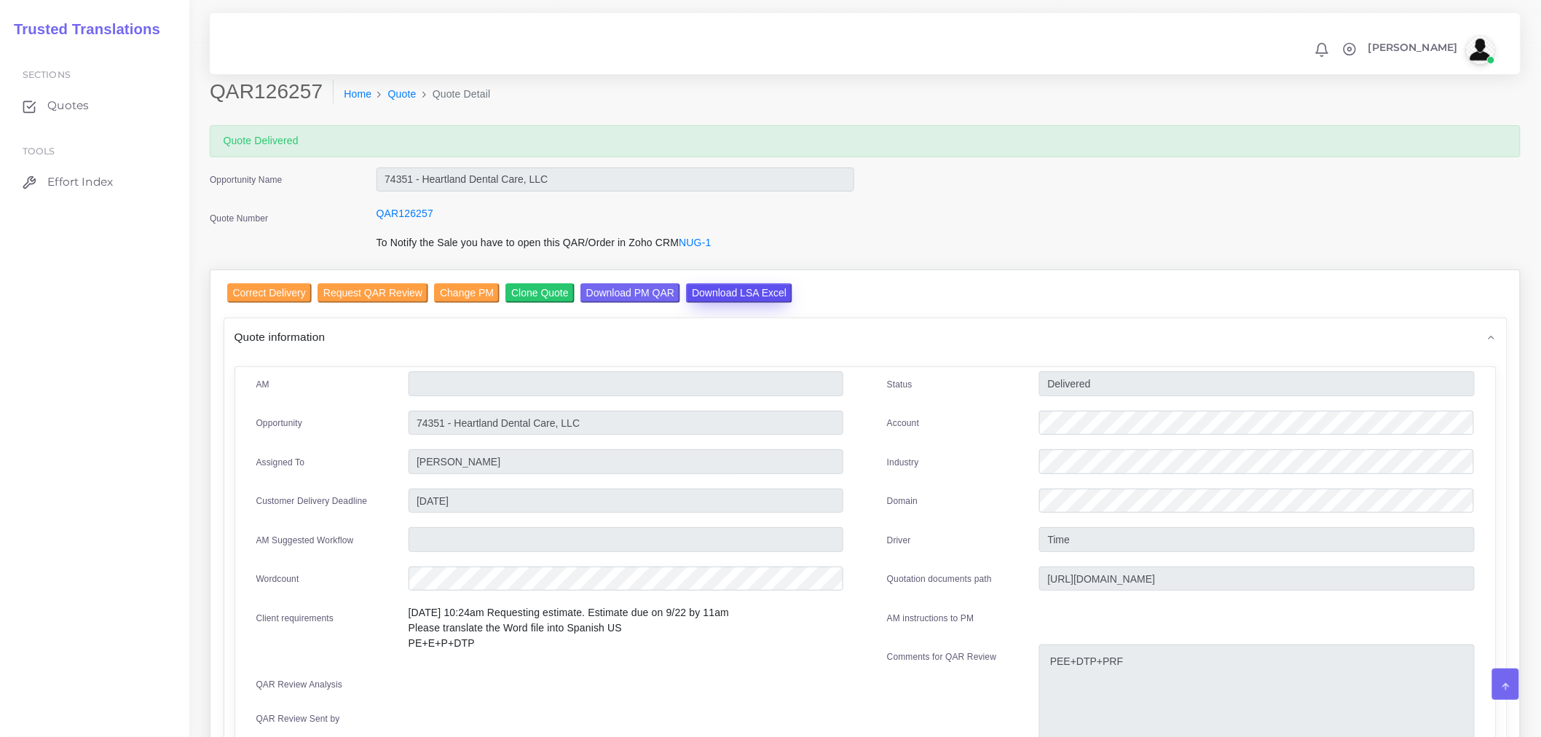
click at [709, 283] on input "Download LSA Excel" at bounding box center [739, 293] width 106 height 20
